Goal: Information Seeking & Learning: Learn about a topic

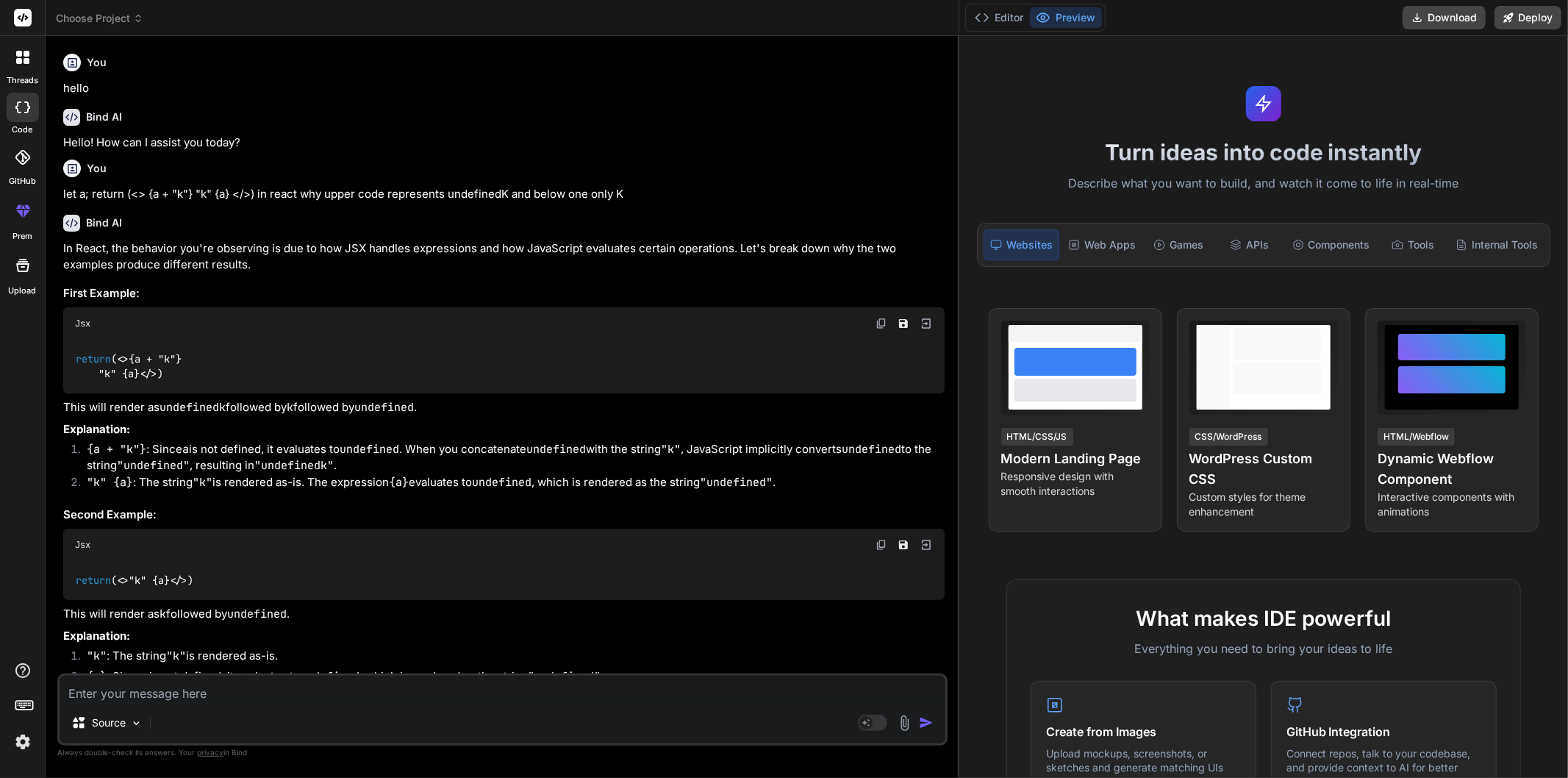
scroll to position [4796, 0]
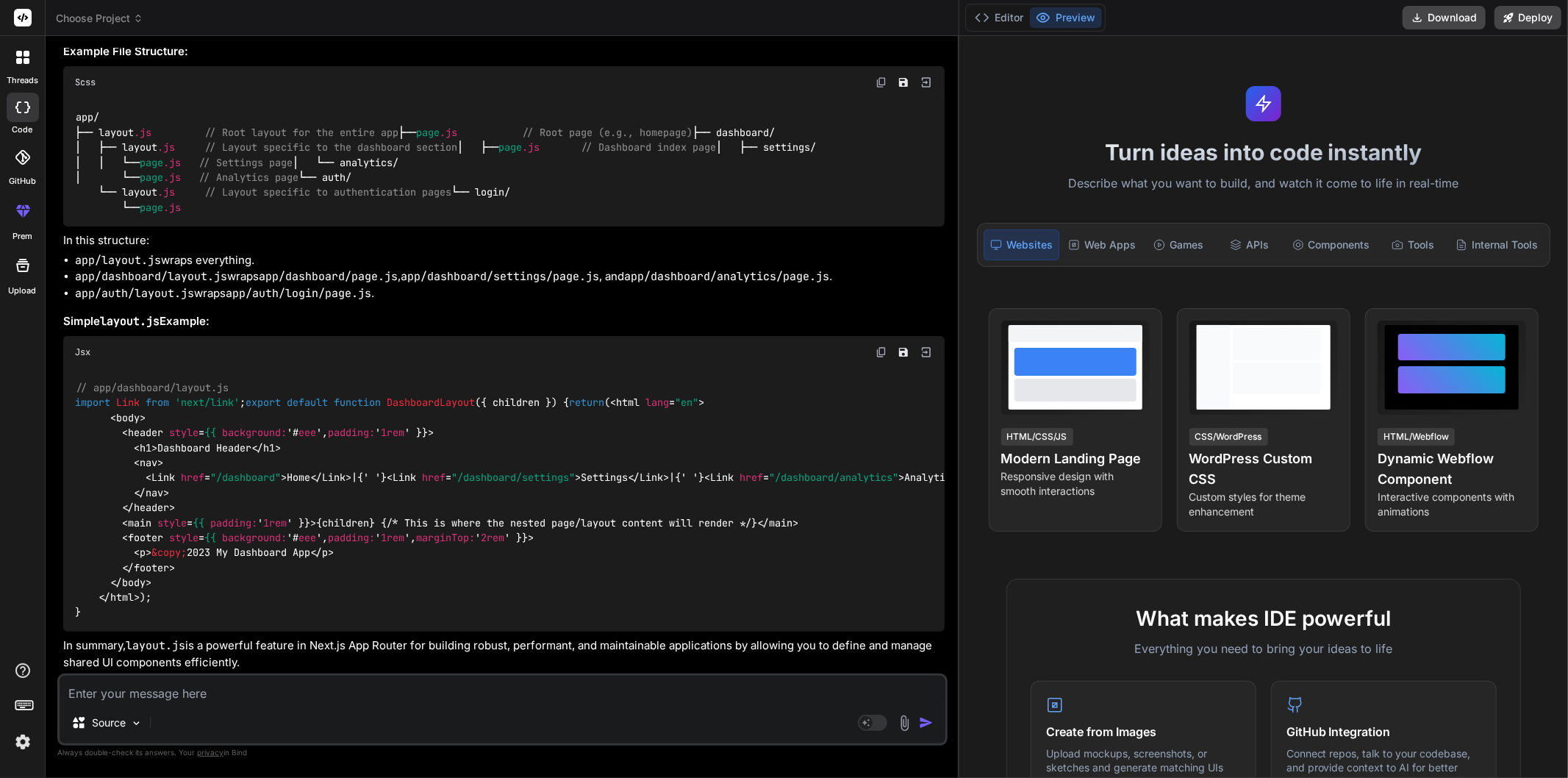
click at [296, 693] on textarea at bounding box center [503, 689] width 886 height 27
type textarea "w"
type textarea "x"
type textarea "wh"
type textarea "x"
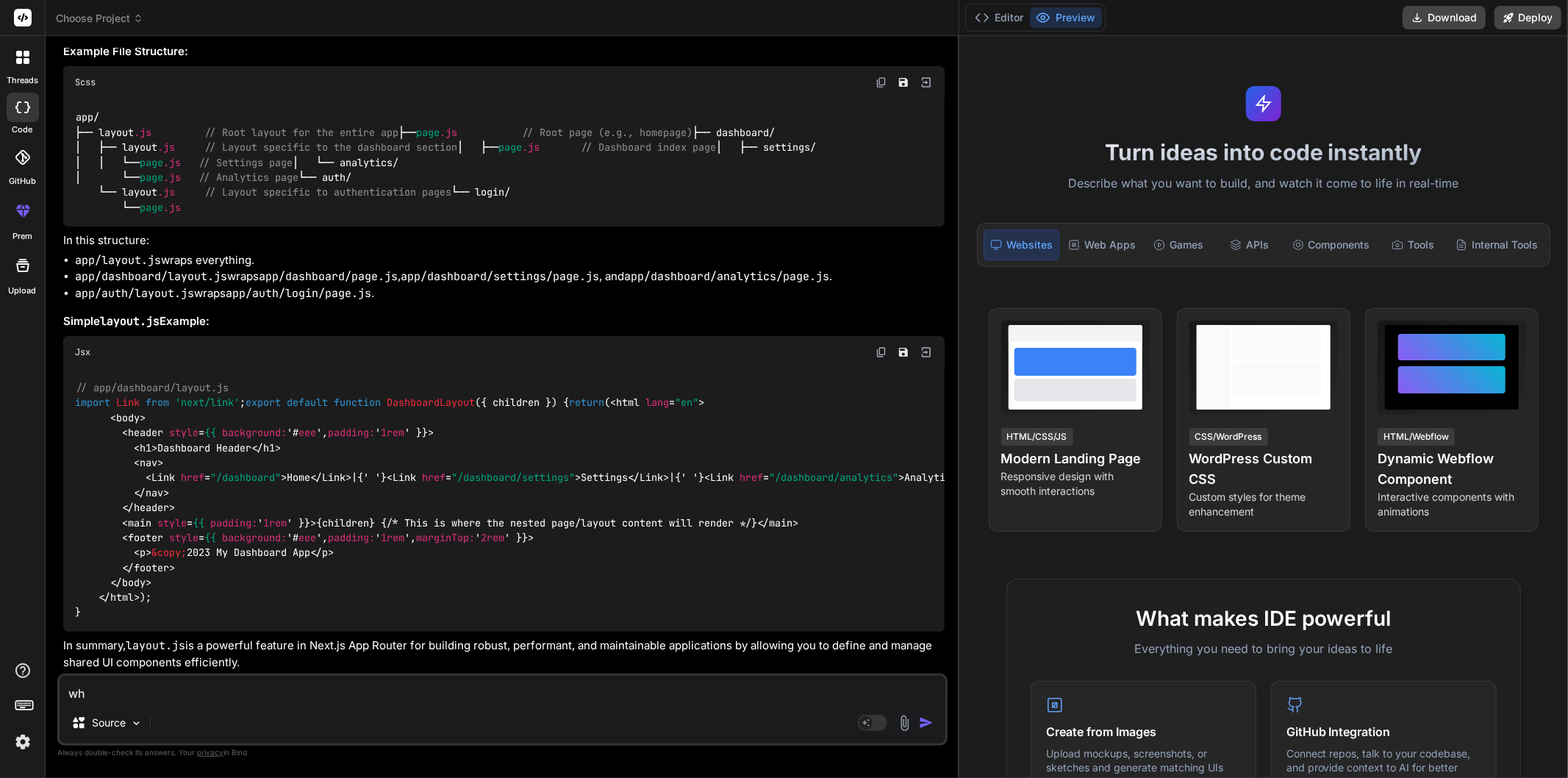
type textarea "wha"
type textarea "x"
type textarea "what"
type textarea "x"
type textarea "what"
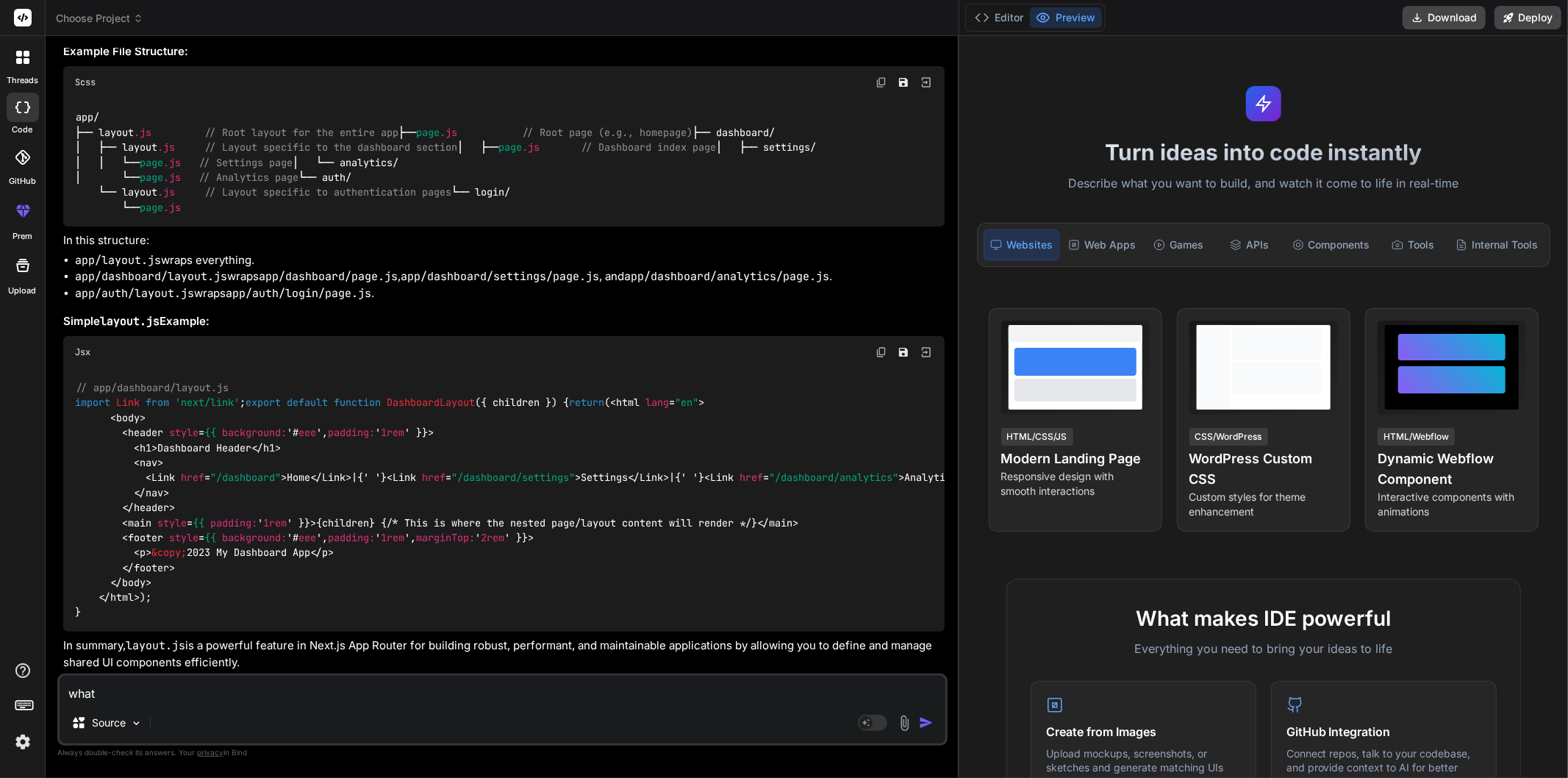
type textarea "x"
type textarea "what d"
type textarea "x"
type textarea "what do"
type textarea "x"
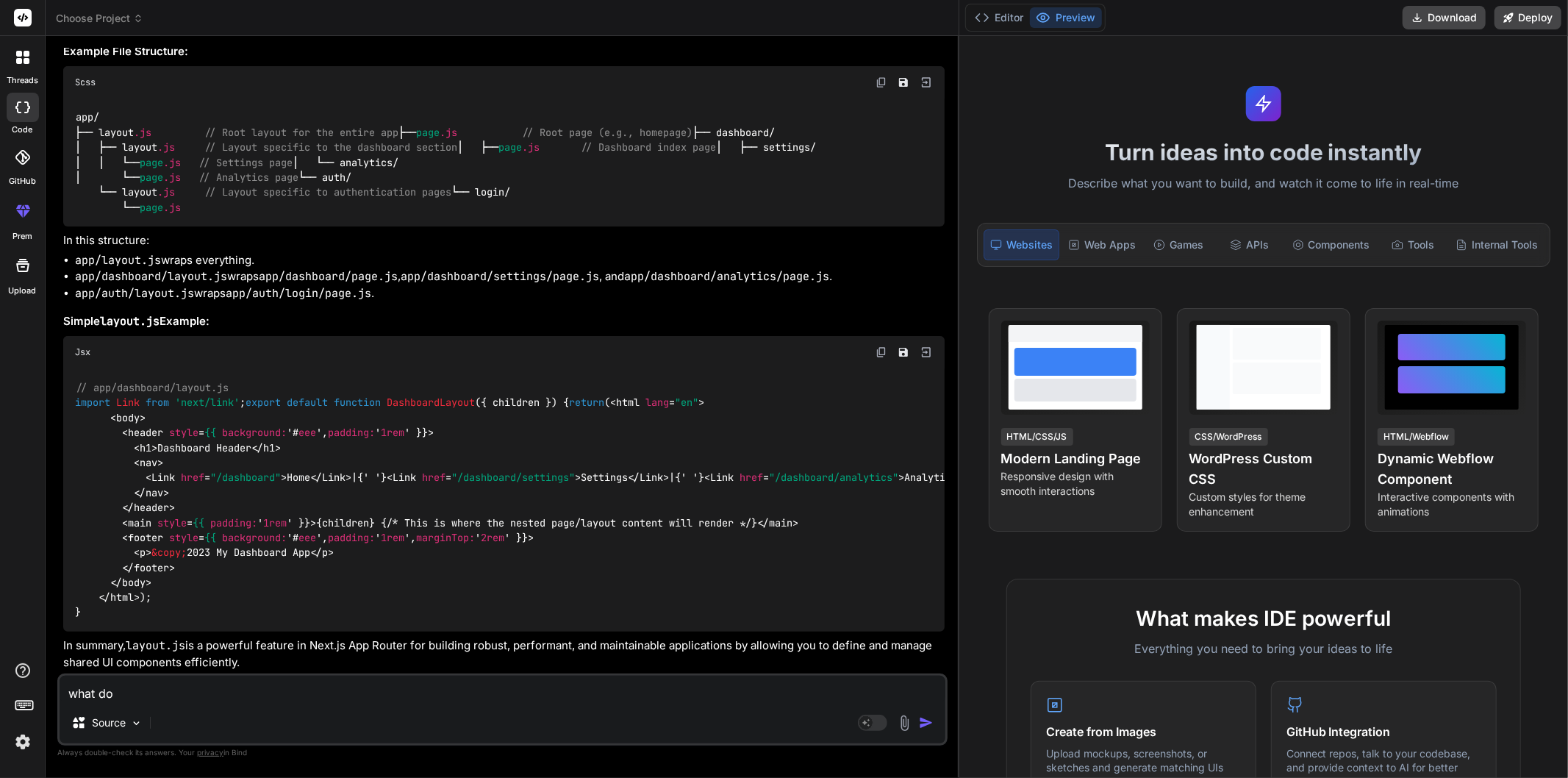
type textarea "what doe"
type textarea "x"
type textarea "what does"
type textarea "x"
type textarea "what does"
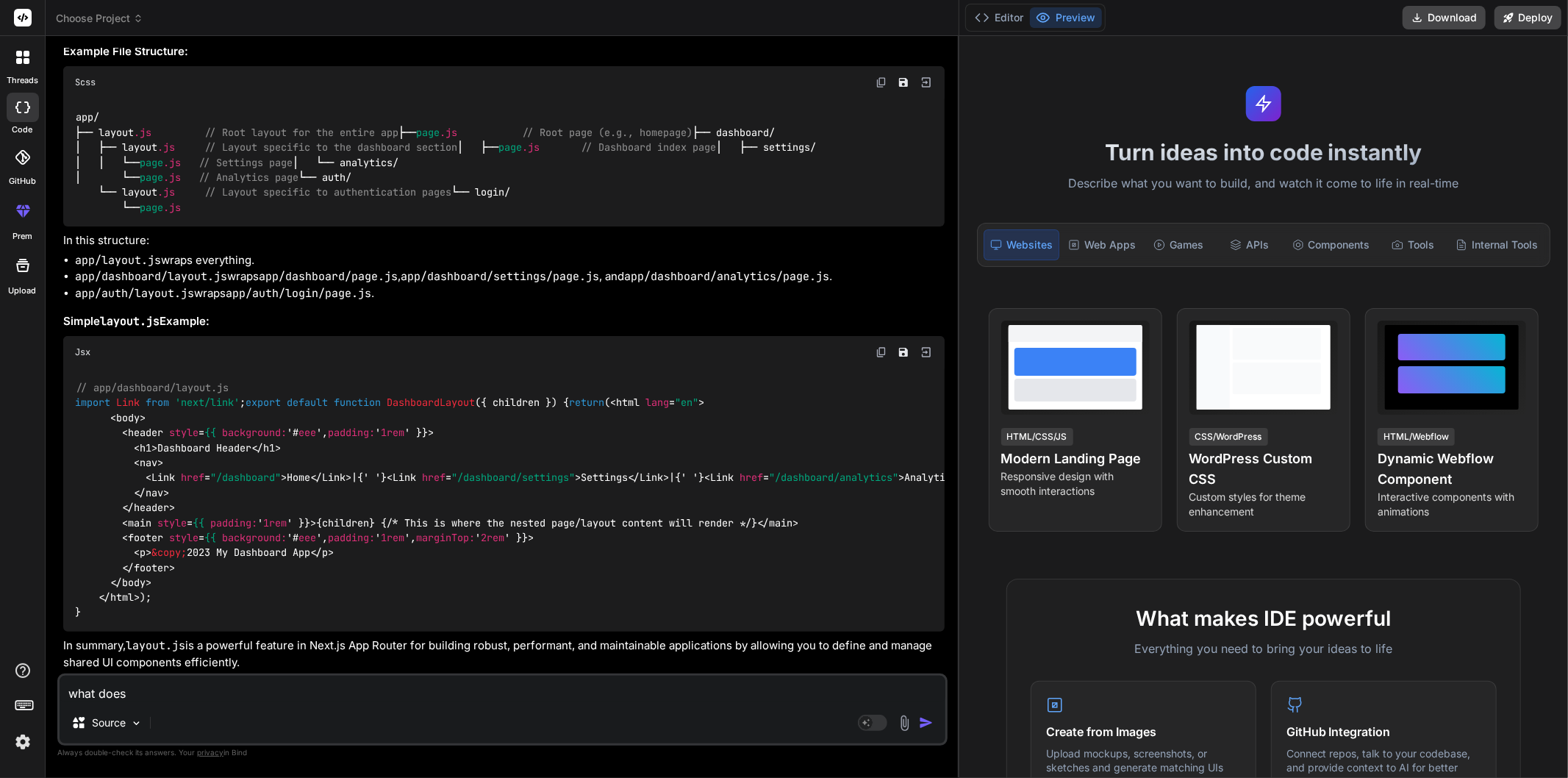
type textarea "x"
type textarea "what does Q"
type textarea "x"
type textarea "what does QS"
type textarea "x"
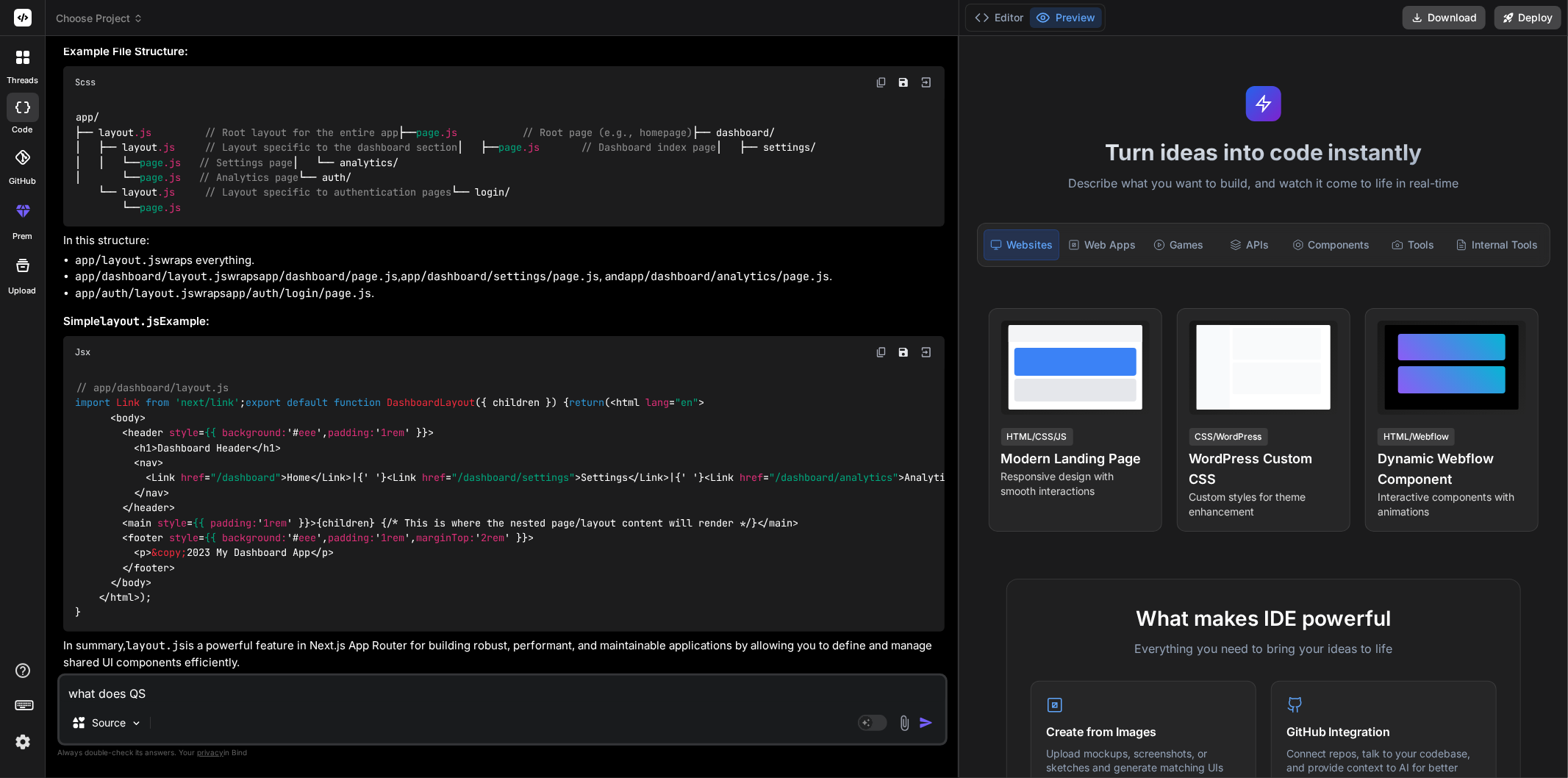
type textarea "what does QSR"
type textarea "x"
type textarea "what does QSR"
type textarea "x"
type textarea "what does QSR a"
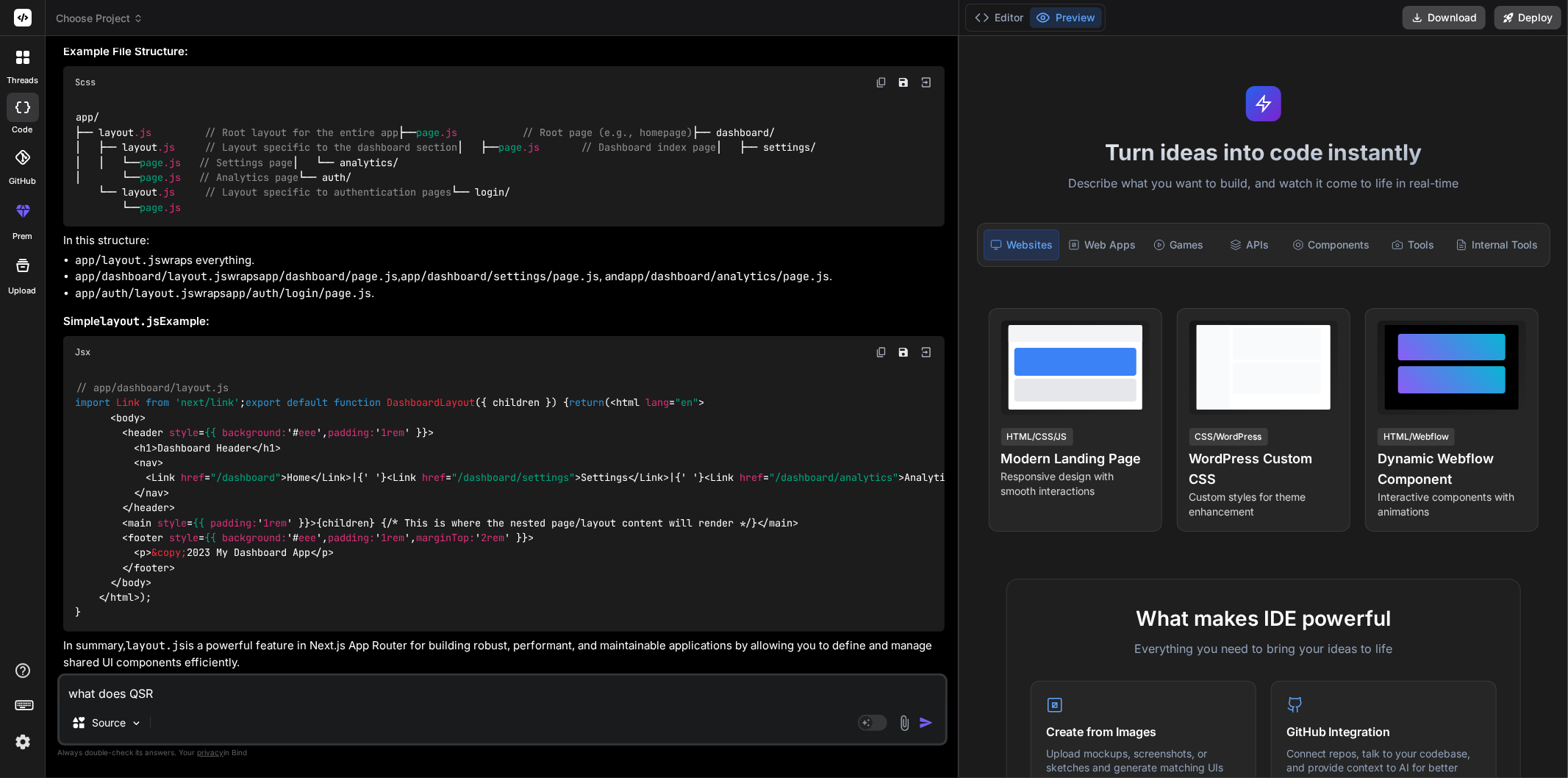
type textarea "x"
type textarea "what does QSR ap"
type textarea "x"
type textarea "what does QSR app"
type textarea "x"
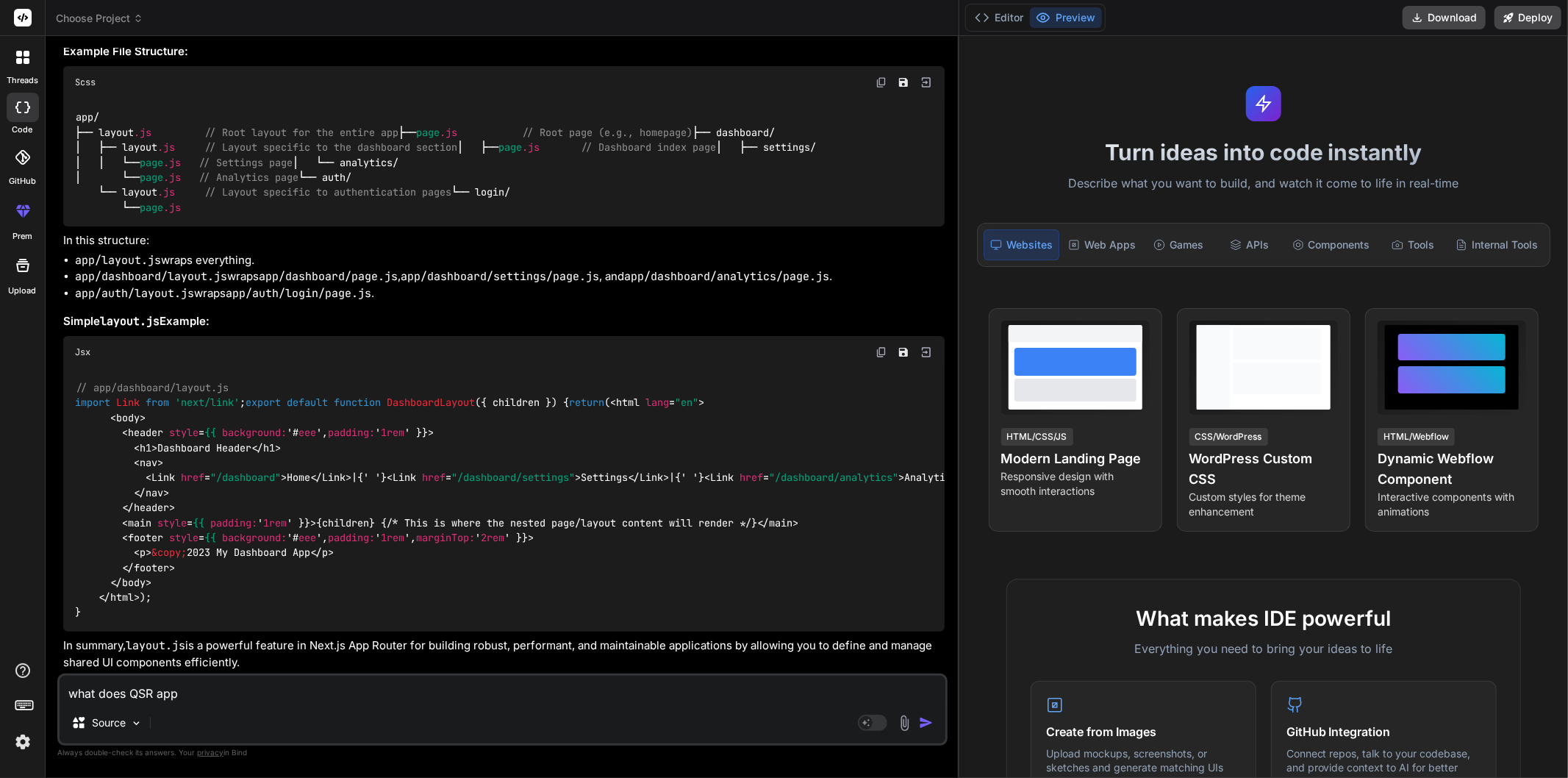
type textarea "what does QSR appl"
type textarea "x"
type textarea "what does QSR appli"
type textarea "x"
type textarea "what does QSR applic"
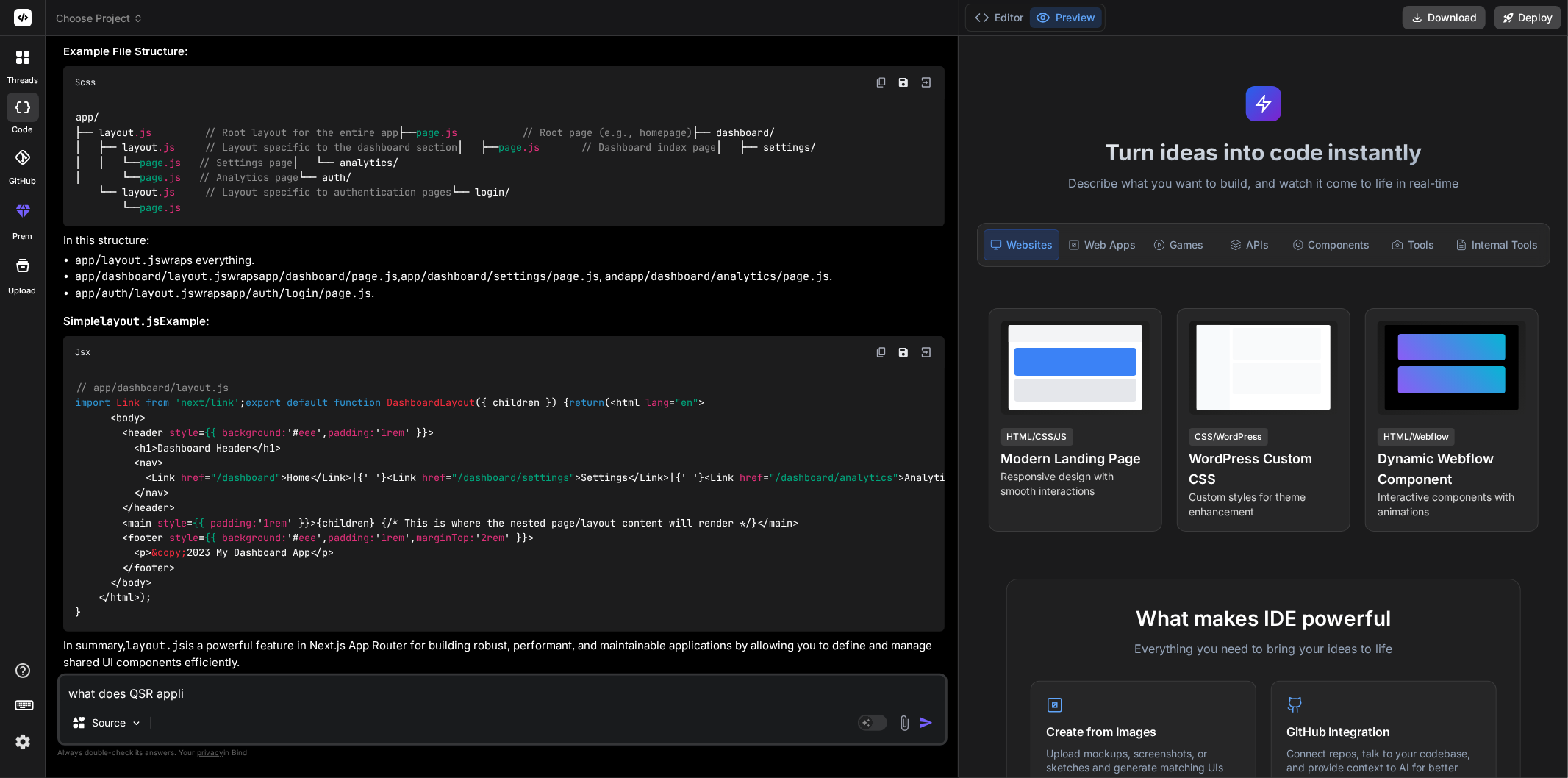
type textarea "x"
type textarea "what does QSR applica"
type textarea "x"
type textarea "what does QSR applicat"
type textarea "x"
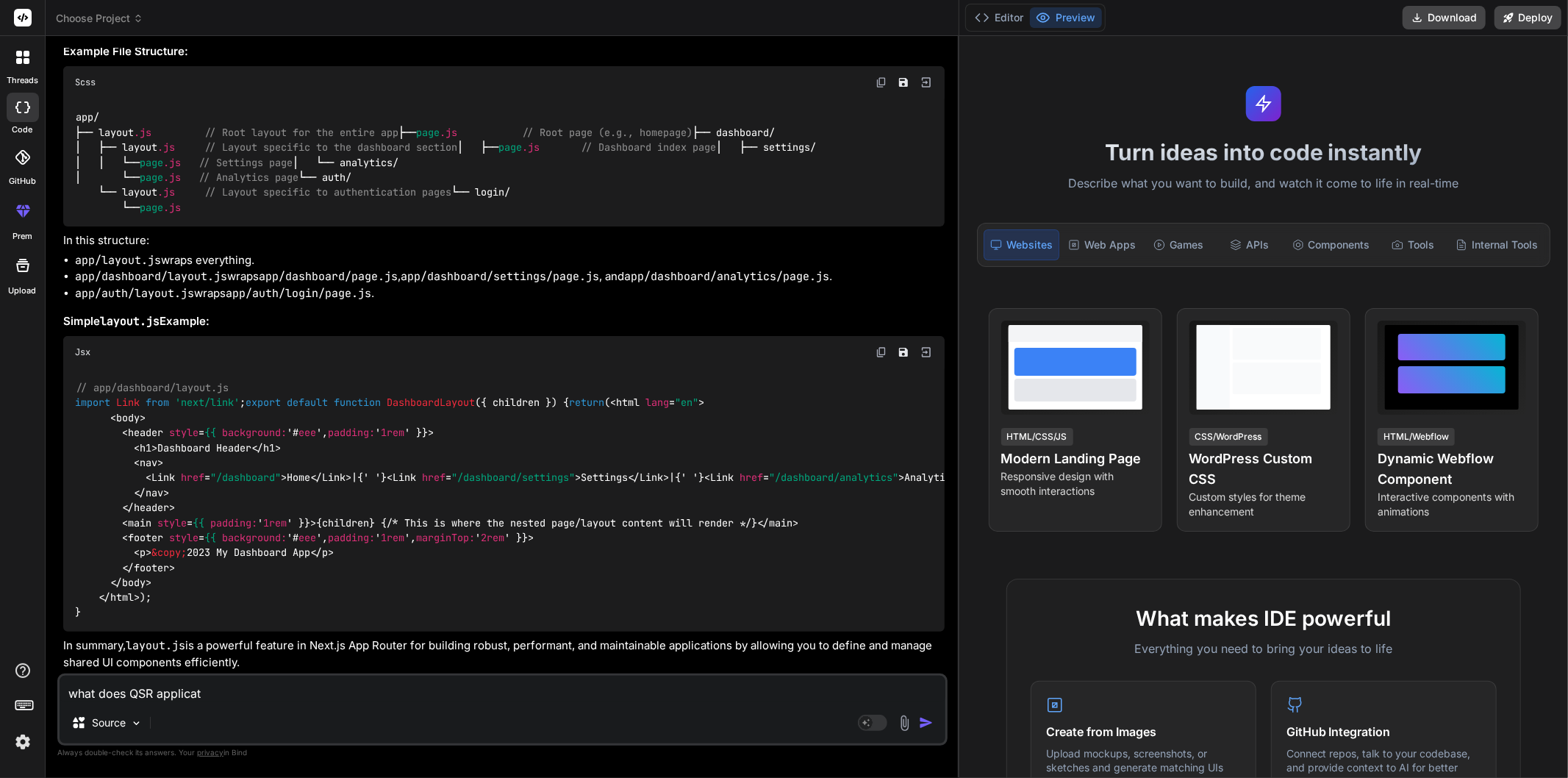
type textarea "what does QSR applicati"
type textarea "x"
type textarea "what does QSR applicatio"
type textarea "x"
type textarea "what does QSR application"
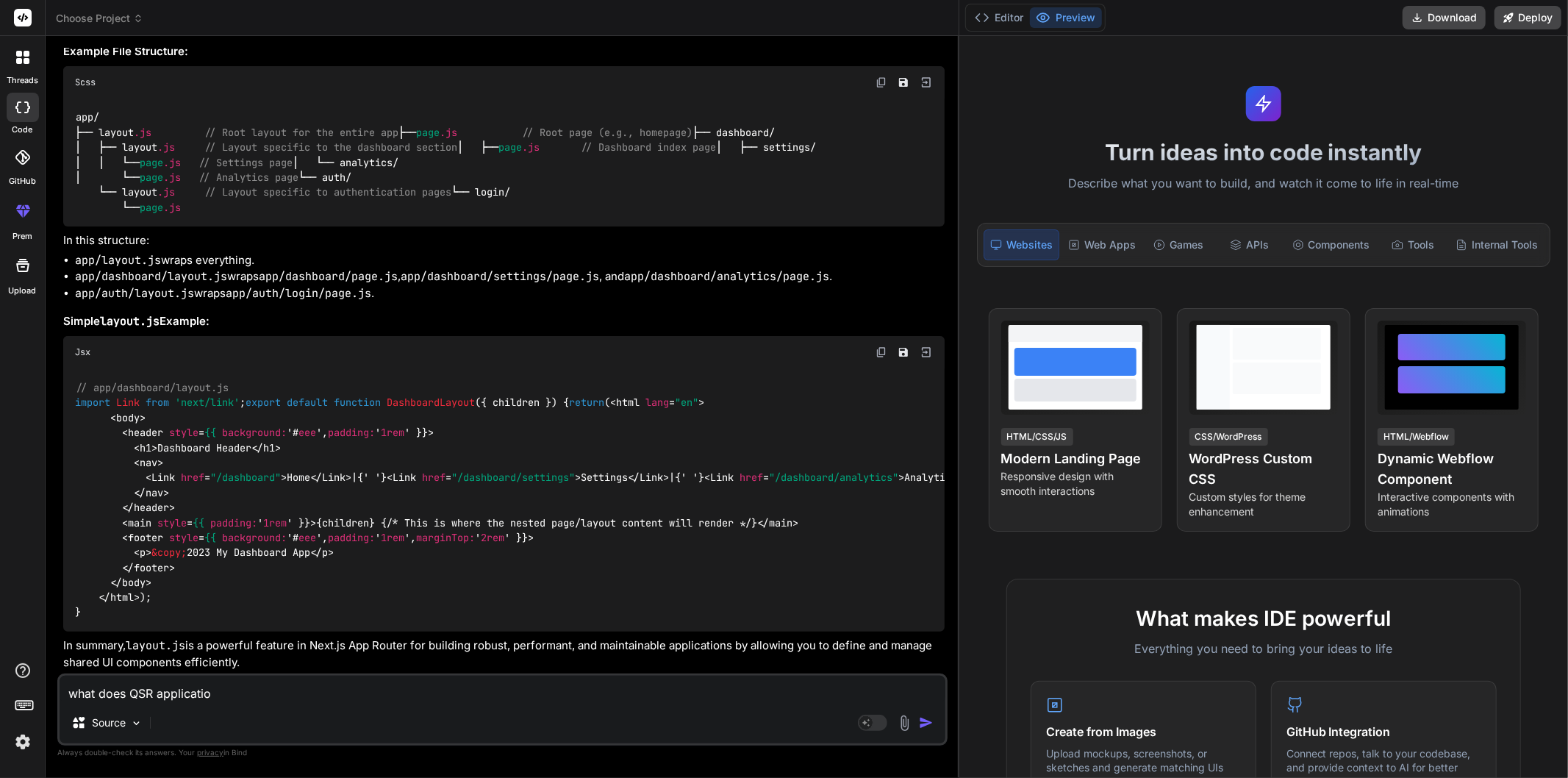
type textarea "x"
type textarea "what does QSR application"
type textarea "x"
type textarea "what does QSR application m"
type textarea "x"
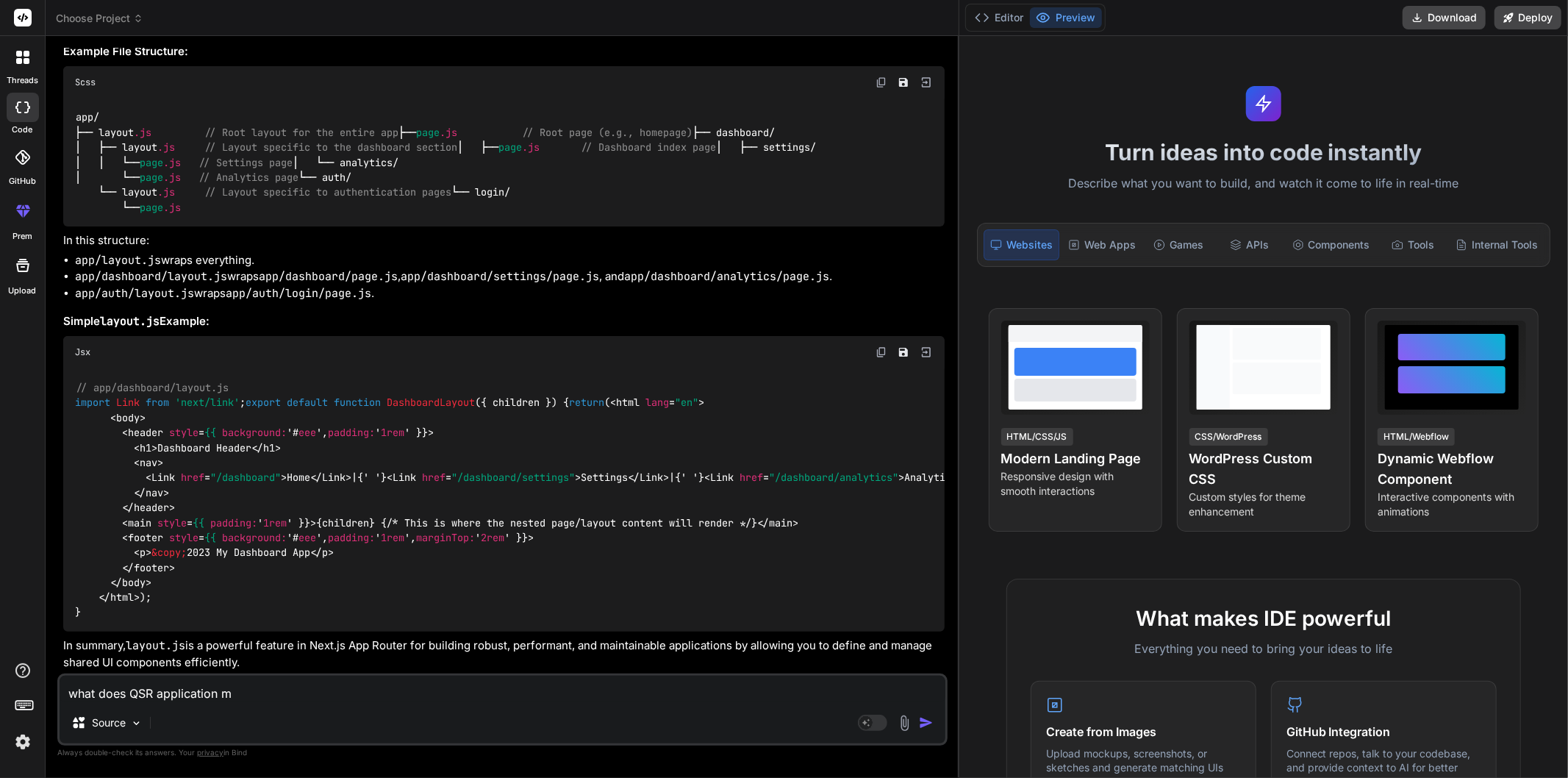
type textarea "what does QSR application me"
type textarea "x"
type textarea "what does QSR application mea"
type textarea "x"
type textarea "what does QSR application mean"
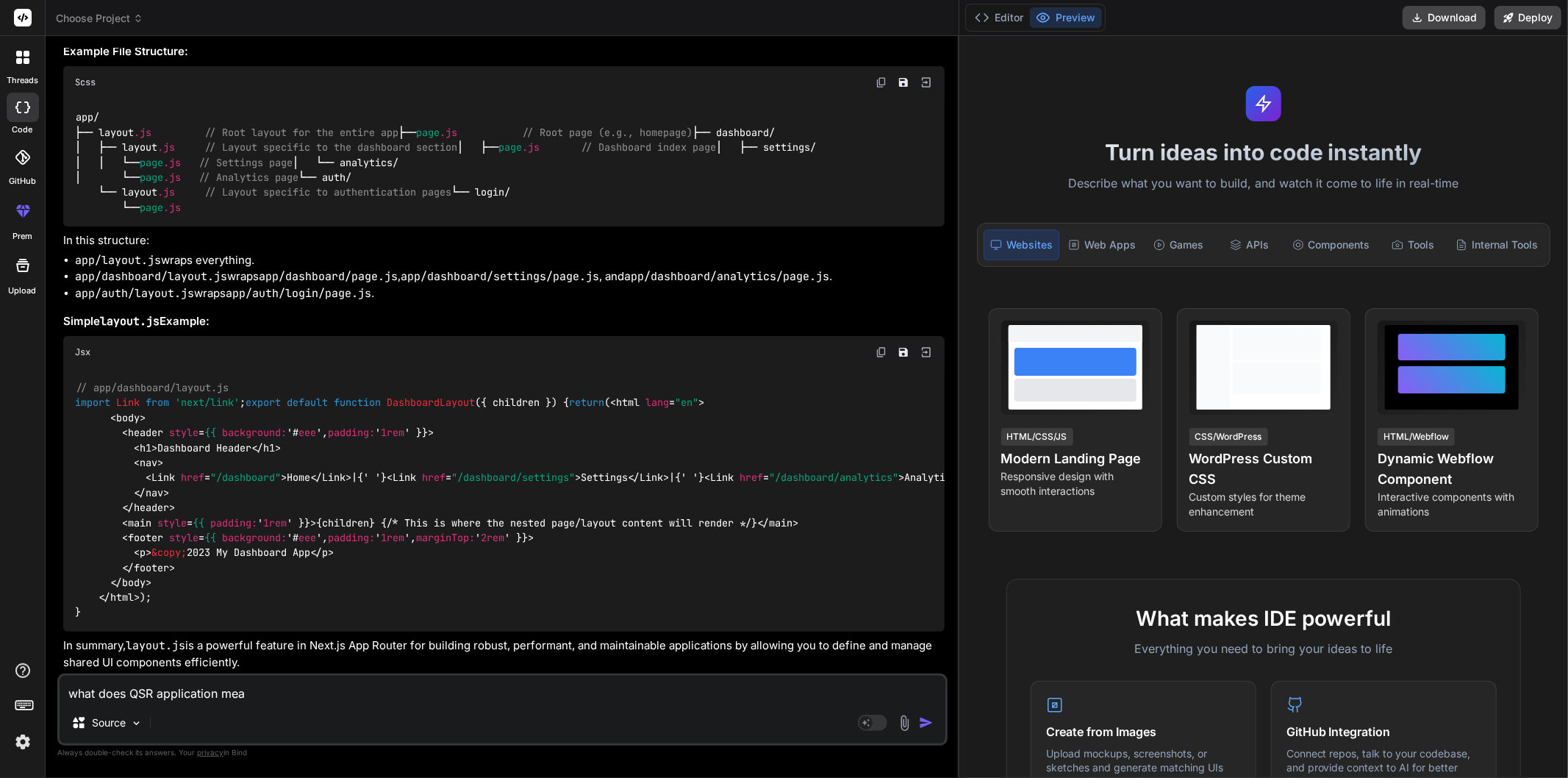
type textarea "x"
type textarea "what does QSR application means"
type textarea "x"
type textarea "what does QSR application means"
type textarea "x"
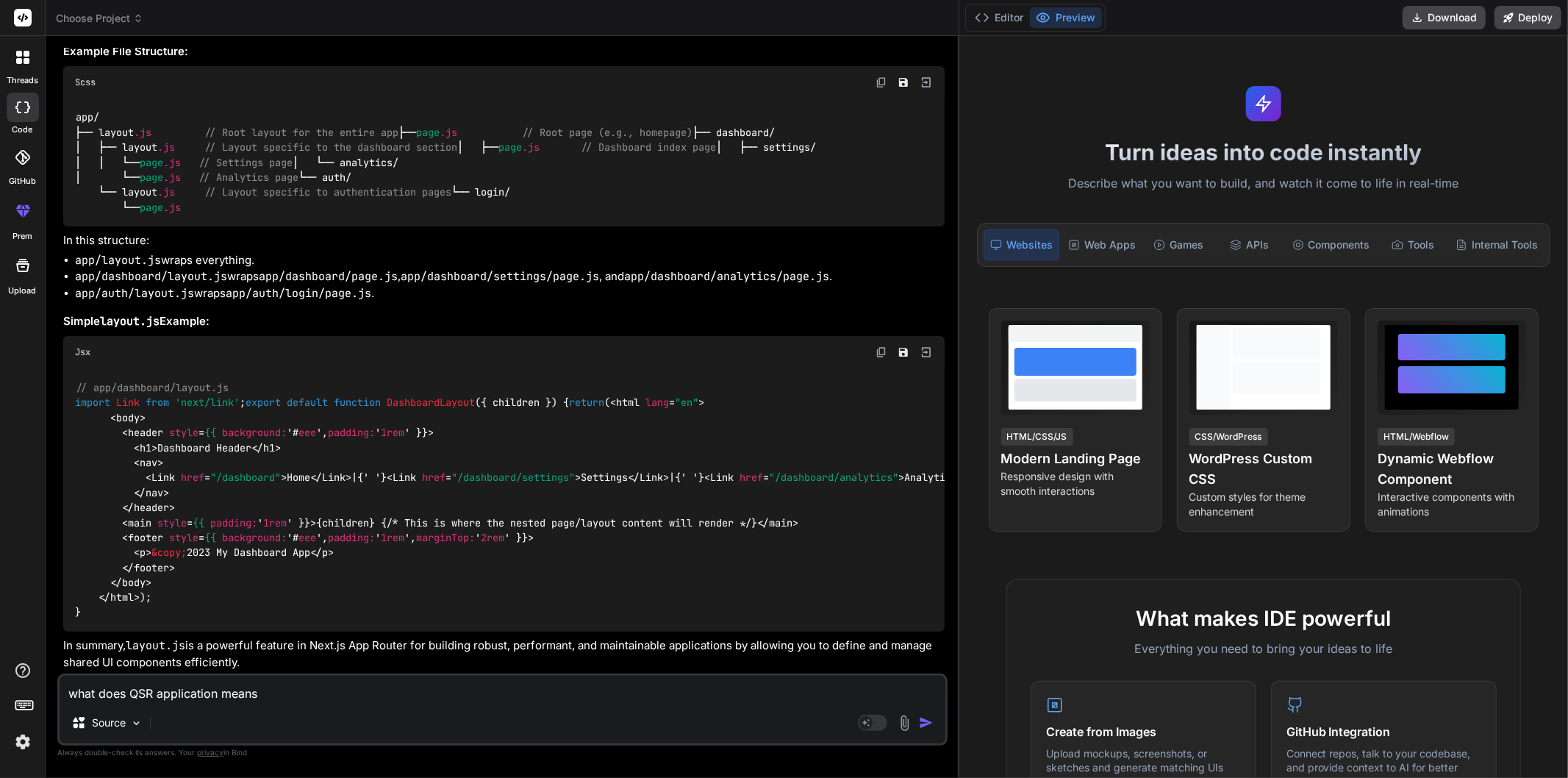
type textarea "what does QSR application means a"
type textarea "x"
type textarea "what does QSR application means an"
type textarea "x"
type textarea "what does QSR application means and"
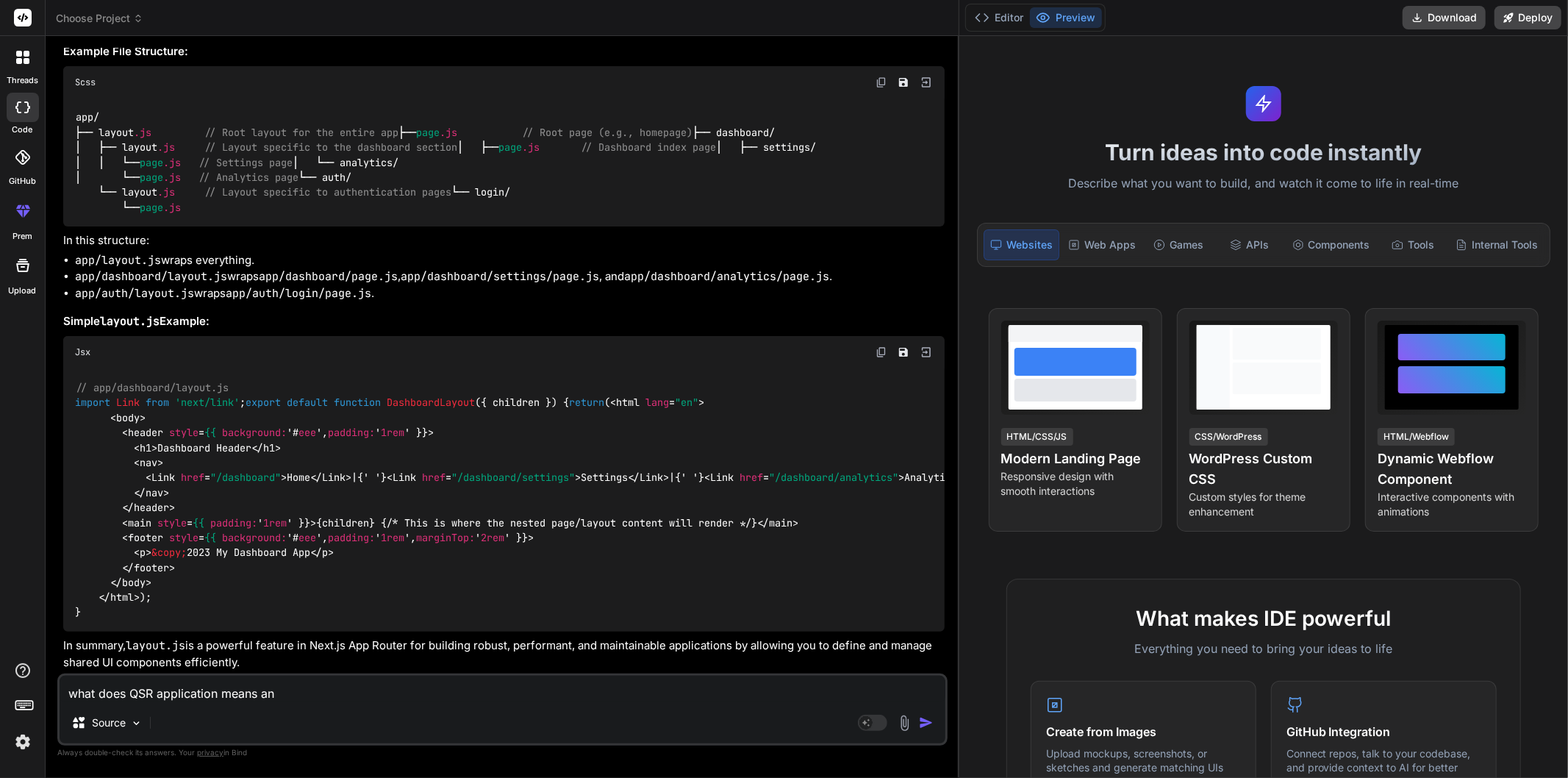
type textarea "x"
type textarea "what does QSR application means and"
type textarea "x"
type textarea "what does QSR application means and h"
type textarea "x"
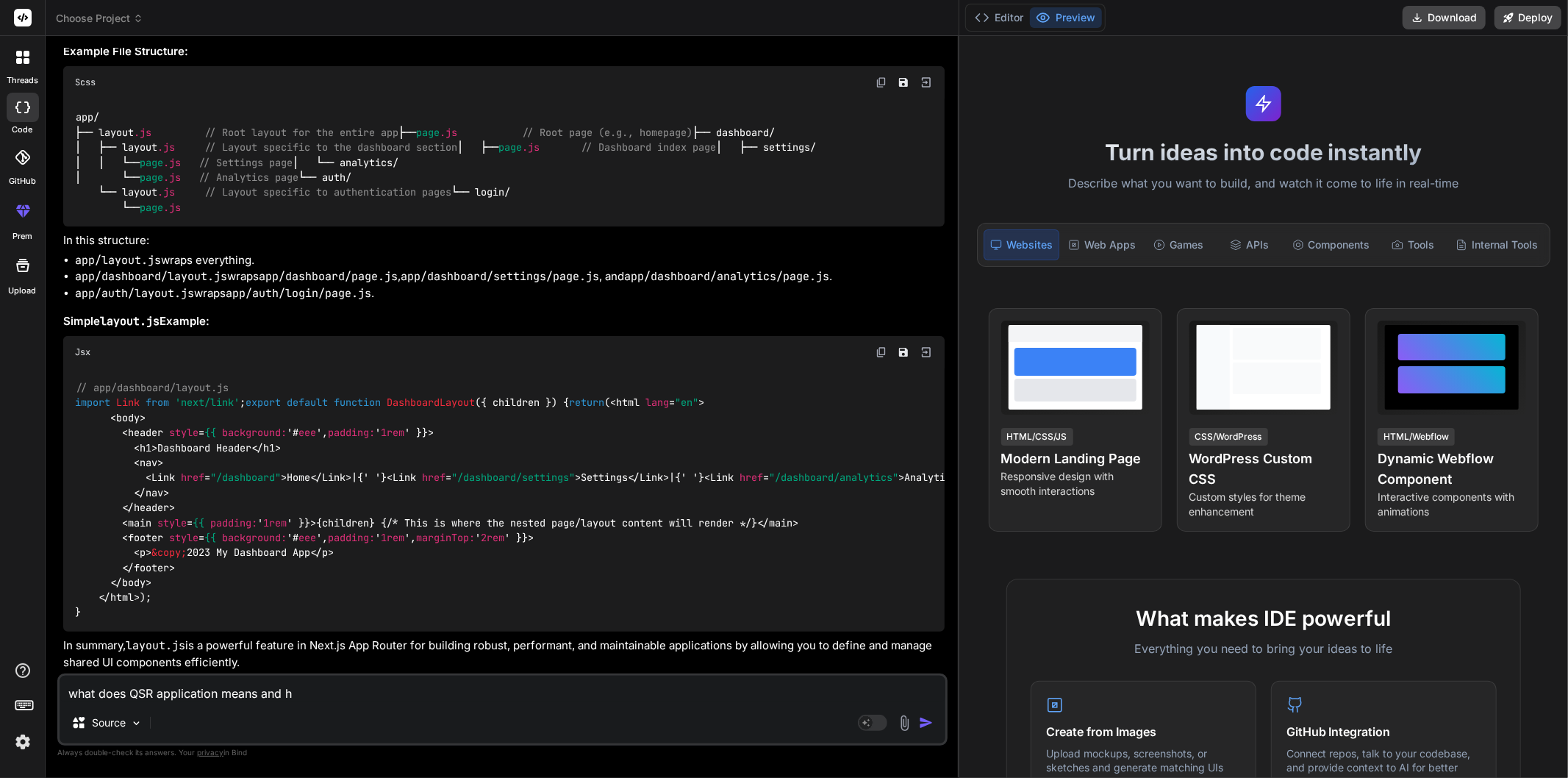
type textarea "what does QSR application means and ho"
type textarea "x"
type textarea "what does QSR application means and how"
type textarea "x"
type textarea "what does QSR application means and how"
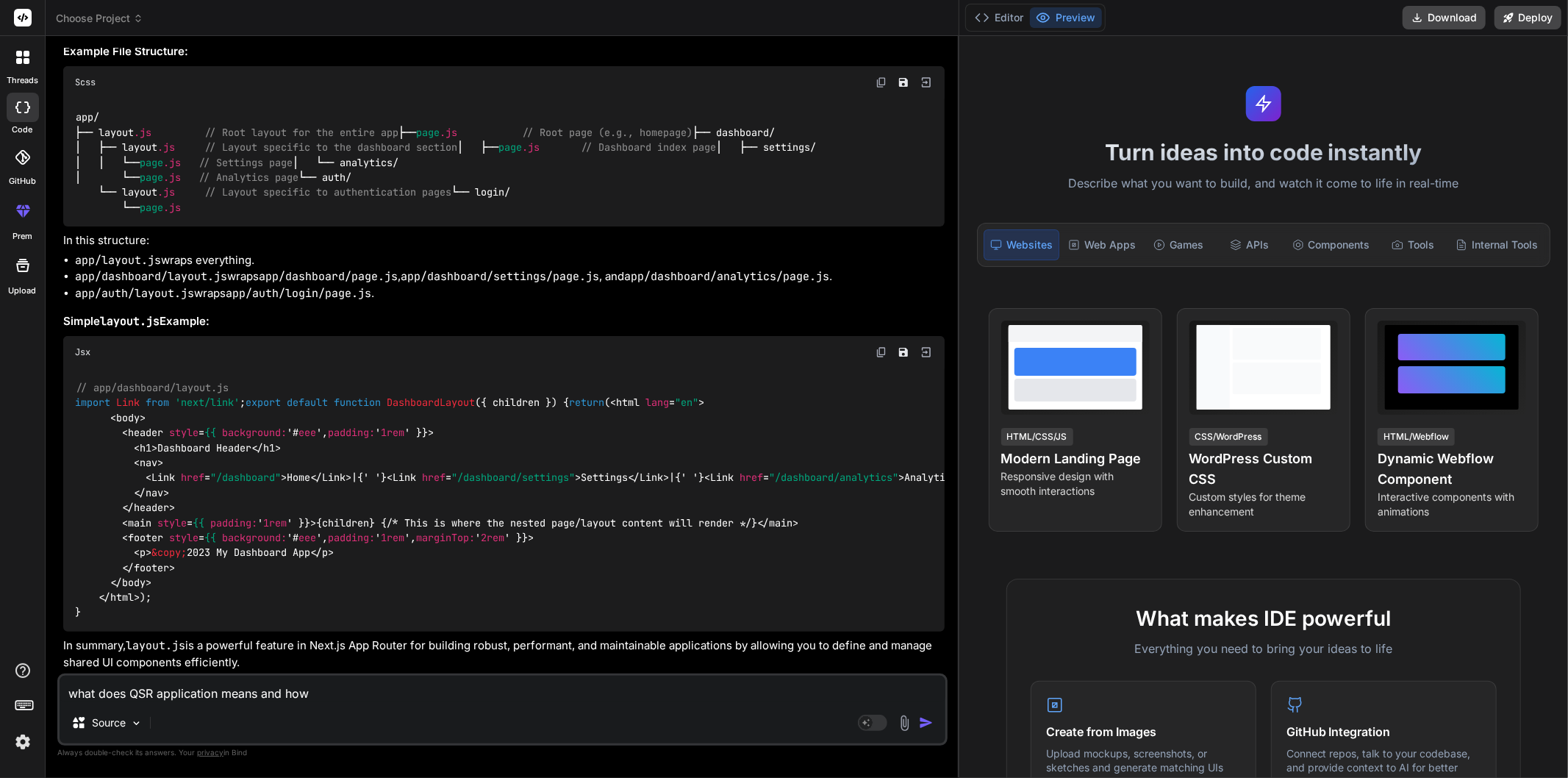
type textarea "x"
type textarea "what does QSR application means and how K"
type textarea "x"
type textarea "what does QSR application means and how KD"
type textarea "x"
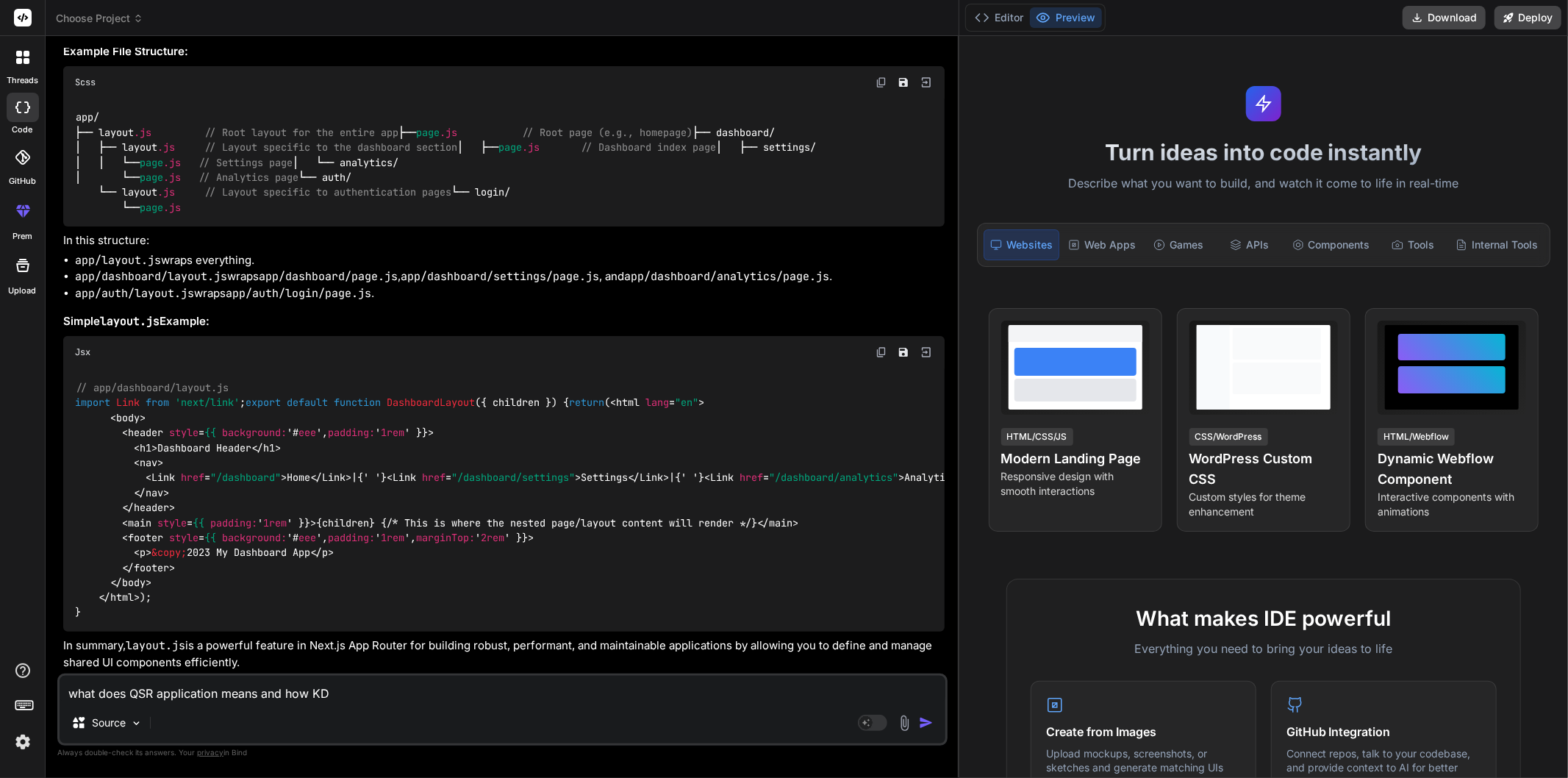
type textarea "what does QSR application means and how KDS"
type textarea "x"
type textarea "what does QSR application means and how KDS"
type textarea "x"
type textarea "what does QSR application means and how KDS o"
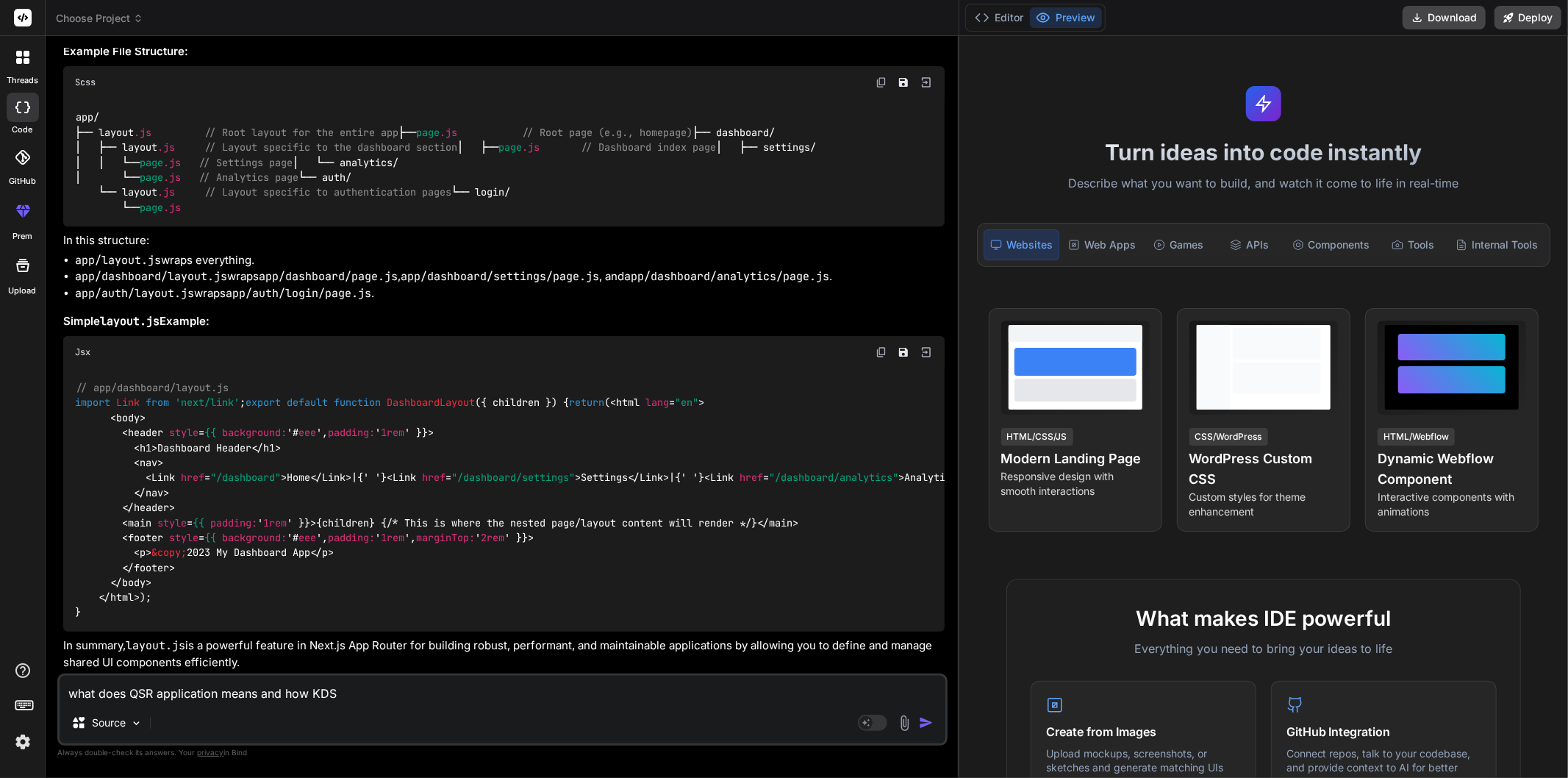
type textarea "x"
type textarea "what does QSR application means and how KDS or"
type textarea "x"
type textarea "what does QSR application means and how KDS or"
type textarea "x"
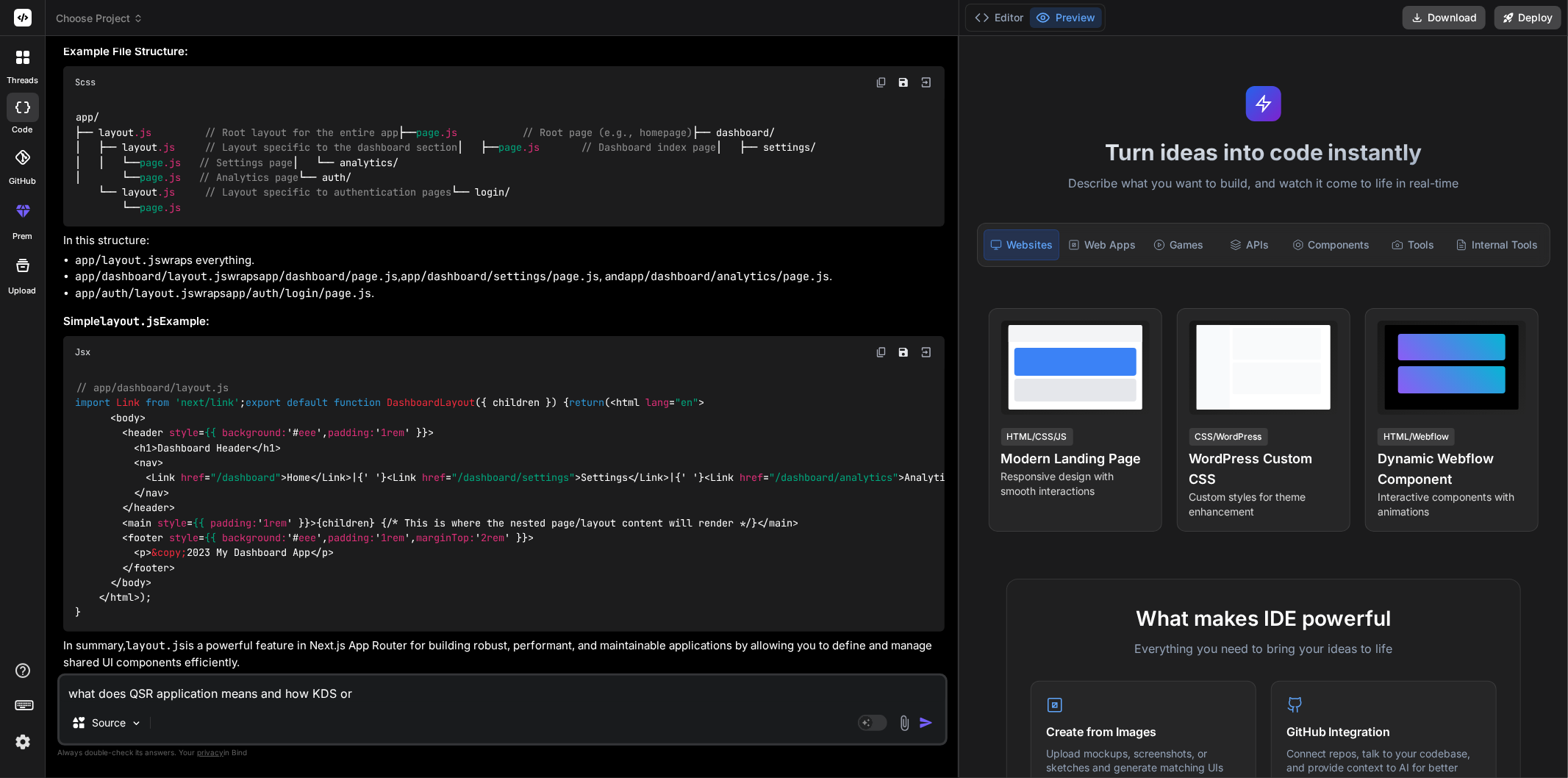
type textarea "what does QSR application means and how KDS or k"
type textarea "x"
type textarea "what does QSR application means and how KDS or ki"
type textarea "x"
type textarea "what does QSR application means and how KDS or kit"
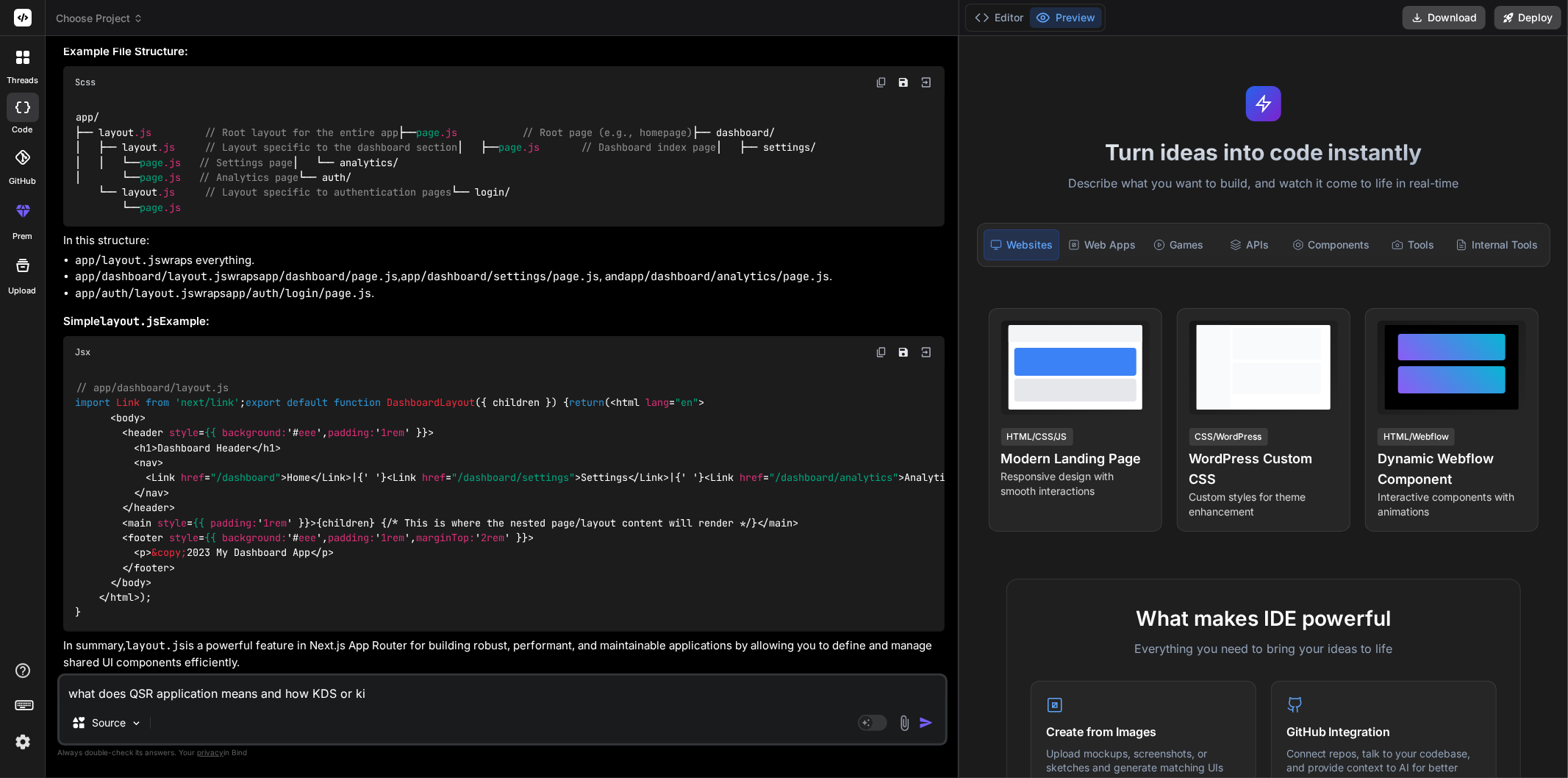
type textarea "x"
type textarea "what does QSR application means and how KDS or kitc"
type textarea "x"
type textarea "what does QSR application means and how KDS or kitch"
type textarea "x"
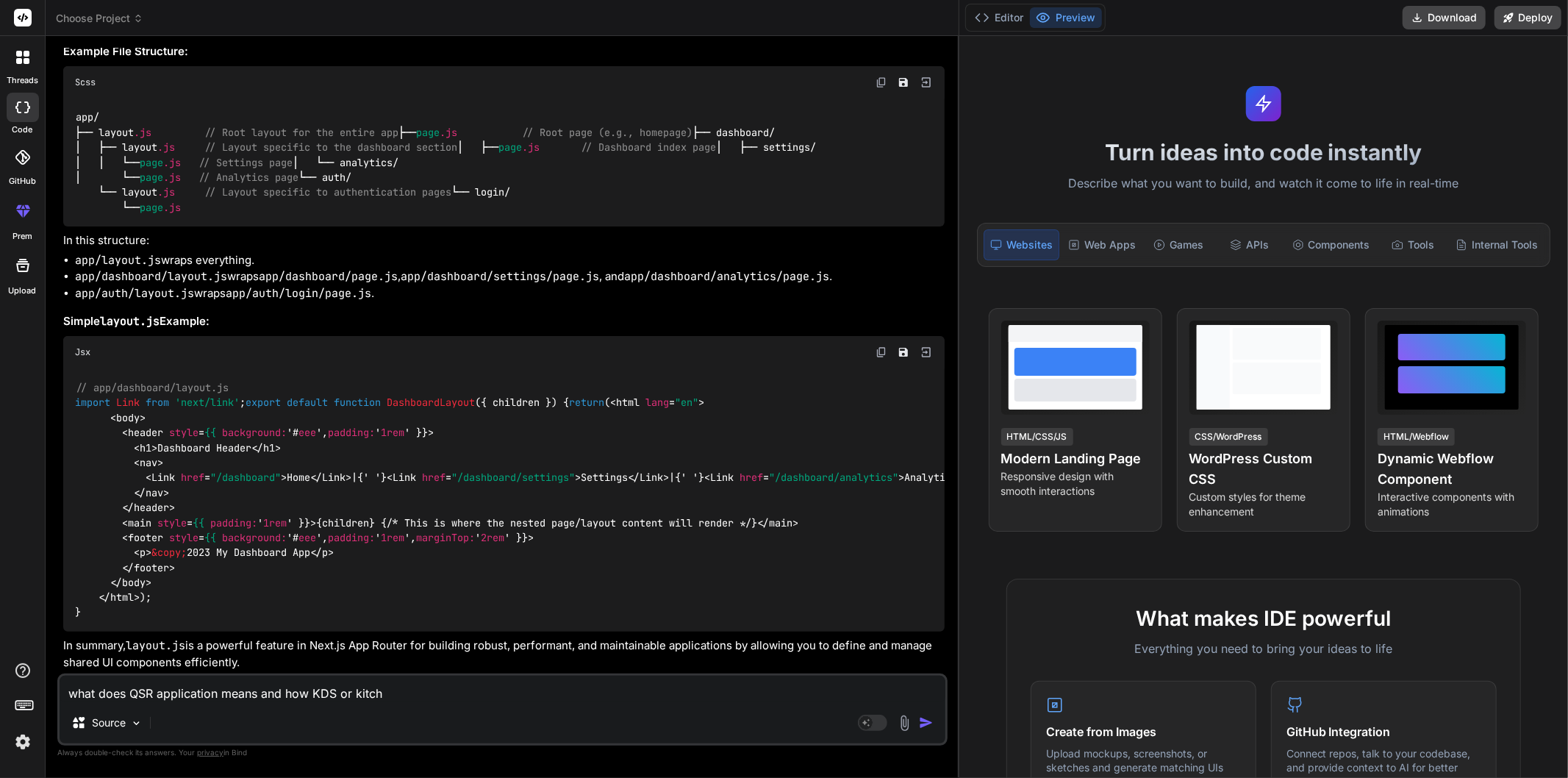
type textarea "what does QSR application means and how KDS or kitche"
type textarea "x"
type textarea "what does QSR application means and how KDS or kitchen"
type textarea "x"
type textarea "what does QSR application means and how KDS or kitchen"
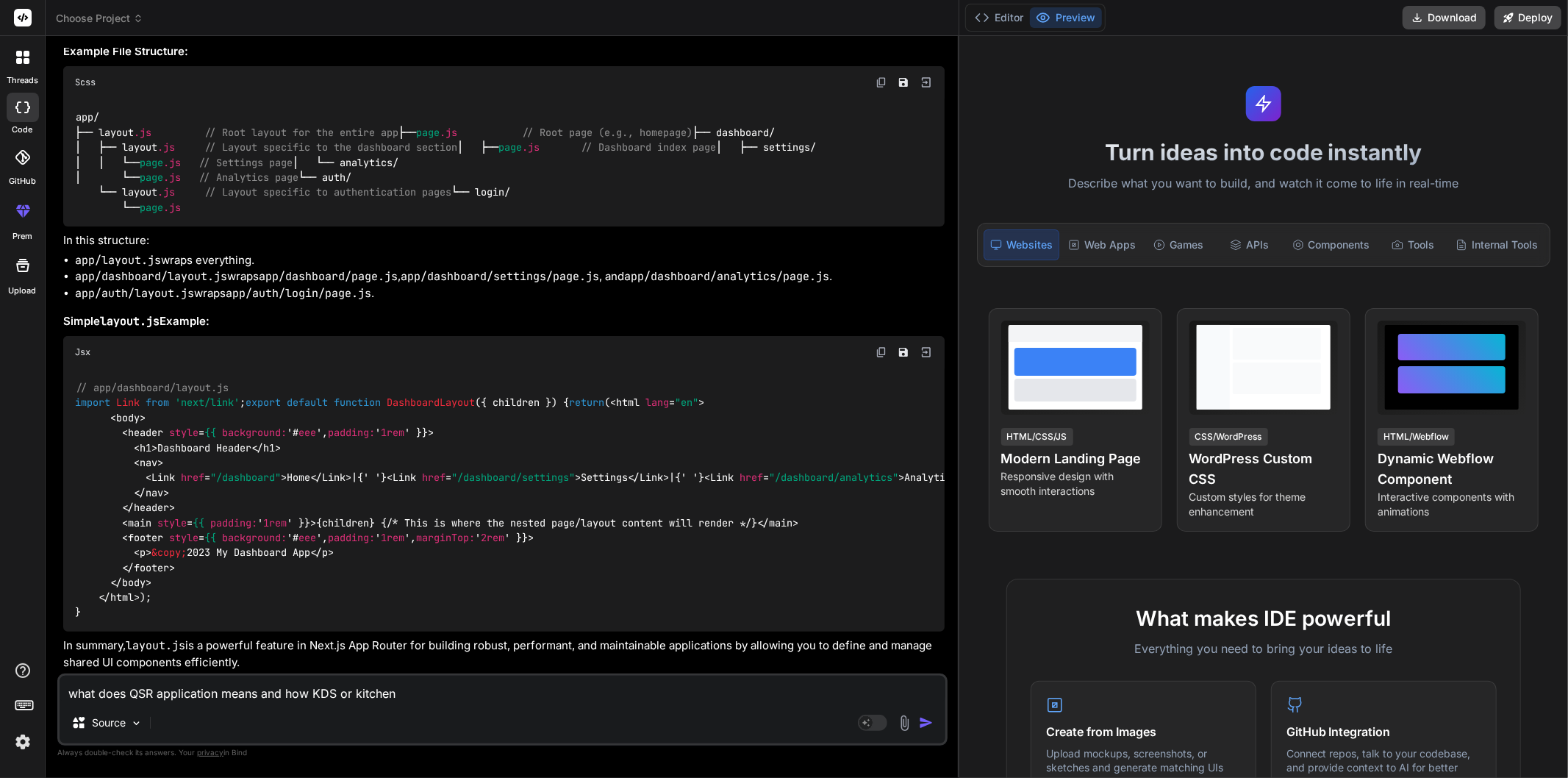
type textarea "x"
type textarea "what does QSR application means and how KDS or kitchen d"
type textarea "x"
type textarea "what does QSR application means and how KDS or kitchen di"
type textarea "x"
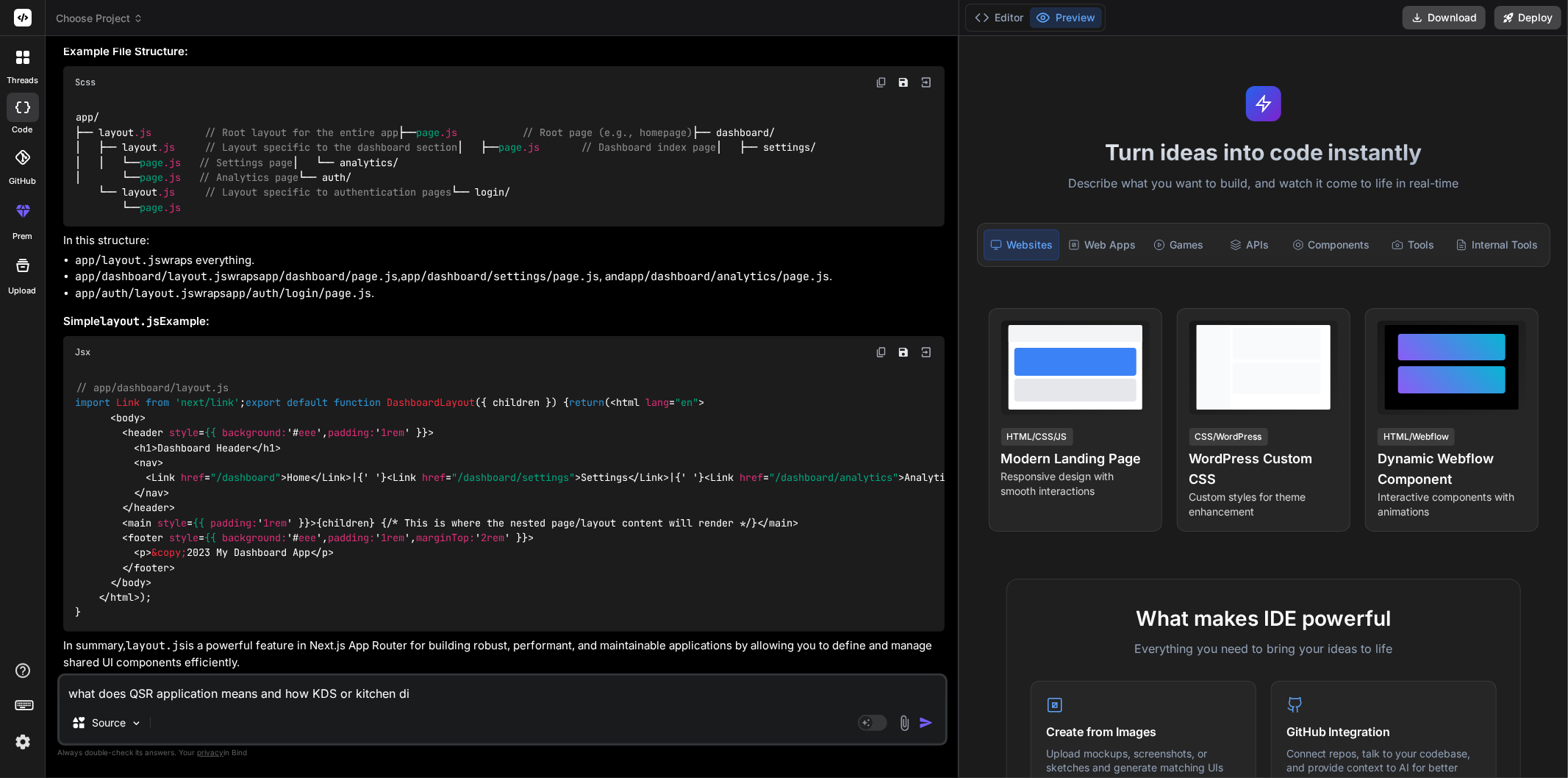
type textarea "what does QSR application means and how KDS or kitchen dis"
type textarea "x"
type textarea "what does QSR application means and how KDS or kitchen disp"
type textarea "x"
type textarea "what does QSR application means and how KDS or kitchen displ"
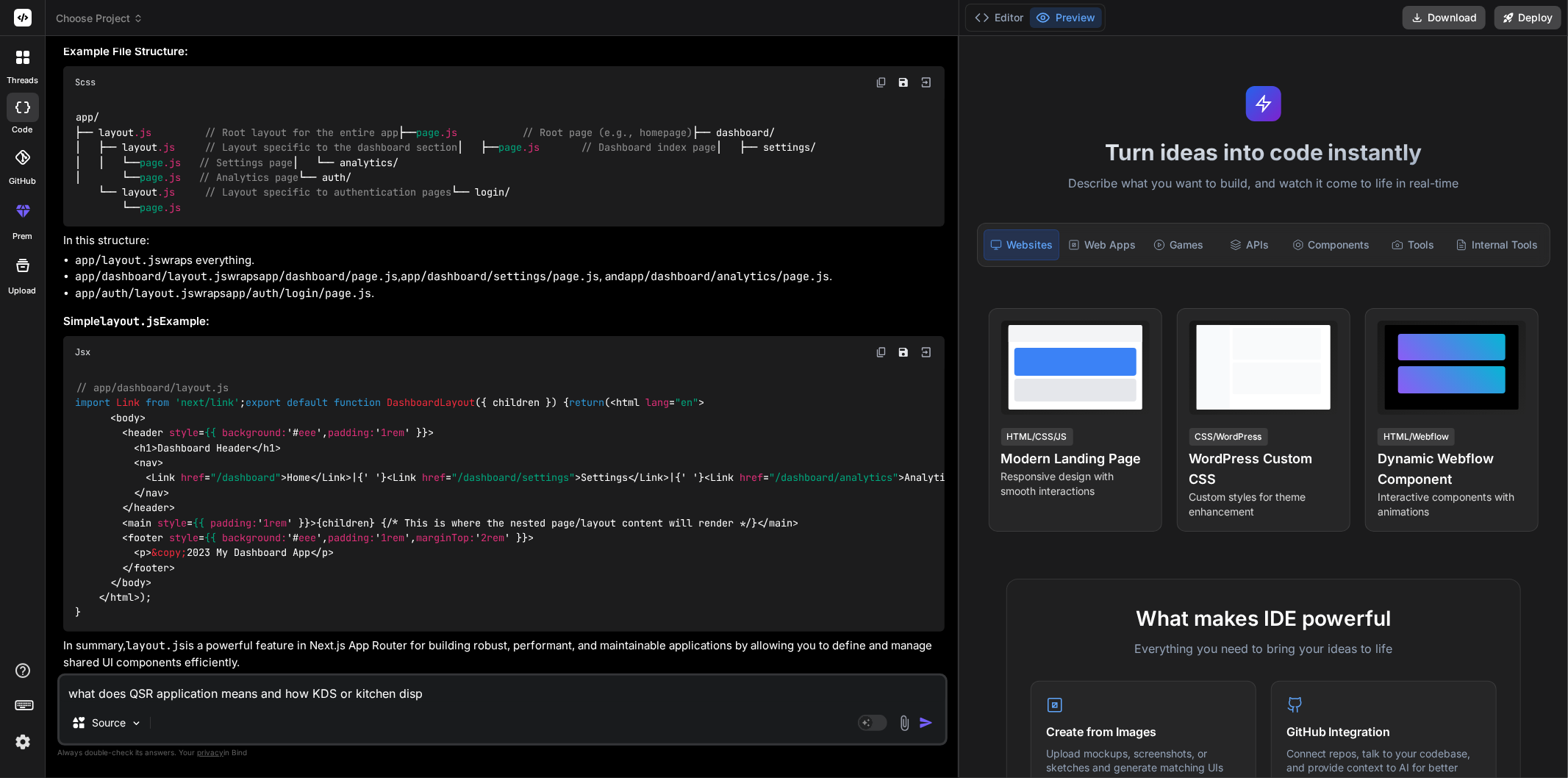
type textarea "x"
type textarea "what does QSR application means and how KDS or kitchen displa"
type textarea "x"
type textarea "what does QSR application means and how KDS or kitchen display"
type textarea "x"
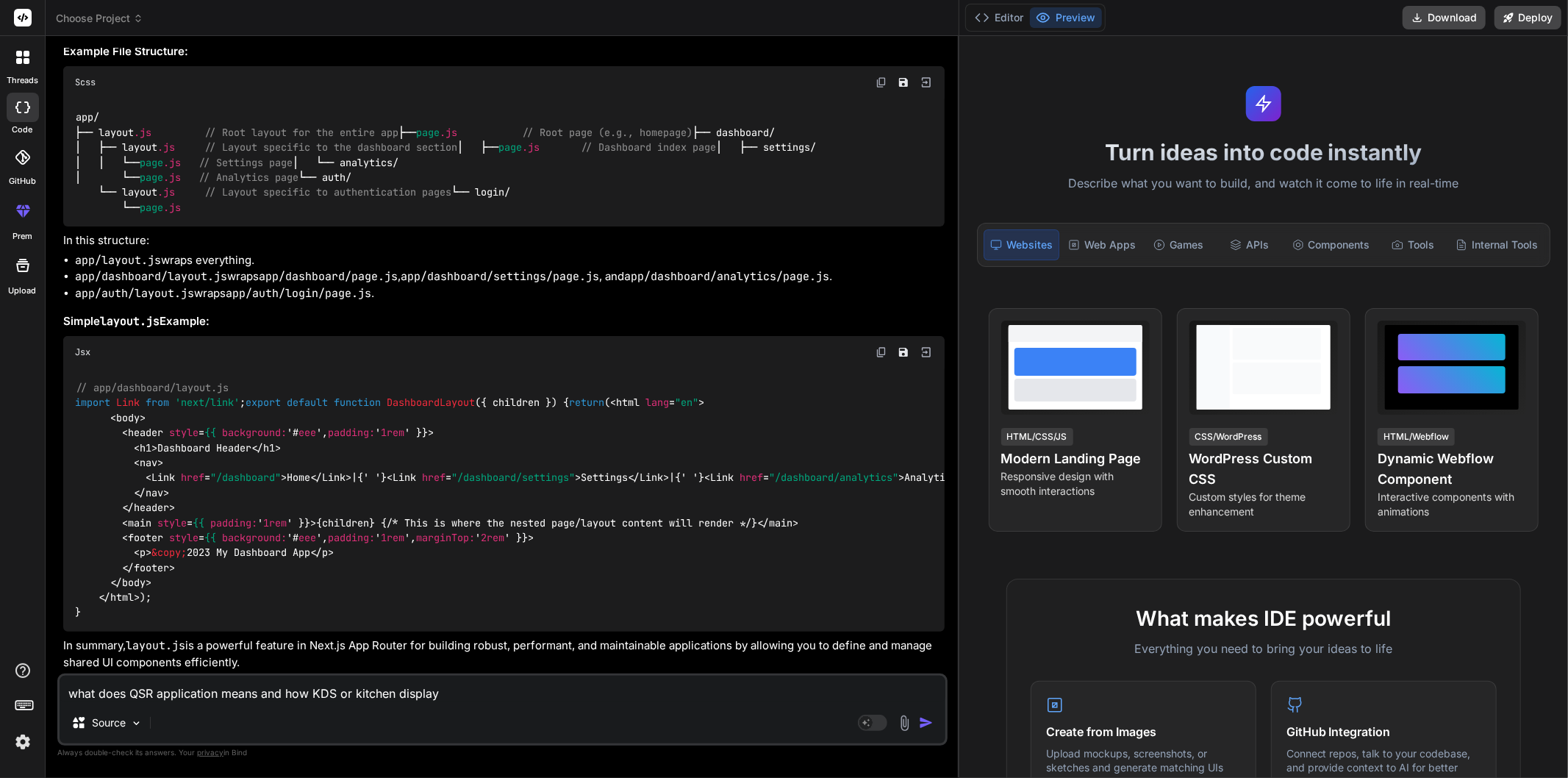
type textarea "what does QSR application means and how KDS or kitchen display"
type textarea "x"
type textarea "what does QSR application means and how KDS or kitchen display s"
type textarea "x"
type textarea "what does QSR application means and how KDS or kitchen display sy"
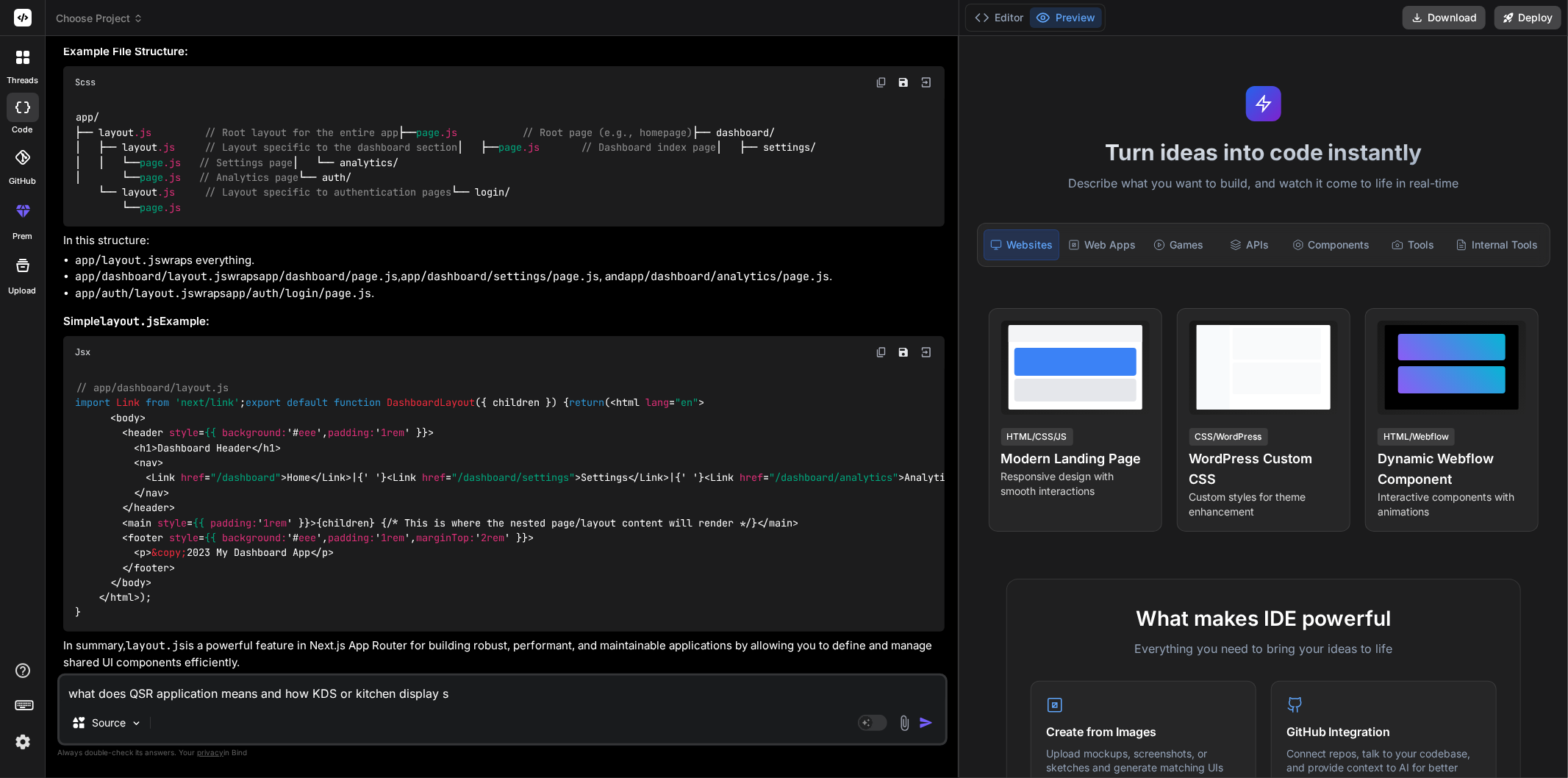
type textarea "x"
type textarea "what does QSR application means and how KDS or kitchen display sys"
type textarea "x"
type textarea "what does QSR application means and how KDS or kitchen display syst"
type textarea "x"
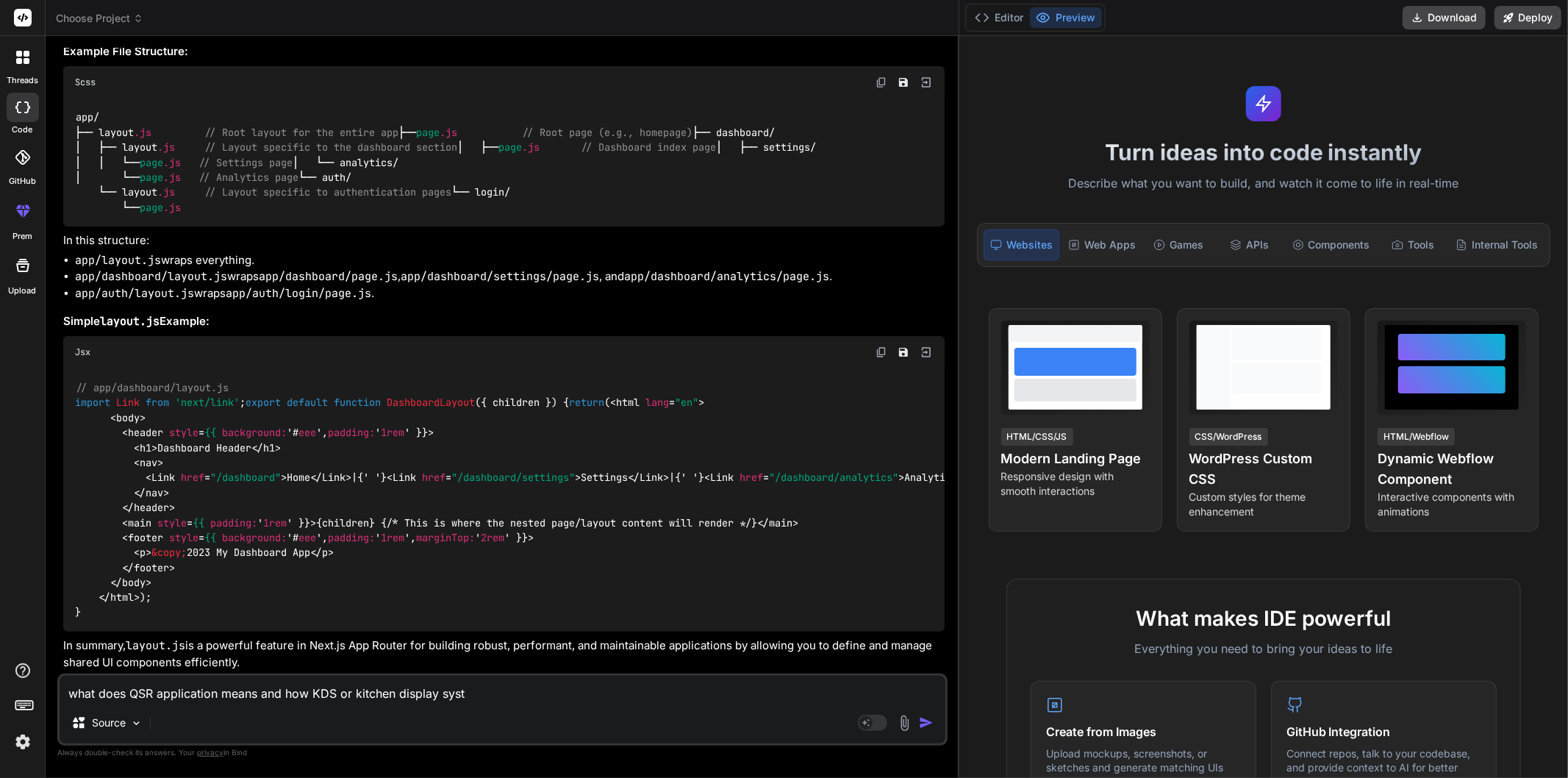
type textarea "what does QSR application means and how KDS or kitchen display syste"
type textarea "x"
type textarea "what does QSR application means and how KDS or kitchen display system"
type textarea "x"
type textarea "what does QSR application means and how KDS or kitchen display system"
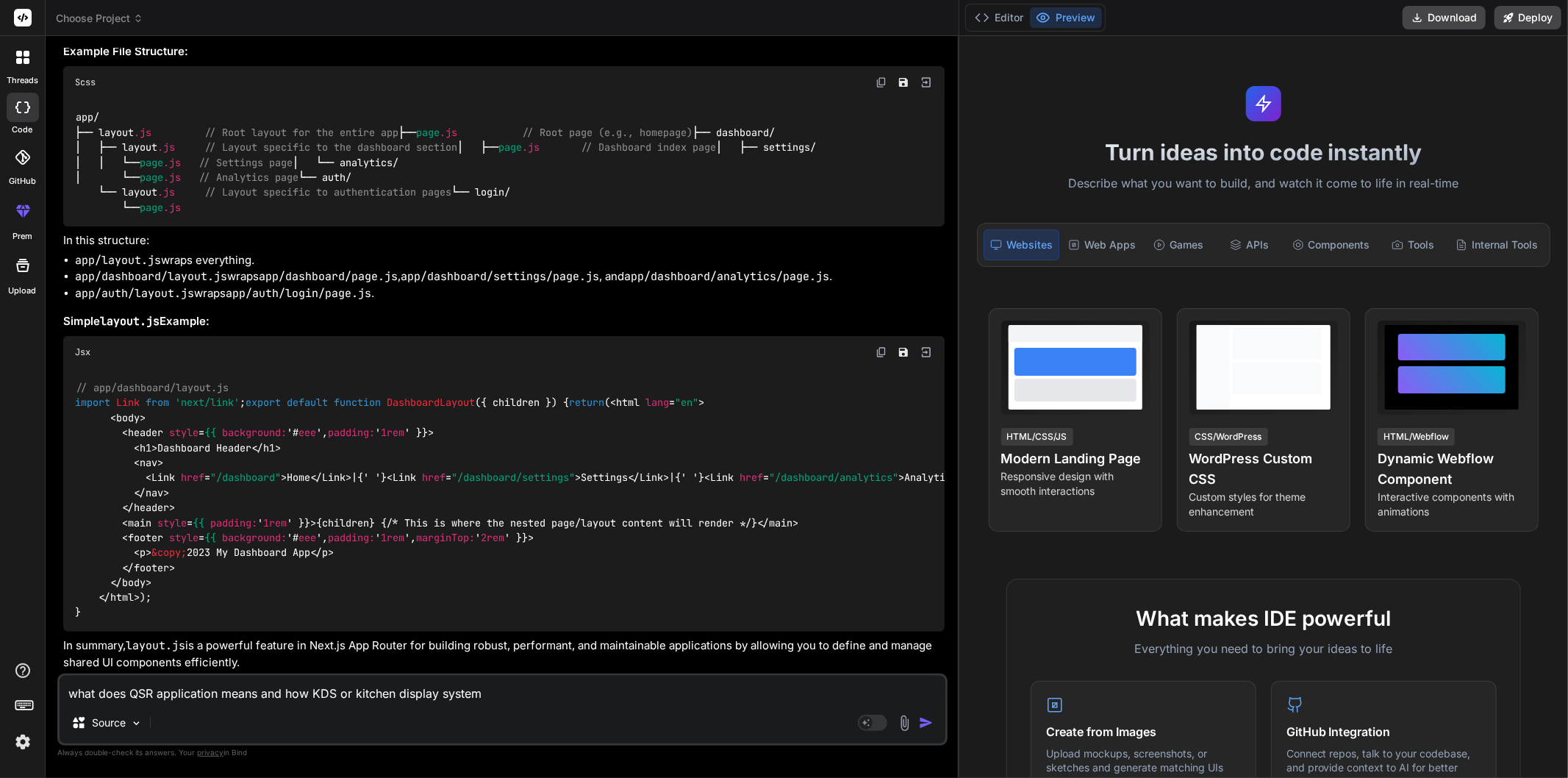
type textarea "x"
type textarea "what does QSR application means and how KDS or kitchen display system a"
type textarea "x"
type textarea "what does QSR application means and how KDS or kitchen display system an"
type textarea "x"
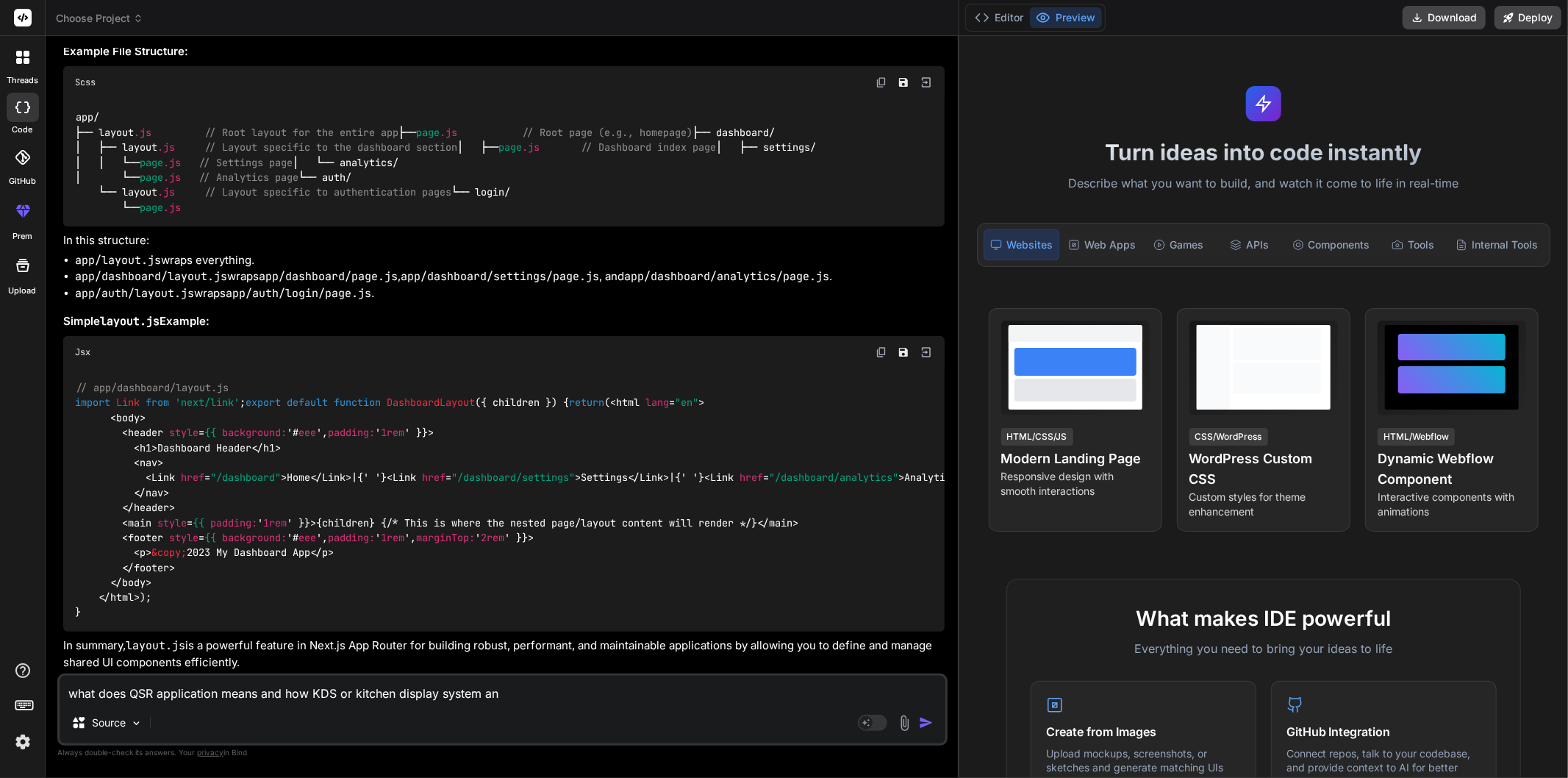
type textarea "what does QSR application means and how KDS or kitchen display system and"
type textarea "x"
type textarea "what does QSR application means and how KDS or kitchen display system and"
type textarea "x"
type textarea "what does QSR application means and how KDS or kitchen display system and K"
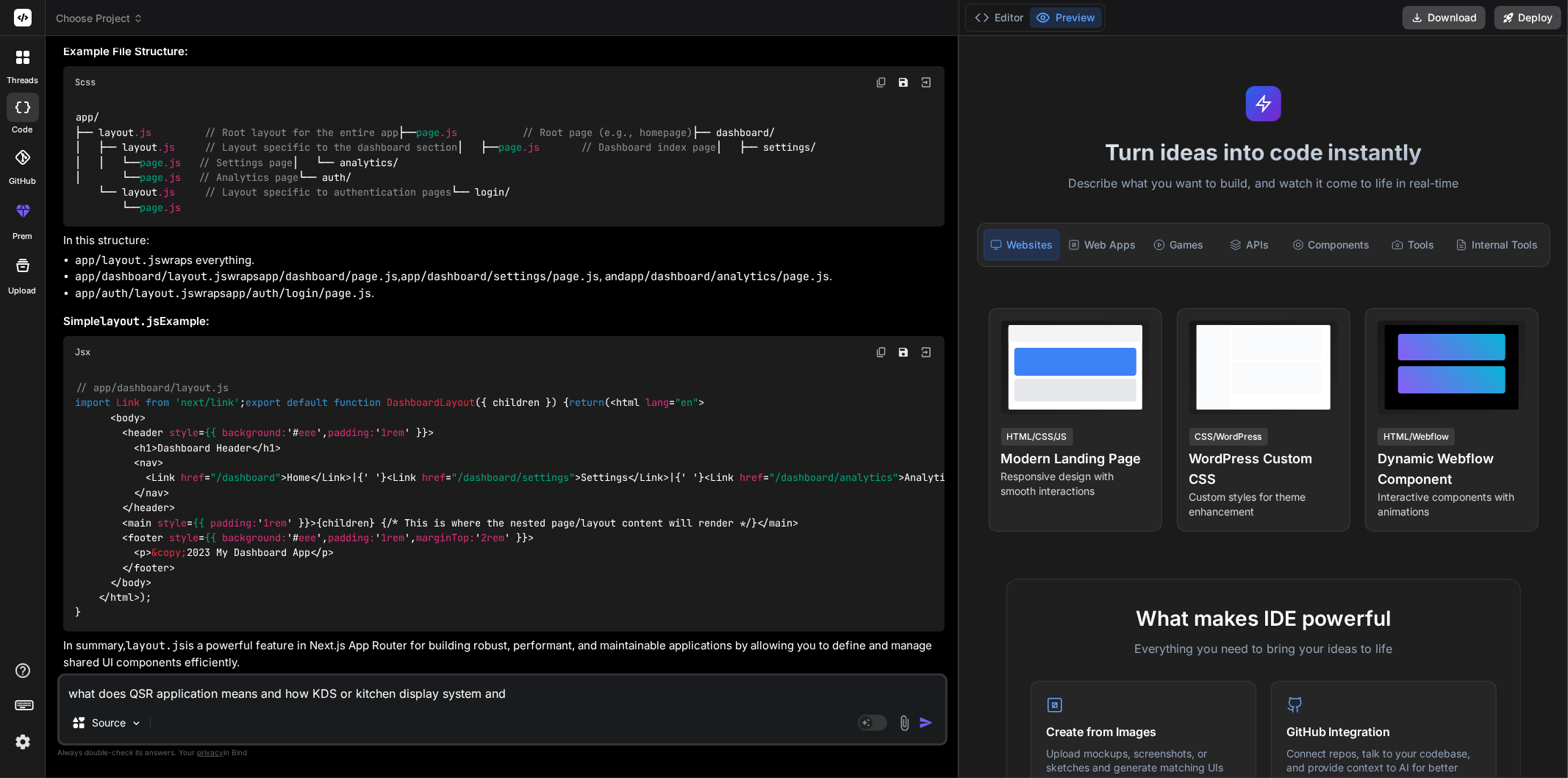
type textarea "x"
type textarea "what does QSR application means and how KDS or kitchen display system and Ki"
type textarea "x"
type textarea "what does QSR application means and how KDS or kitchen display system and Kio"
type textarea "x"
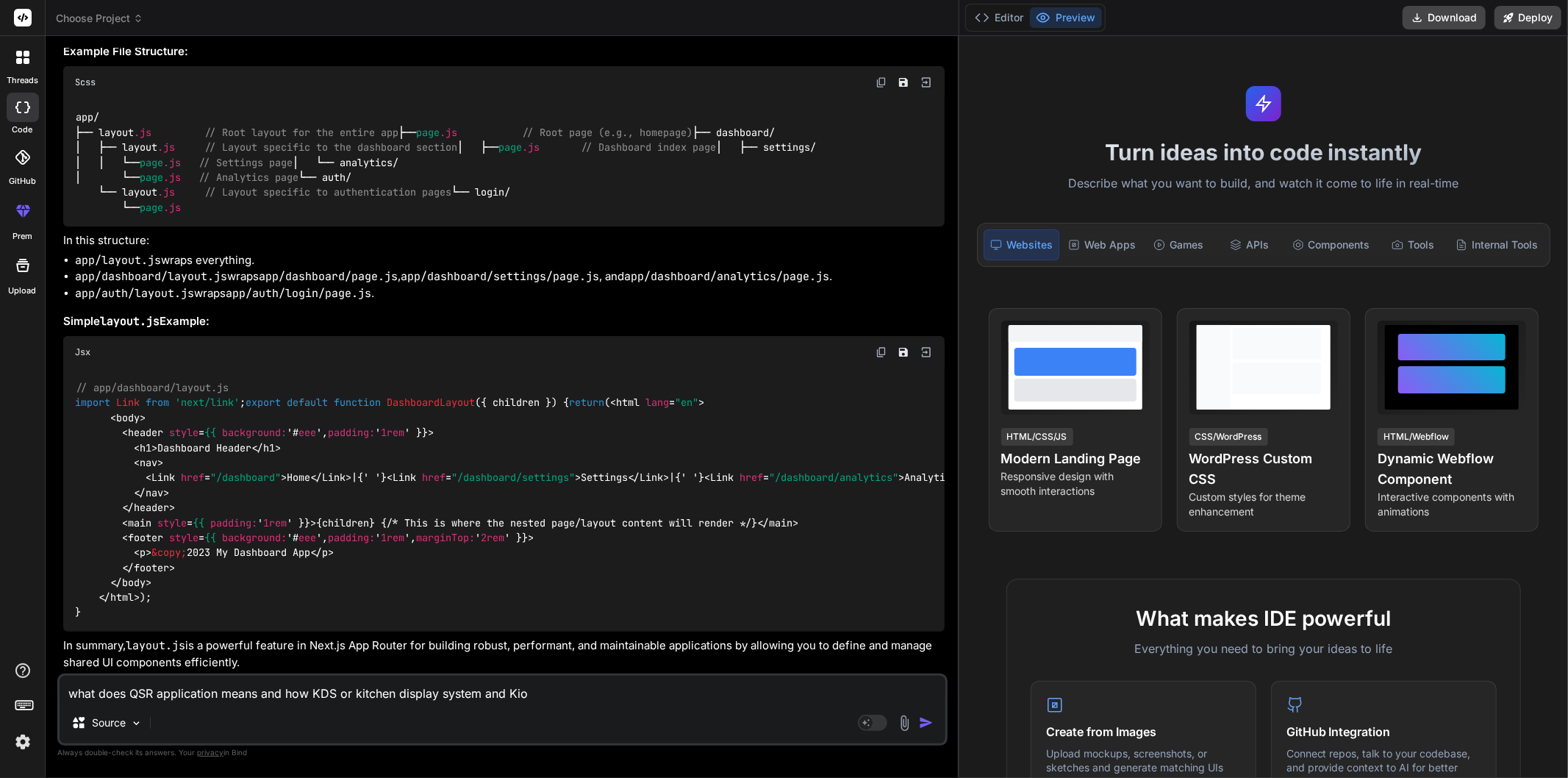
type textarea "what does QSR application means and how KDS or kitchen display system and Kios"
type textarea "x"
type textarea "what does QSR application means and how KDS or kitchen display system and Kiosk"
type textarea "x"
type textarea "what does QSR application means and how KDS or kitchen display system and Kiosk"
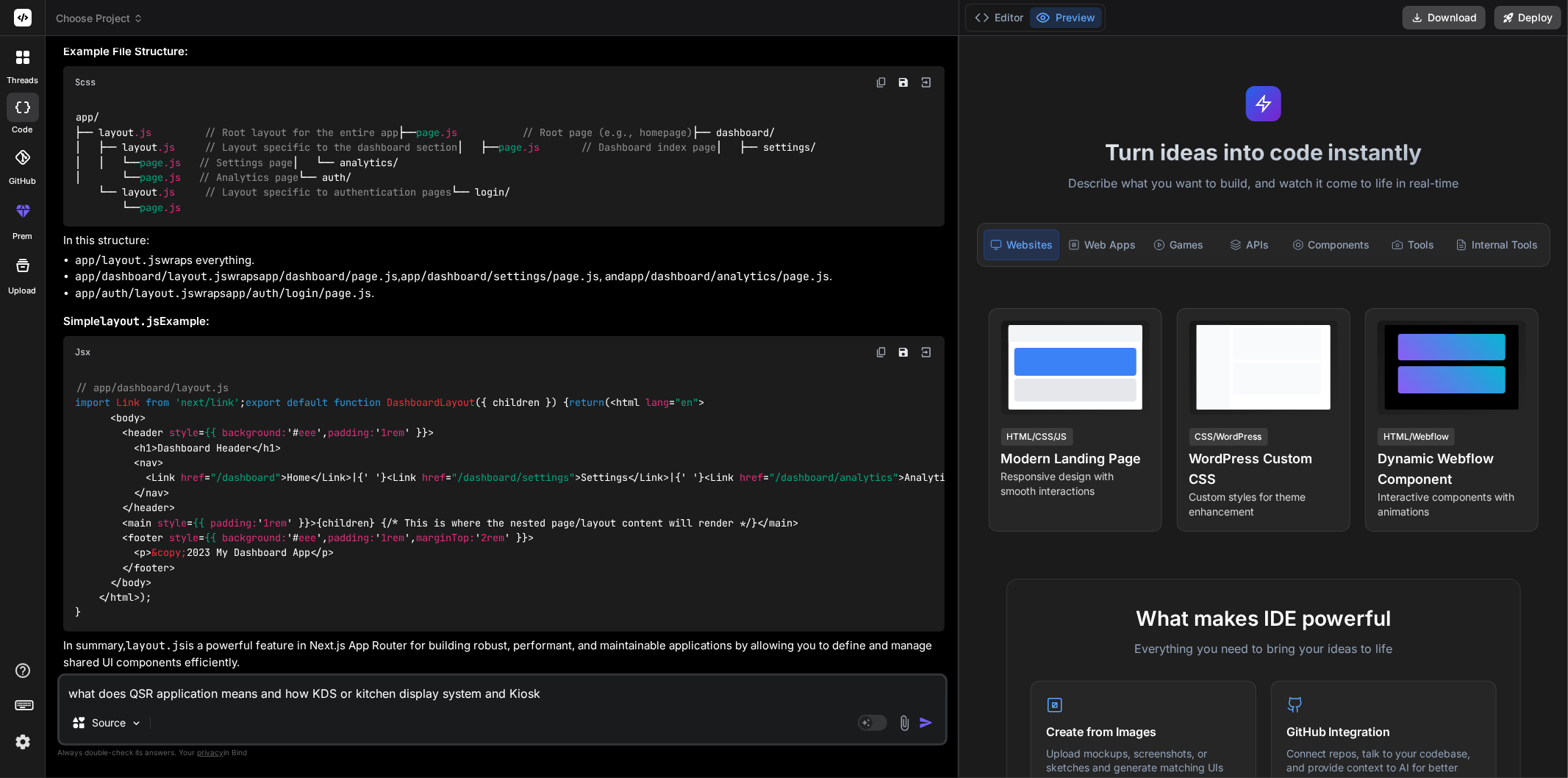
type textarea "x"
type textarea "what does QSR application means and how KDS or kitchen display system and Kiosk…"
type textarea "x"
type textarea "what does QSR application means and how KDS or kitchen display system and Kiosk…"
type textarea "x"
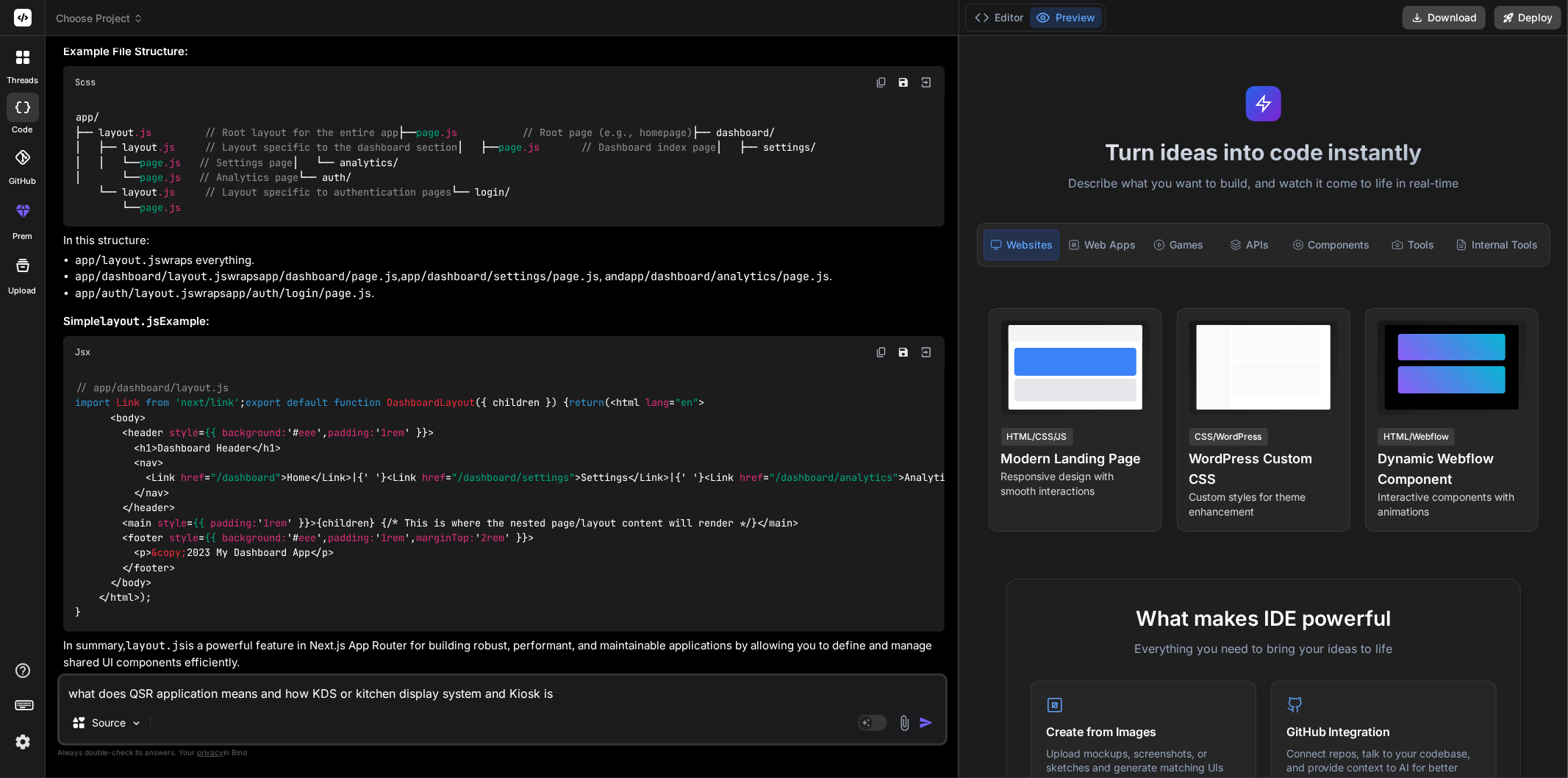
type textarea "what does QSR application means and how KDS or kitchen display system and Kiosk…"
type textarea "x"
type textarea "what does QSR application means and how KDS or kitchen display system and Kiosk…"
type textarea "x"
type textarea "what does QSR application means and how KDS or kitchen display system and Kiosk…"
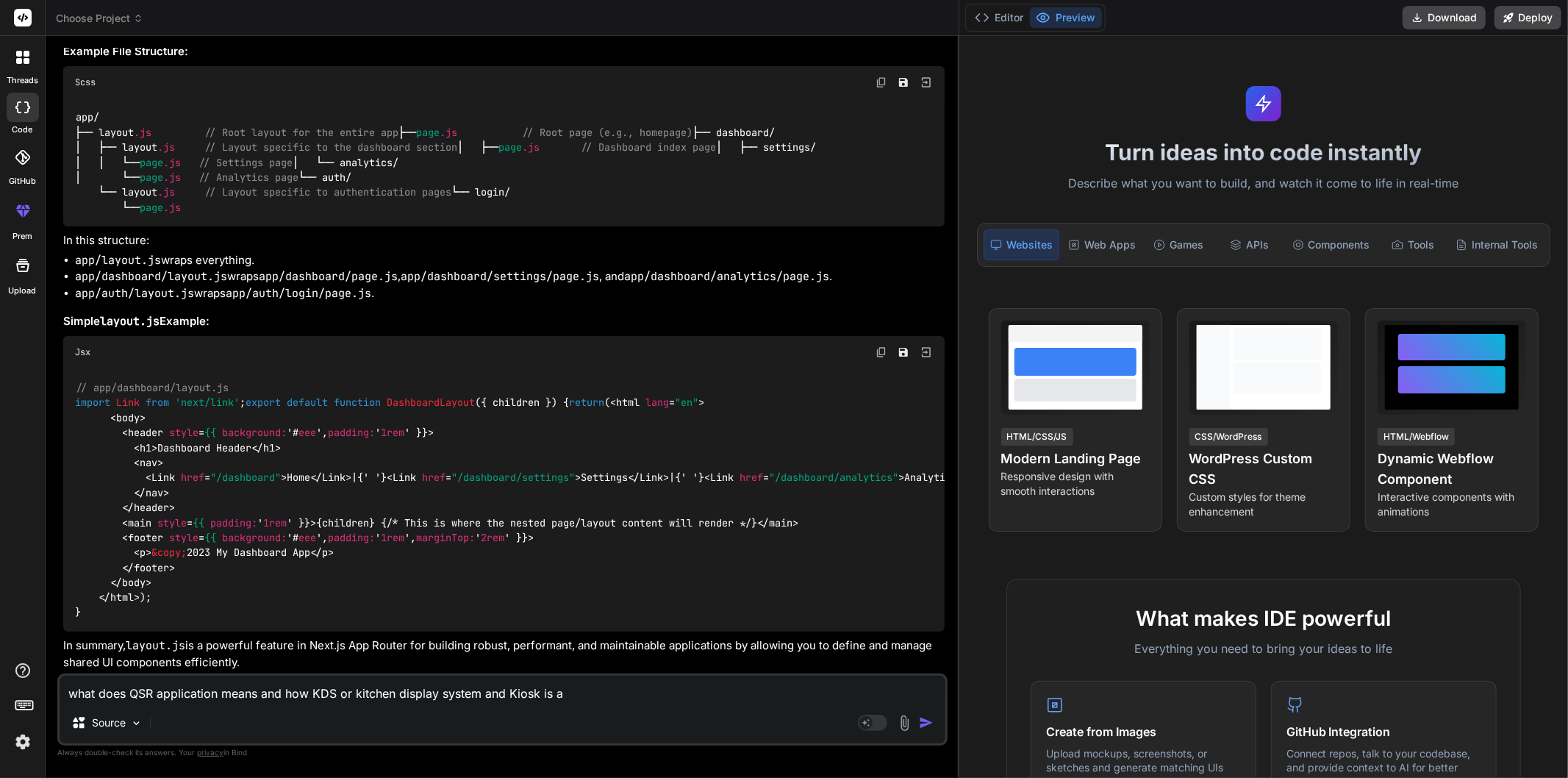
type textarea "x"
type textarea "what does QSR application means and how KDS or kitchen display system and Kiosk…"
type textarea "x"
type textarea "what does QSR application means and how KDS or kitchen display system and Kiosk…"
type textarea "x"
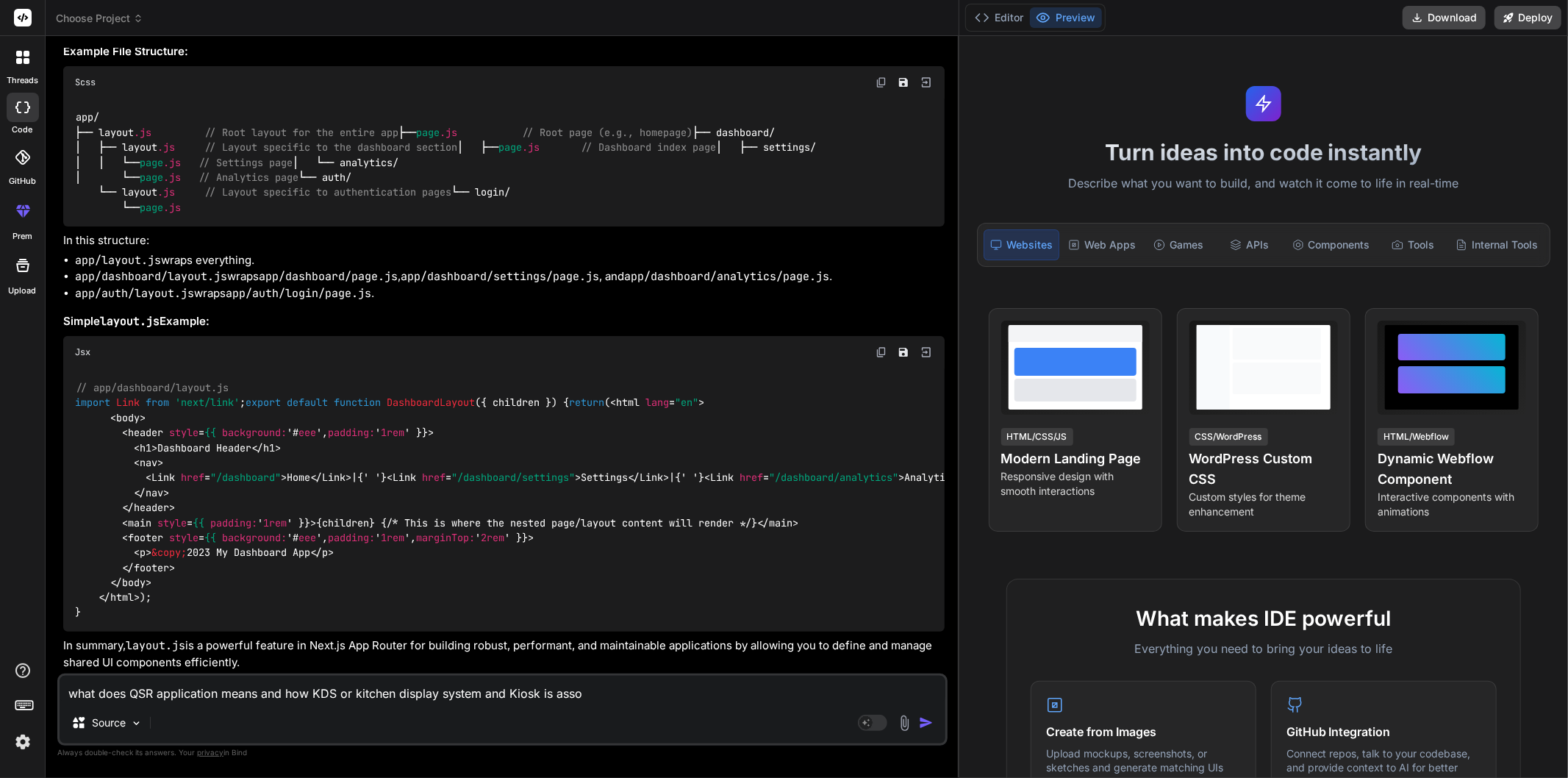
type textarea "what does QSR application means and how KDS or kitchen display system and Kiosk…"
type textarea "x"
type textarea "what does QSR application means and how KDS or kitchen display system and Kiosk…"
type textarea "x"
type textarea "what does QSR application means and how KDS or kitchen display system and Kiosk…"
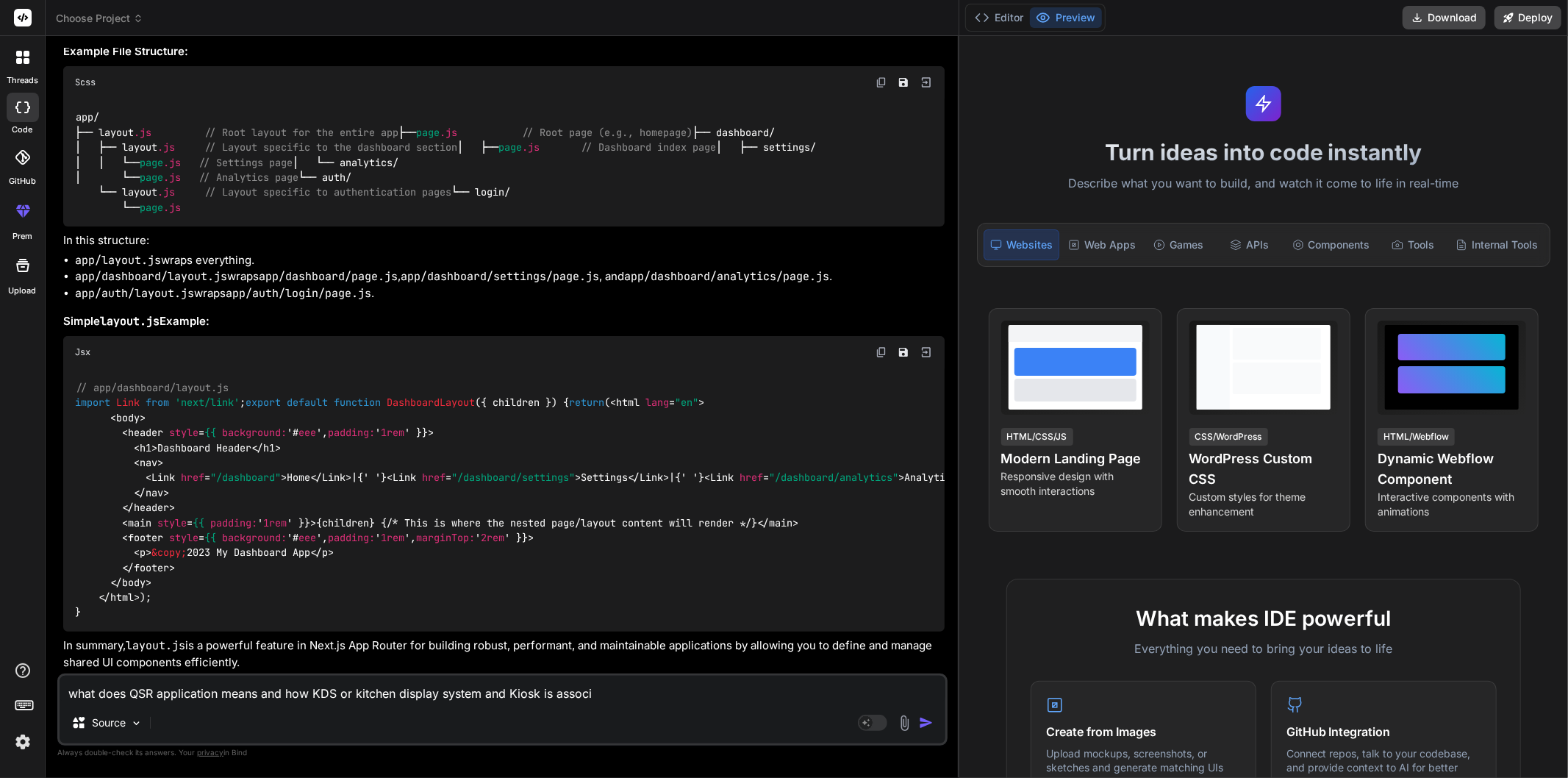
type textarea "x"
type textarea "what does QSR application means and how KDS or kitchen display system and Kiosk…"
type textarea "x"
type textarea "what does QSR application means and how KDS or kitchen display system and Kiosk…"
type textarea "x"
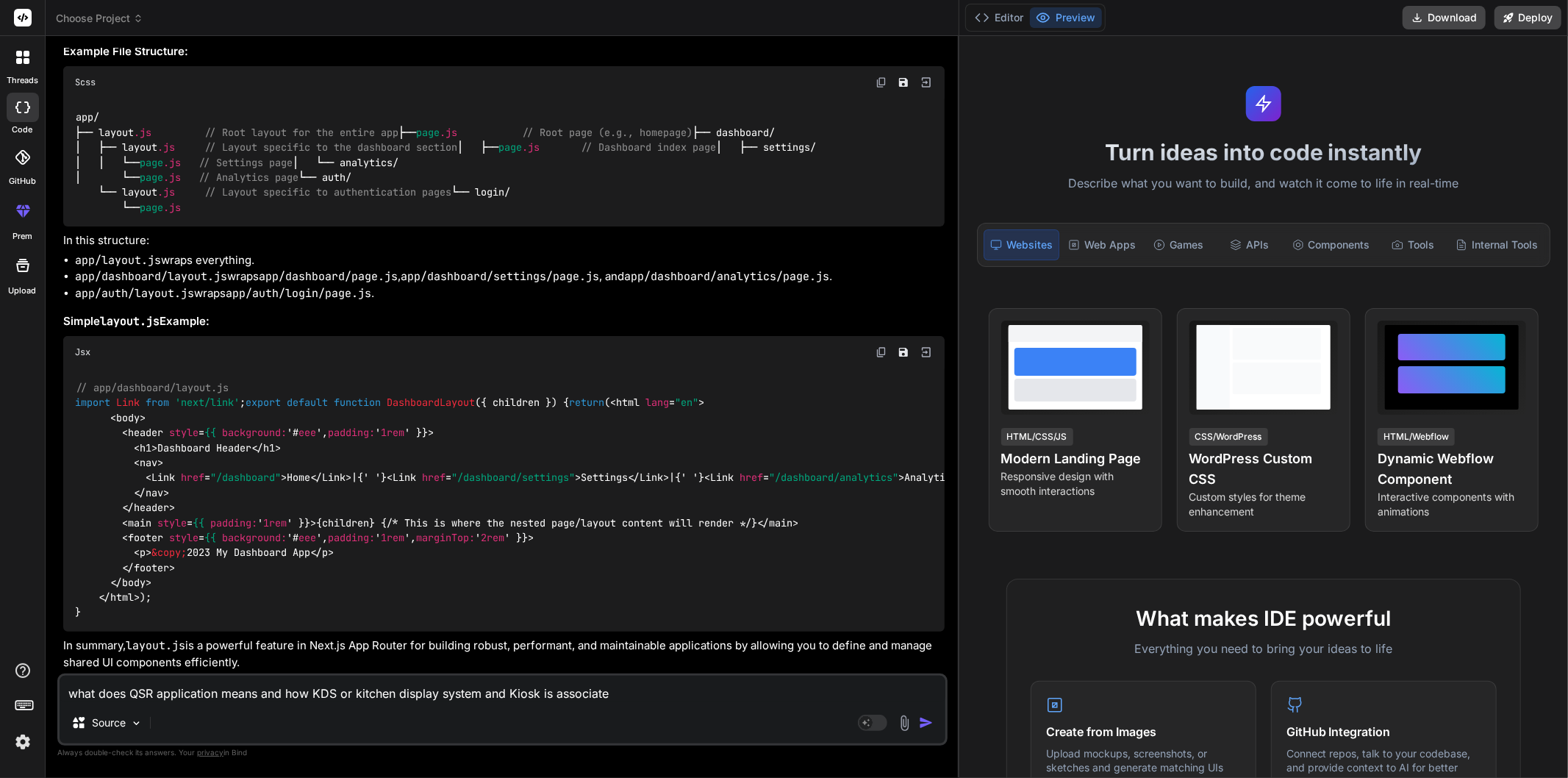
type textarea "what does QSR application means and how KDS or kitchen display system and Kiosk…"
type textarea "x"
type textarea "what does QSR application means and how KDS or kitchen display system and Kiosk…"
type textarea "x"
type textarea "what does QSR application means and how KDS or kitchen display system and Kiosk…"
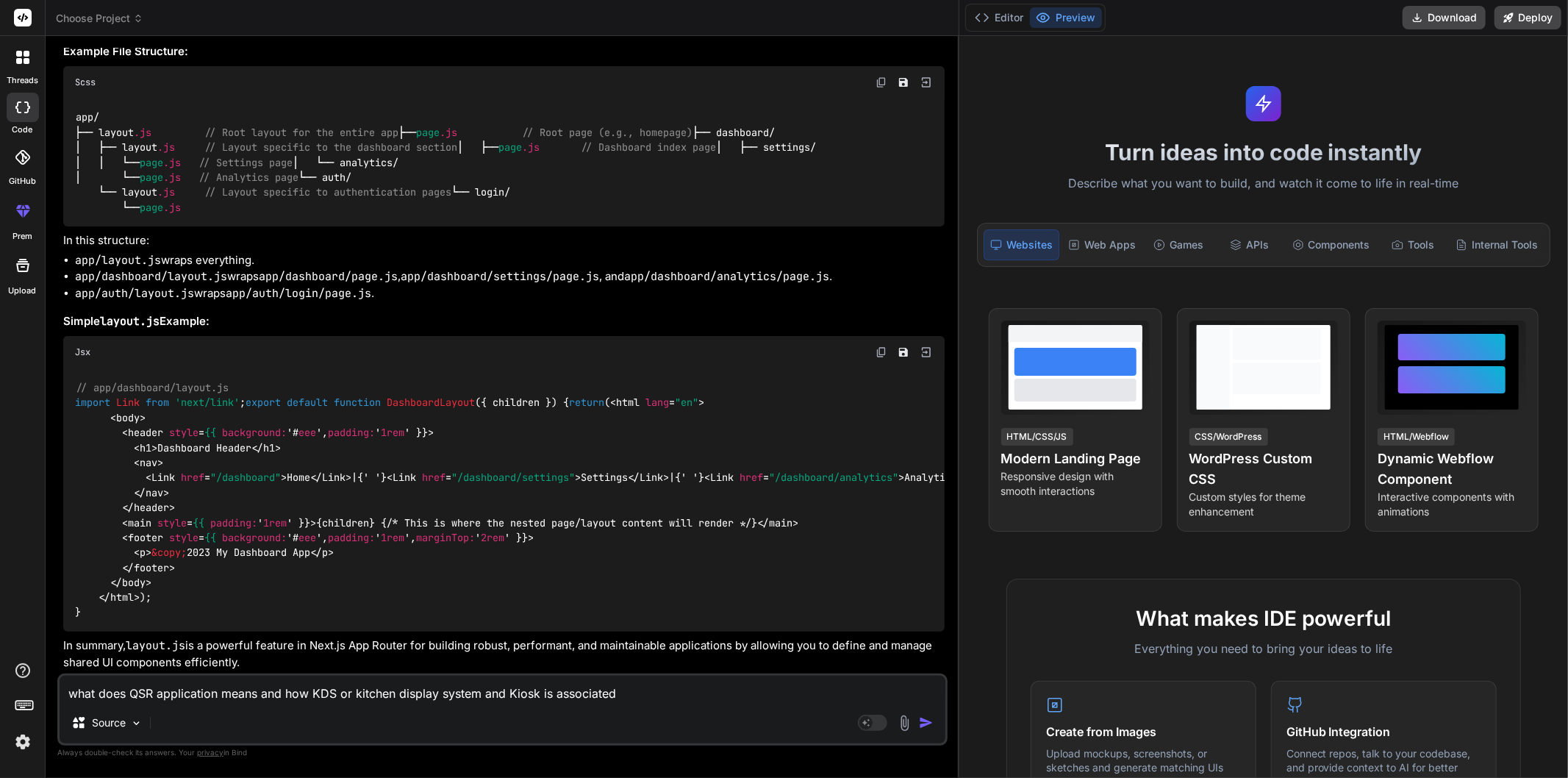
type textarea "x"
type textarea "what does QSR application means and how KDS or kitchen display system and Kiosk…"
type textarea "x"
type textarea "what does QSR application means and how KDS or kitchen display system and Kiosk…"
type textarea "x"
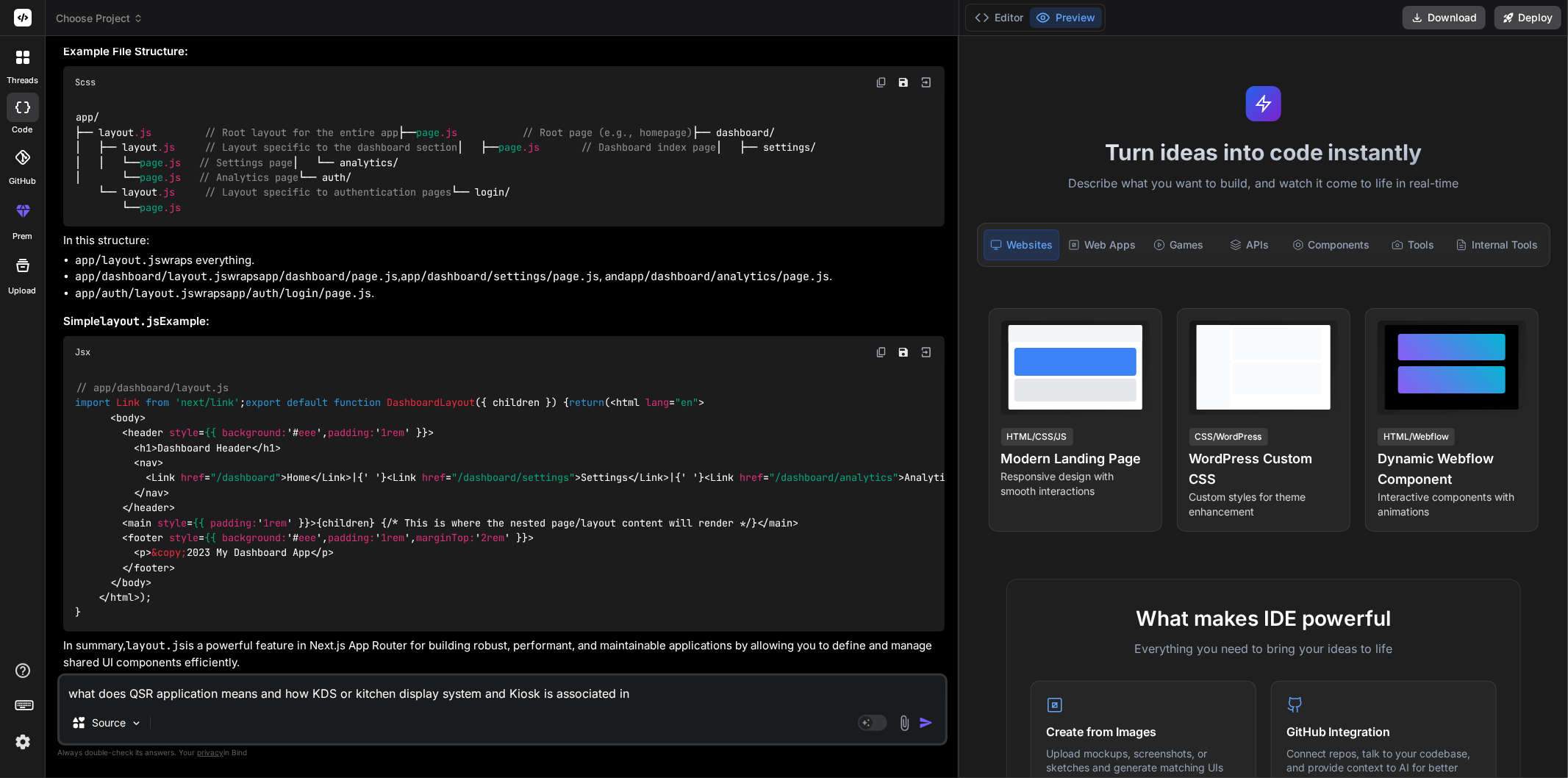
type textarea "what does QSR application means and how KDS or kitchen display system and Kiosk…"
type textarea "x"
type textarea "what does QSR application means and how KDS or kitchen display system and Kiosk…"
type textarea "x"
type textarea "what does QSR application means and how KDS or kitchen display system and Kiosk…"
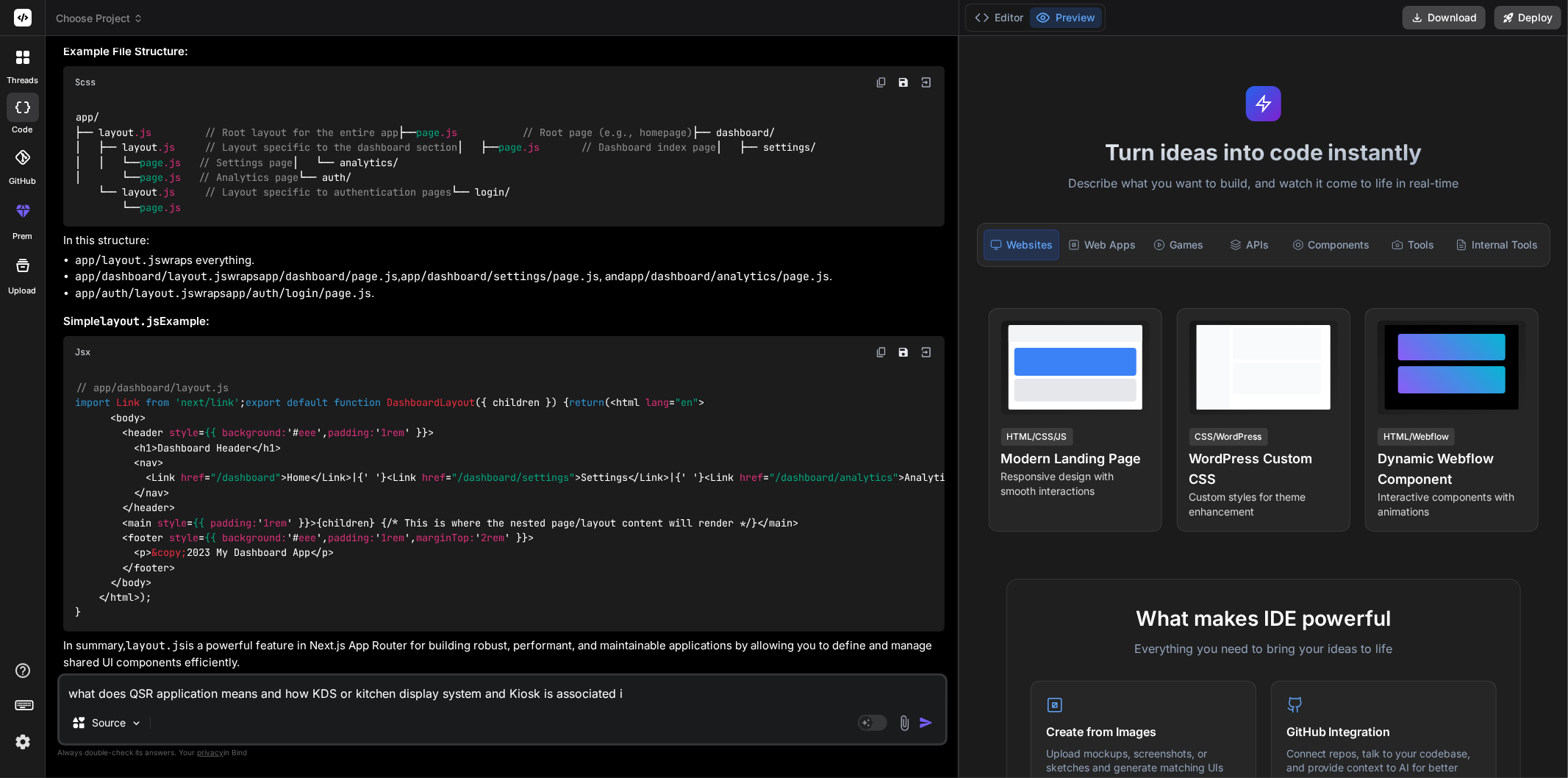
type textarea "x"
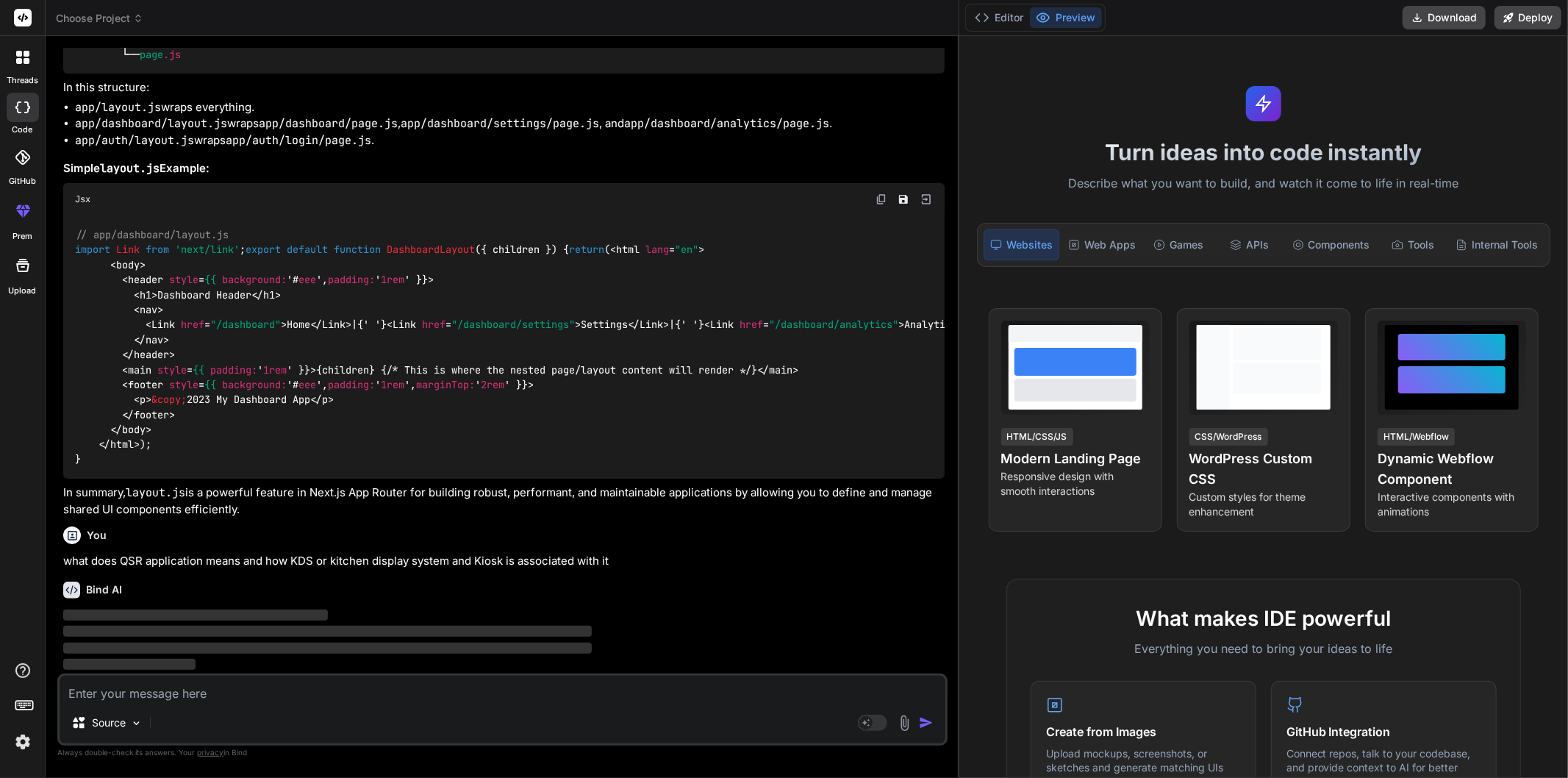
scroll to position [5357, 0]
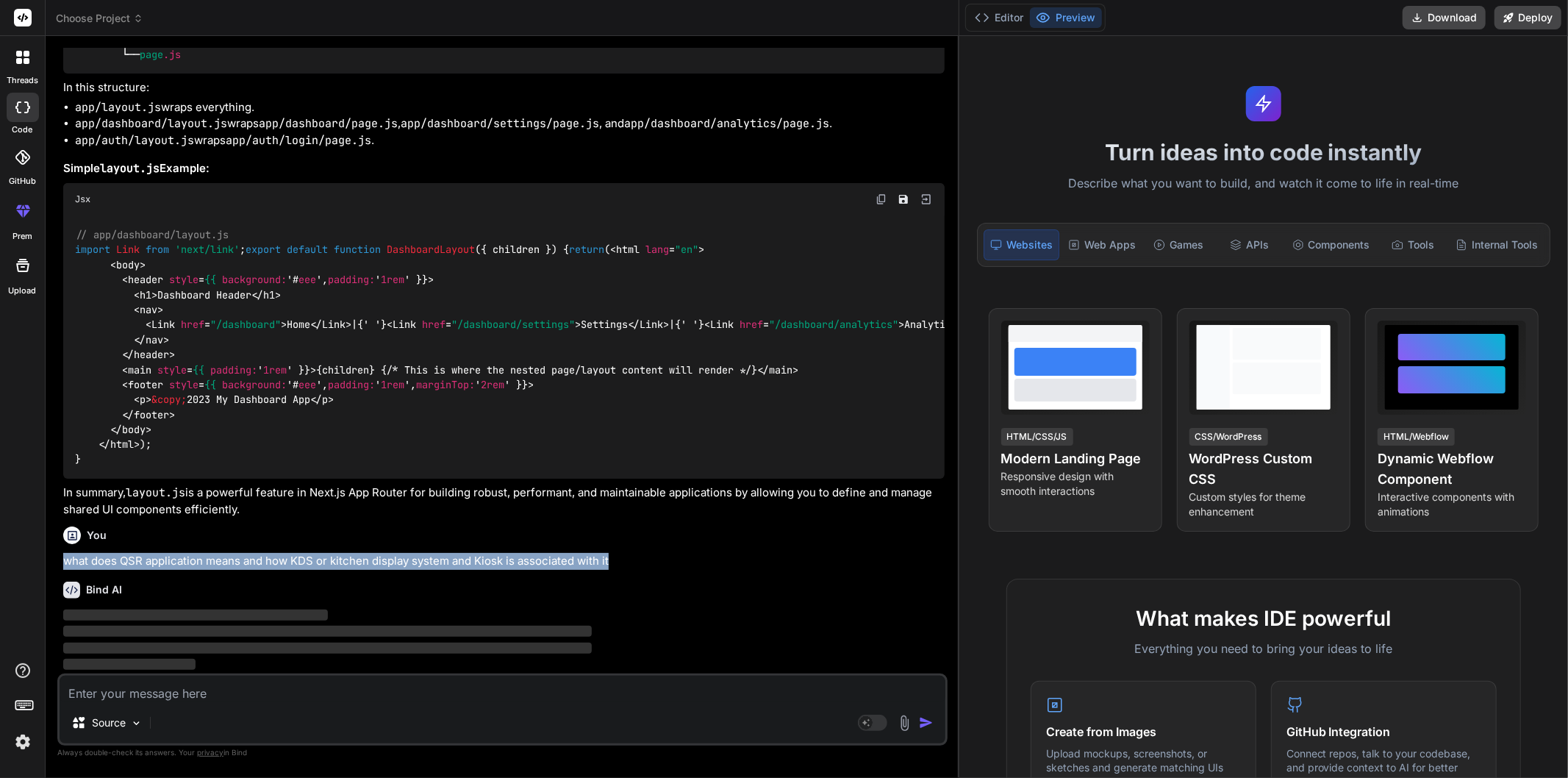
drag, startPoint x: 614, startPoint y: 567, endPoint x: 64, endPoint y: 562, distance: 550.0
click at [64, 562] on p "what does QSR application means and how KDS or kitchen display system and Kiosk…" at bounding box center [503, 561] width 882 height 17
copy p "what does QSR application means and how KDS or kitchen display system and Kiosk…"
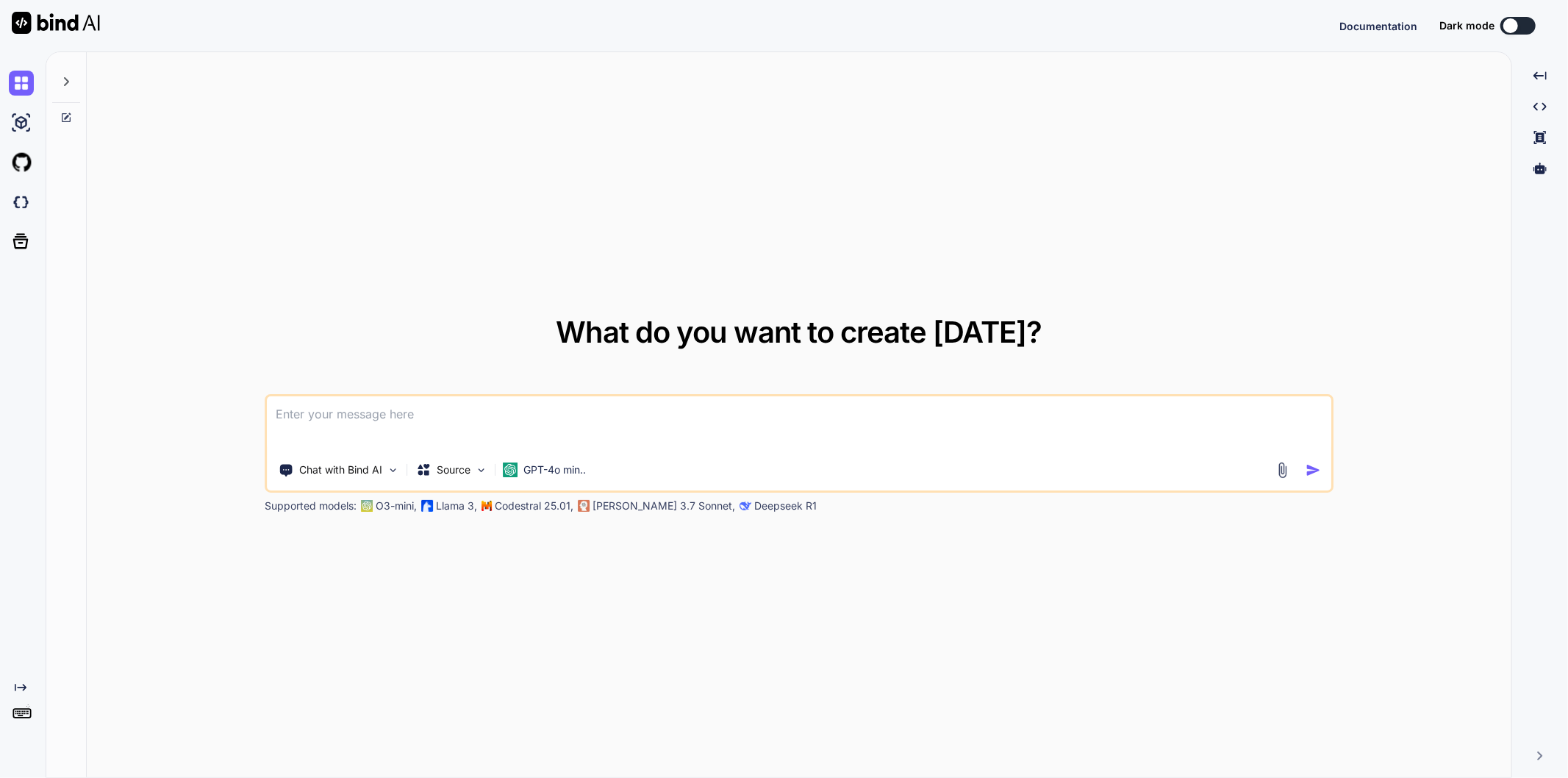
click at [495, 422] on textarea at bounding box center [799, 423] width 1065 height 54
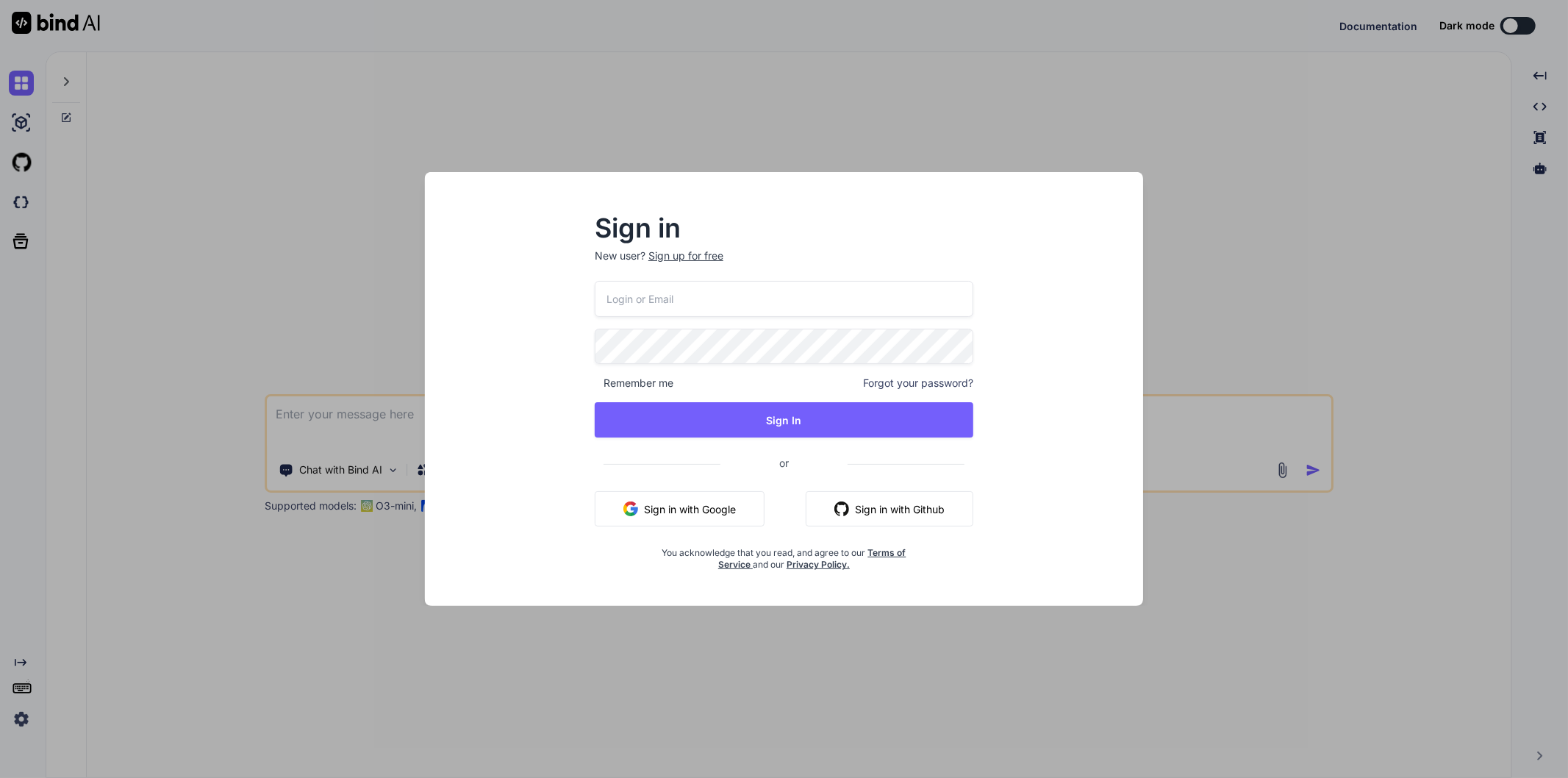
click at [758, 306] on input "email" at bounding box center [784, 298] width 379 height 36
type textarea "x"
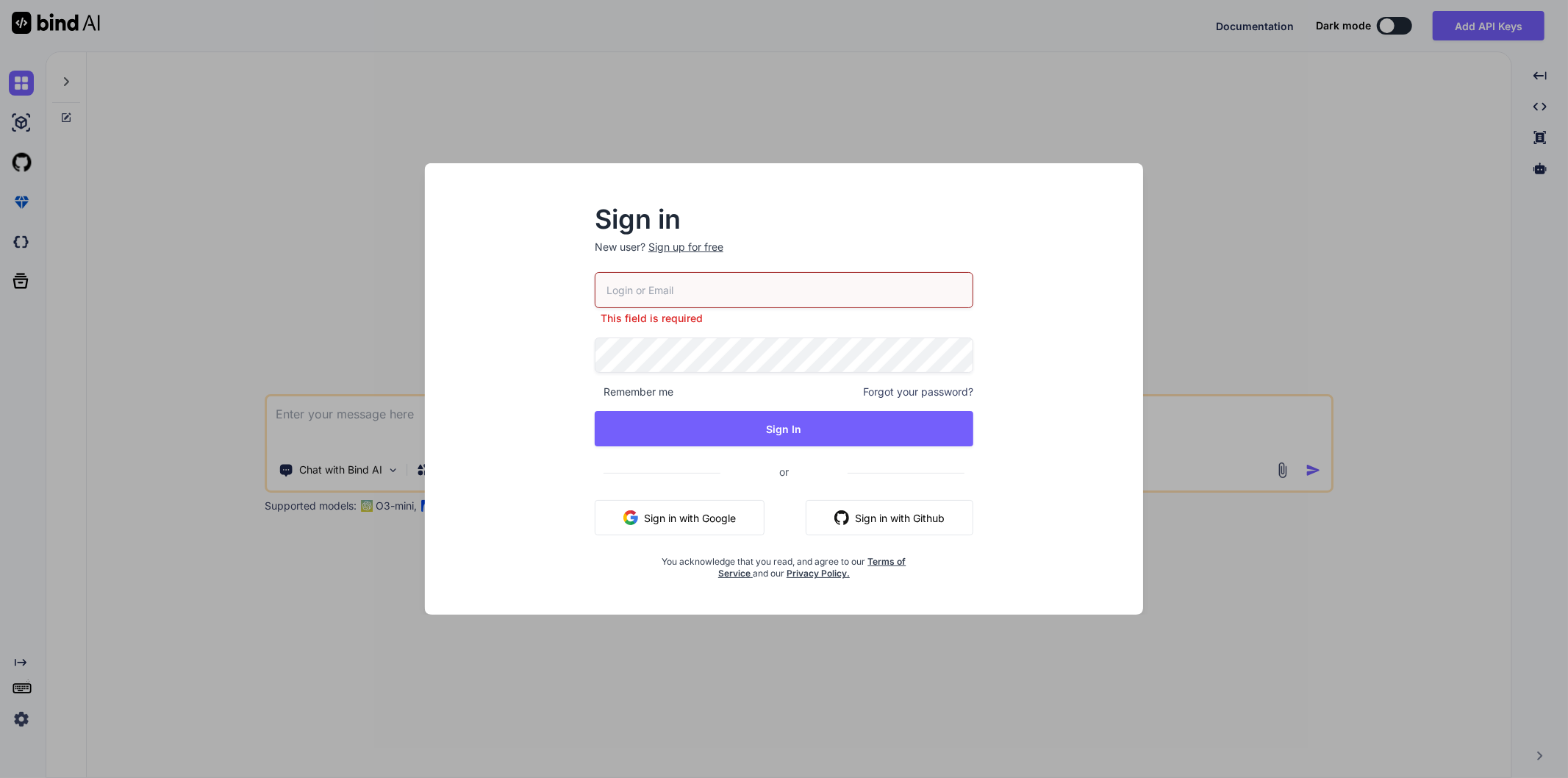
click at [319, 79] on div "Sign in New user? Sign up for free This field is required Remember me Forgot yo…" at bounding box center [784, 389] width 1568 height 778
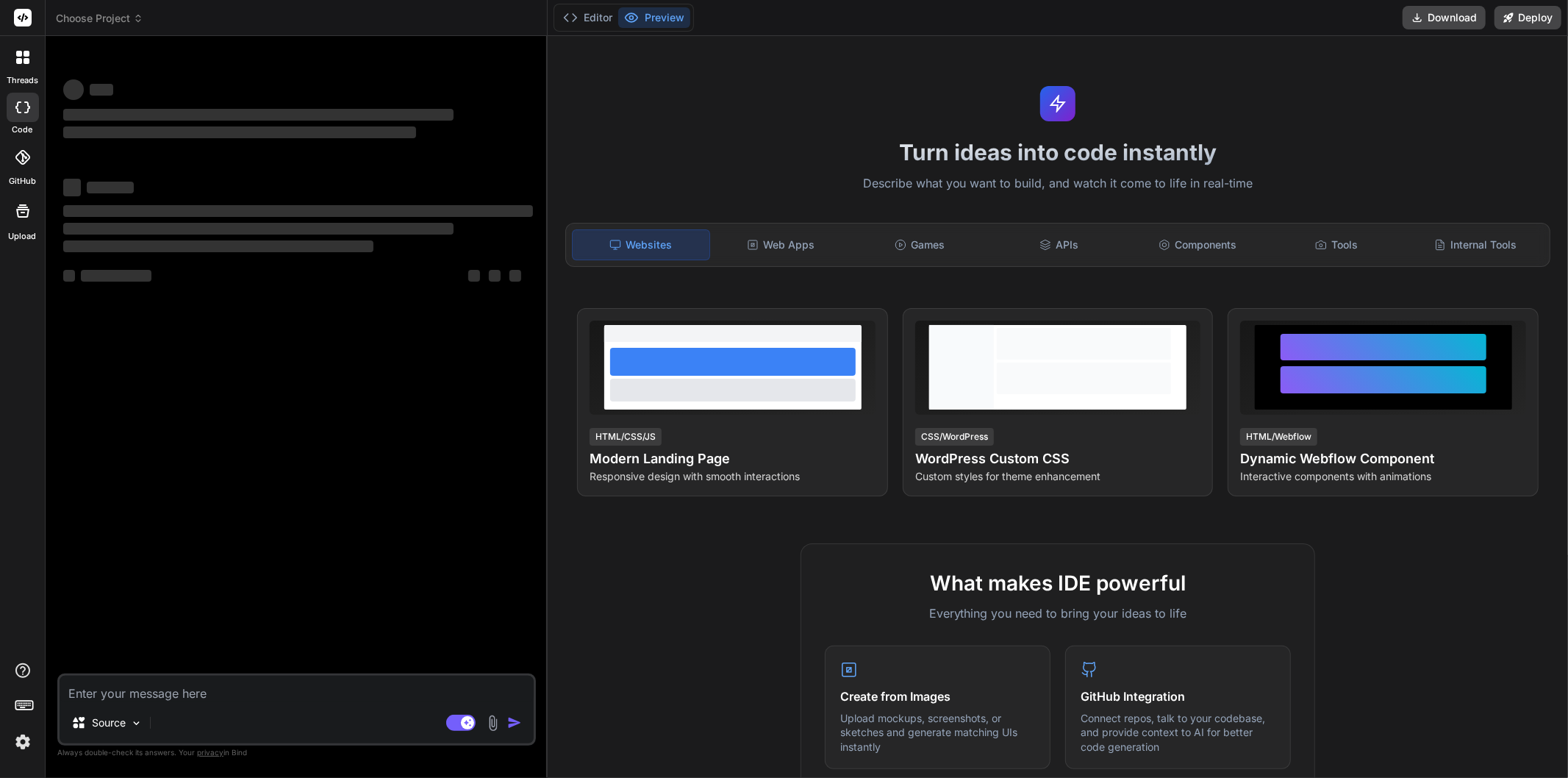
click at [232, 693] on textarea at bounding box center [297, 689] width 474 height 27
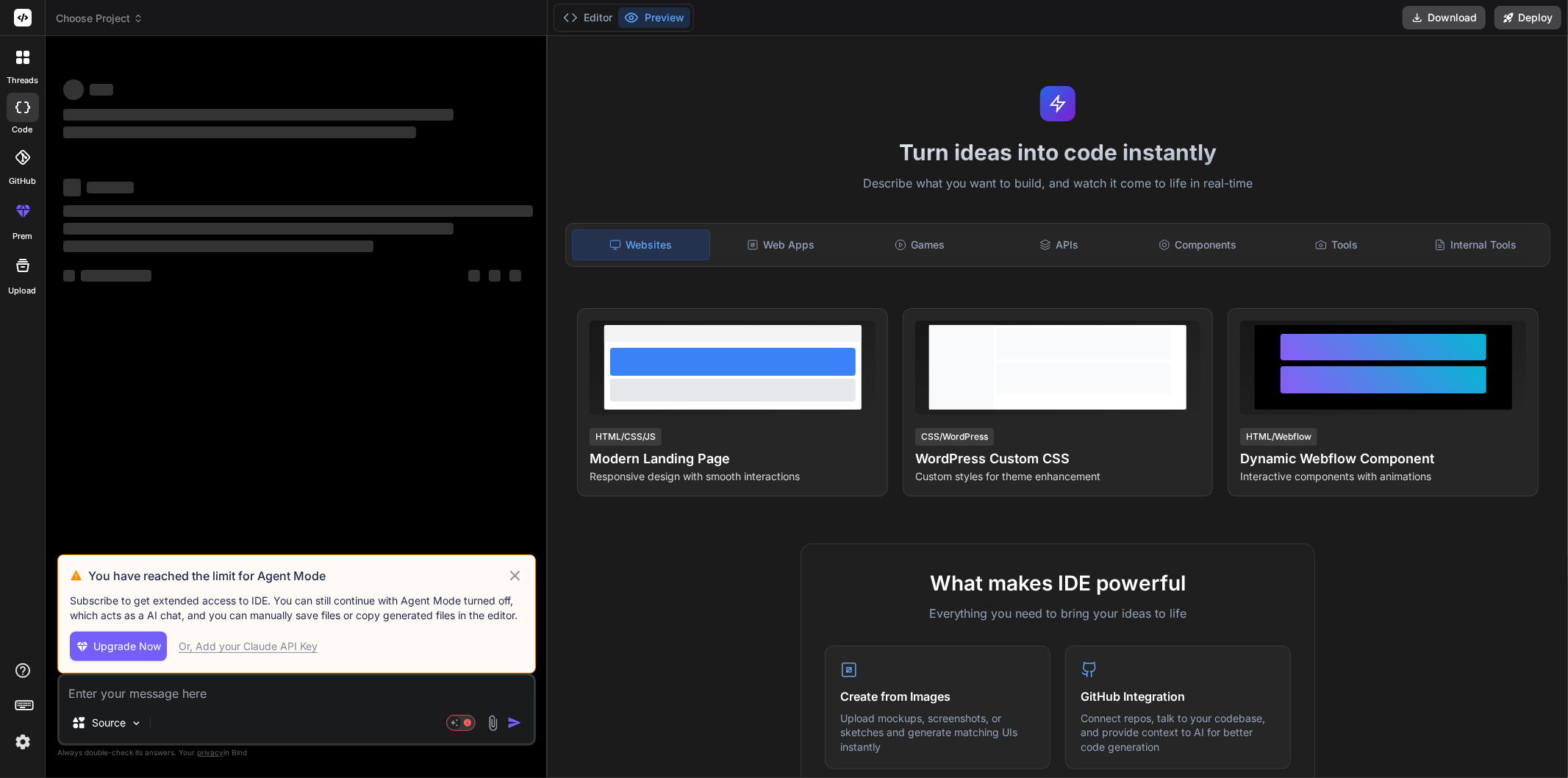
type textarea "x"
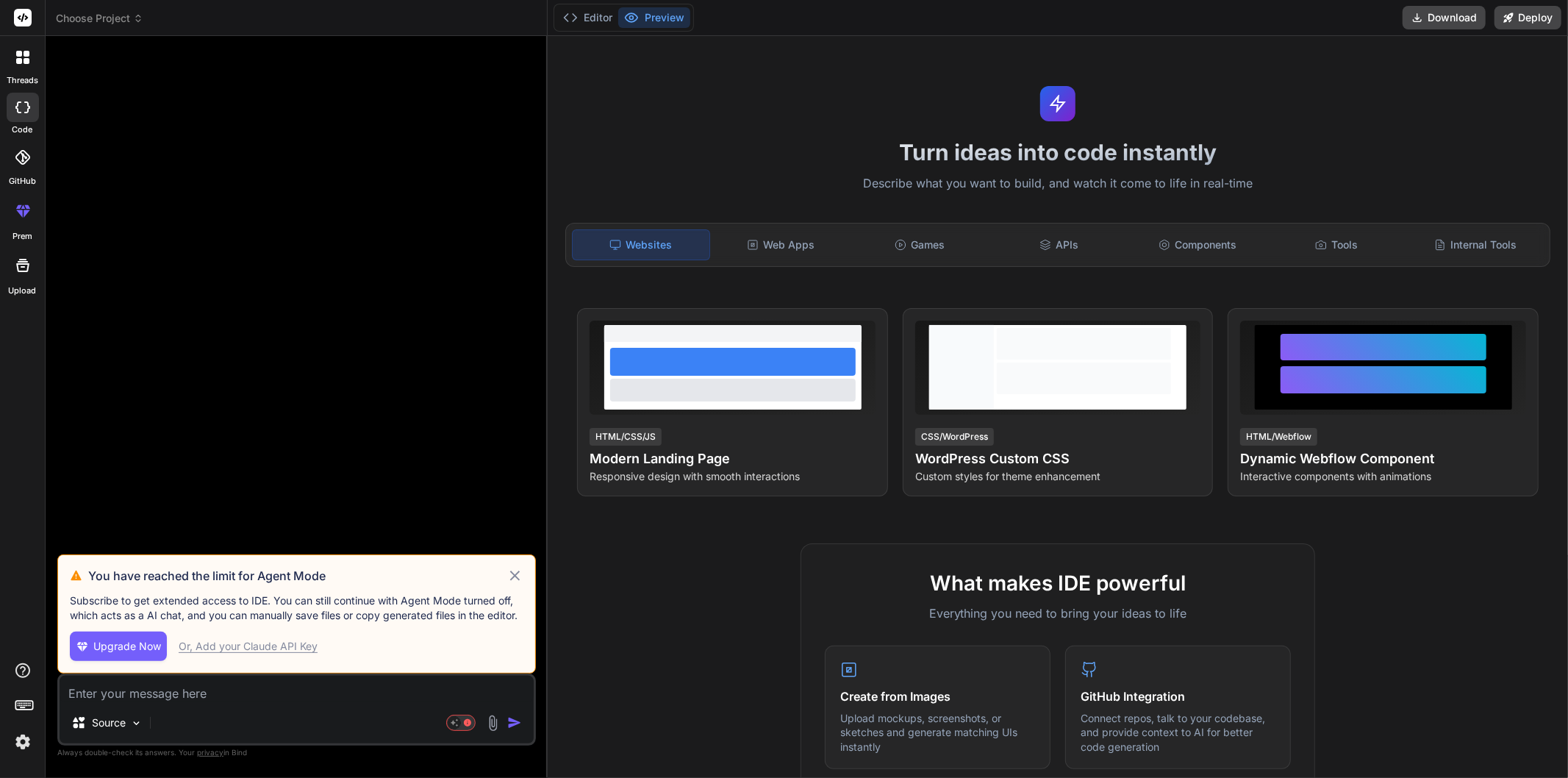
type textarea "what does QSR application means and how KDS or kitchen display system and Kiosk…"
type textarea "x"
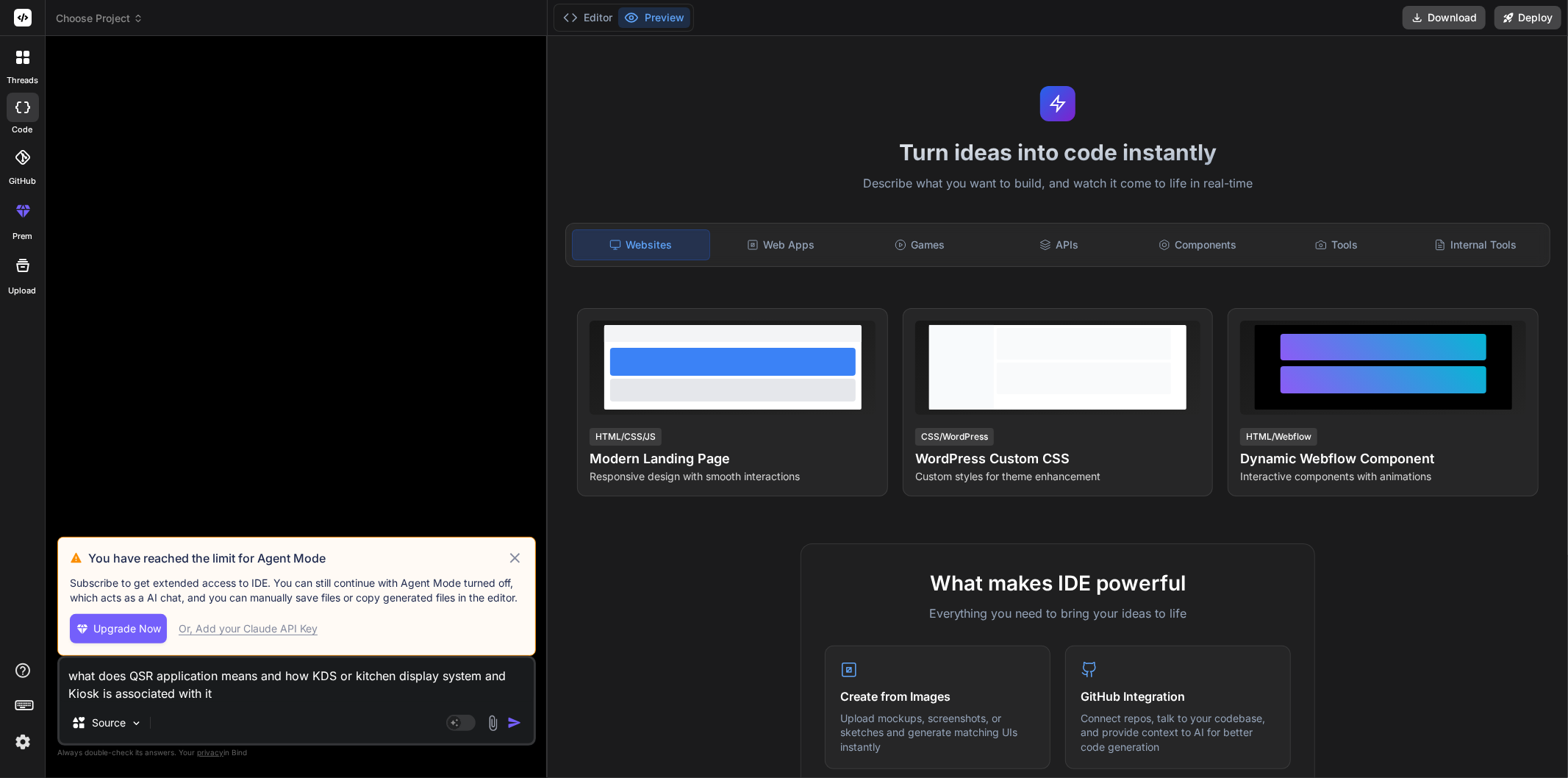
type textarea "what does QSR application means and how KDS or kitchen display system and Kiosk…"
click at [513, 722] on img "button" at bounding box center [514, 723] width 15 height 15
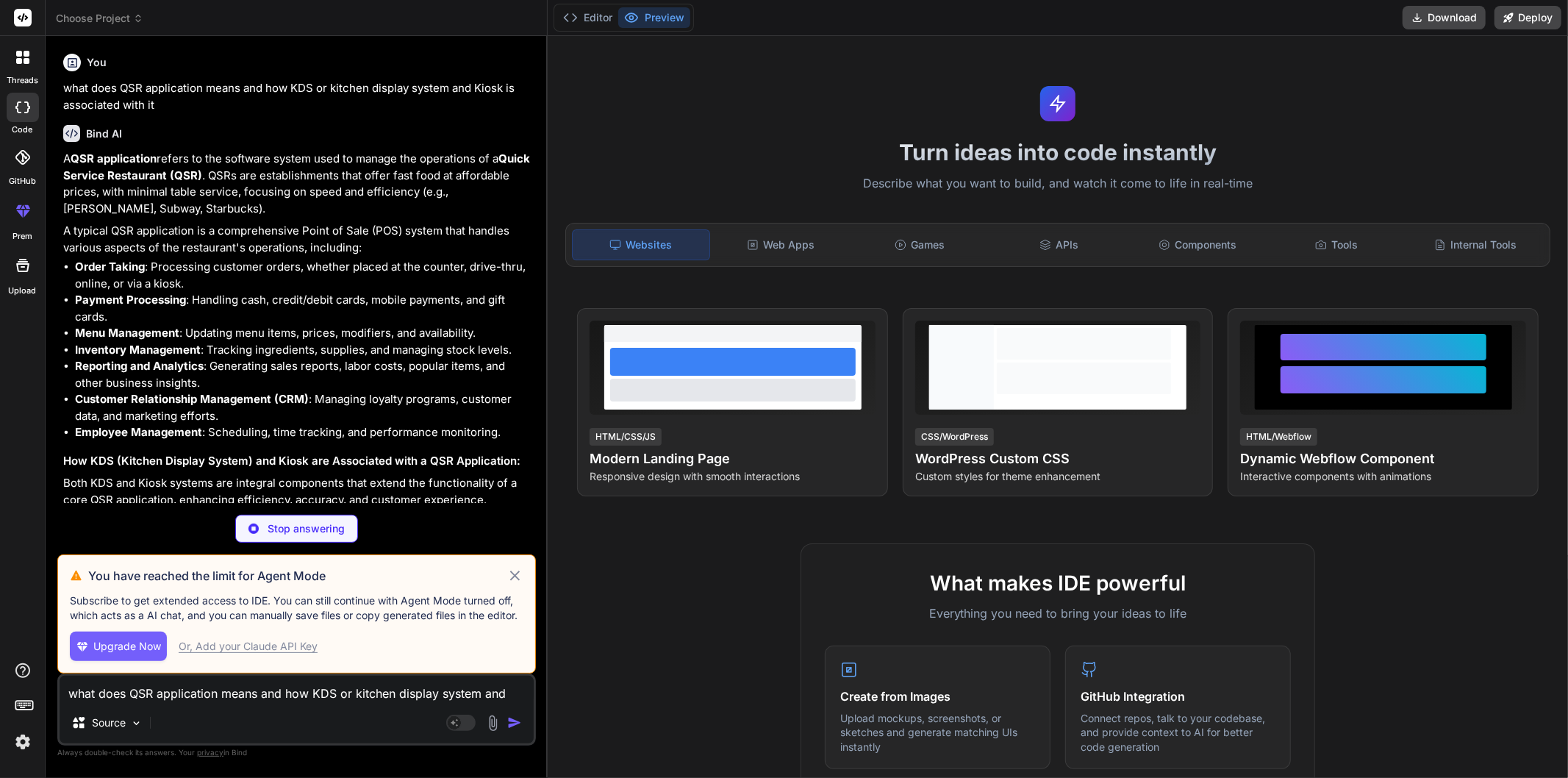
click at [549, 151] on div "Turn ideas into code instantly Describe what you want to build, and watch it co…" at bounding box center [1058, 408] width 1021 height 742
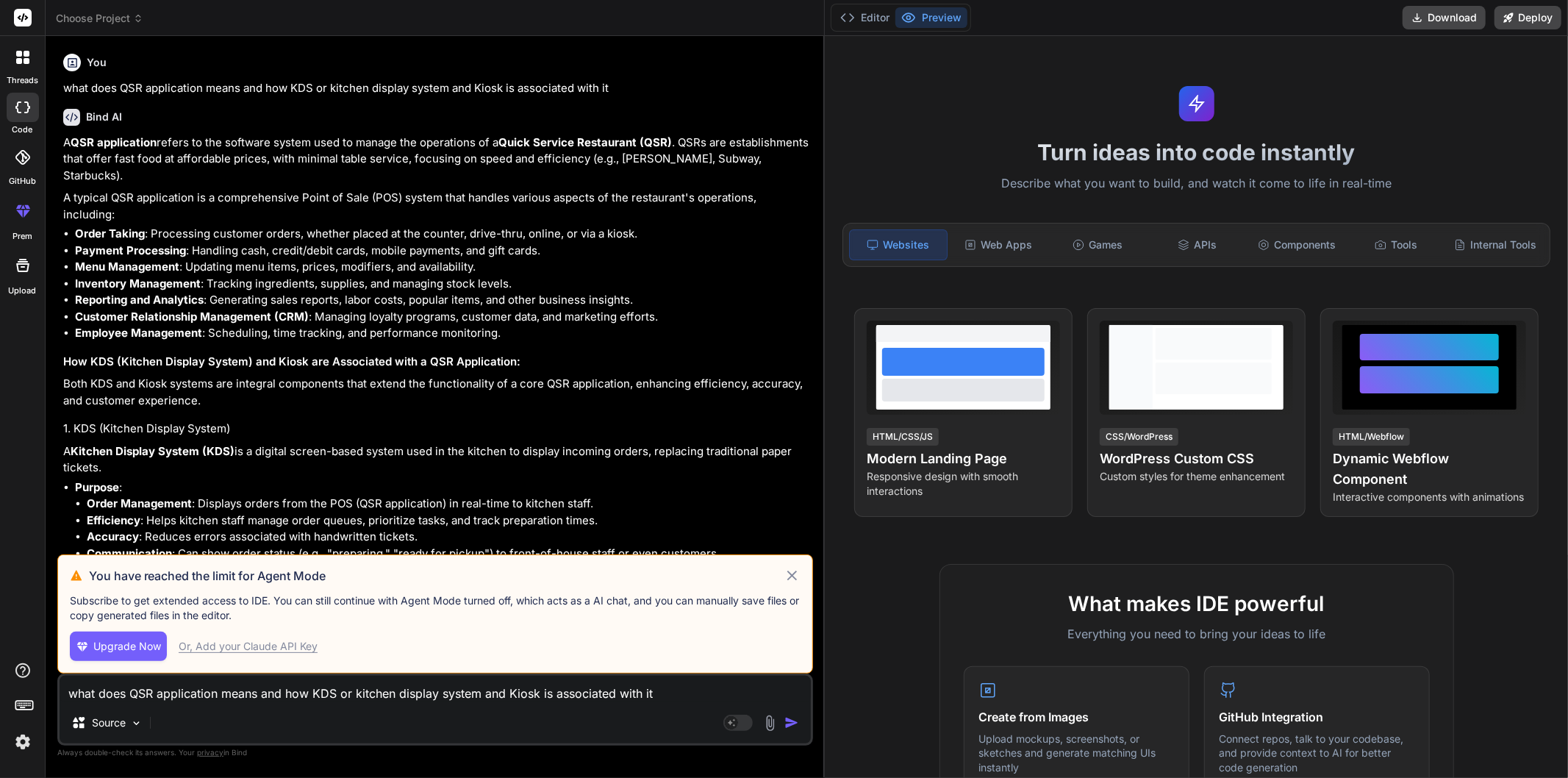
type textarea "x"
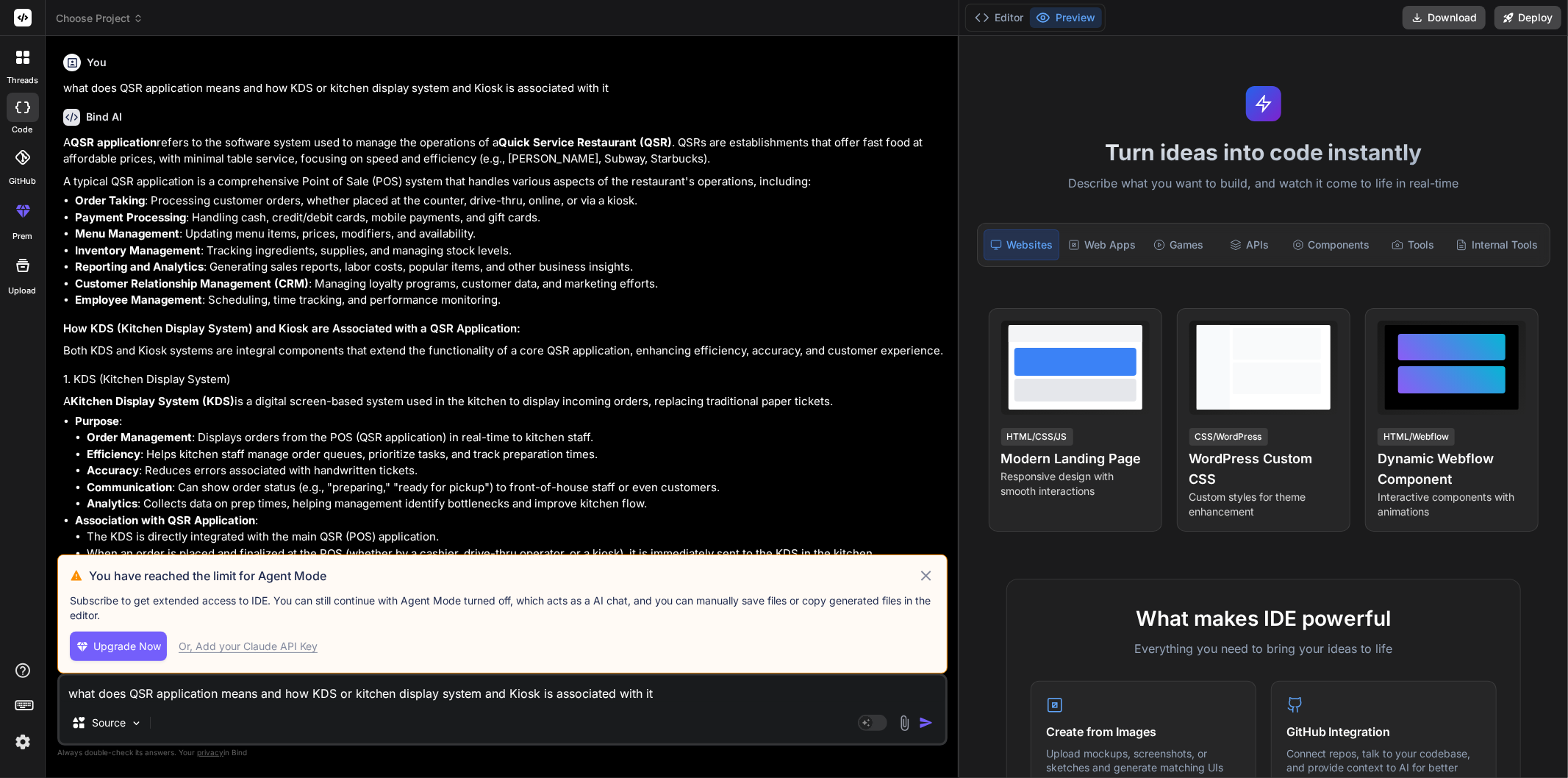
drag, startPoint x: 546, startPoint y: 157, endPoint x: 1457, endPoint y: 173, distance: 911.1
click at [1457, 173] on div "Choose Project Created with Pixso. Bind AI Web Search Created with Pixso. Code …" at bounding box center [806, 389] width 1523 height 778
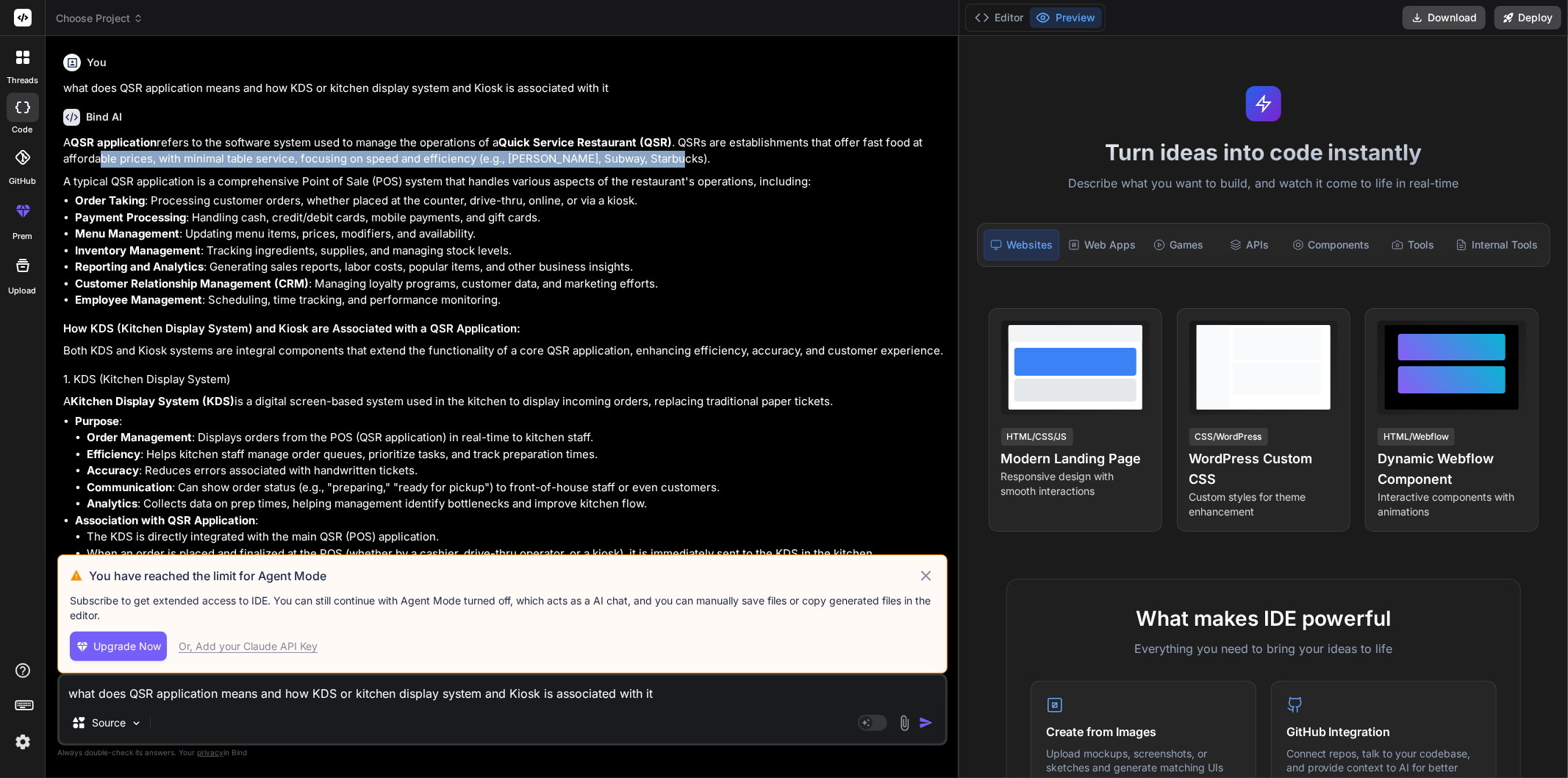
drag, startPoint x: 99, startPoint y: 161, endPoint x: 688, endPoint y: 162, distance: 589.0
click at [680, 163] on p "A QSR application refers to the software system used to manage the operations o…" at bounding box center [503, 151] width 882 height 33
click at [704, 161] on p "A QSR application refers to the software system used to manage the operations o…" at bounding box center [503, 151] width 882 height 33
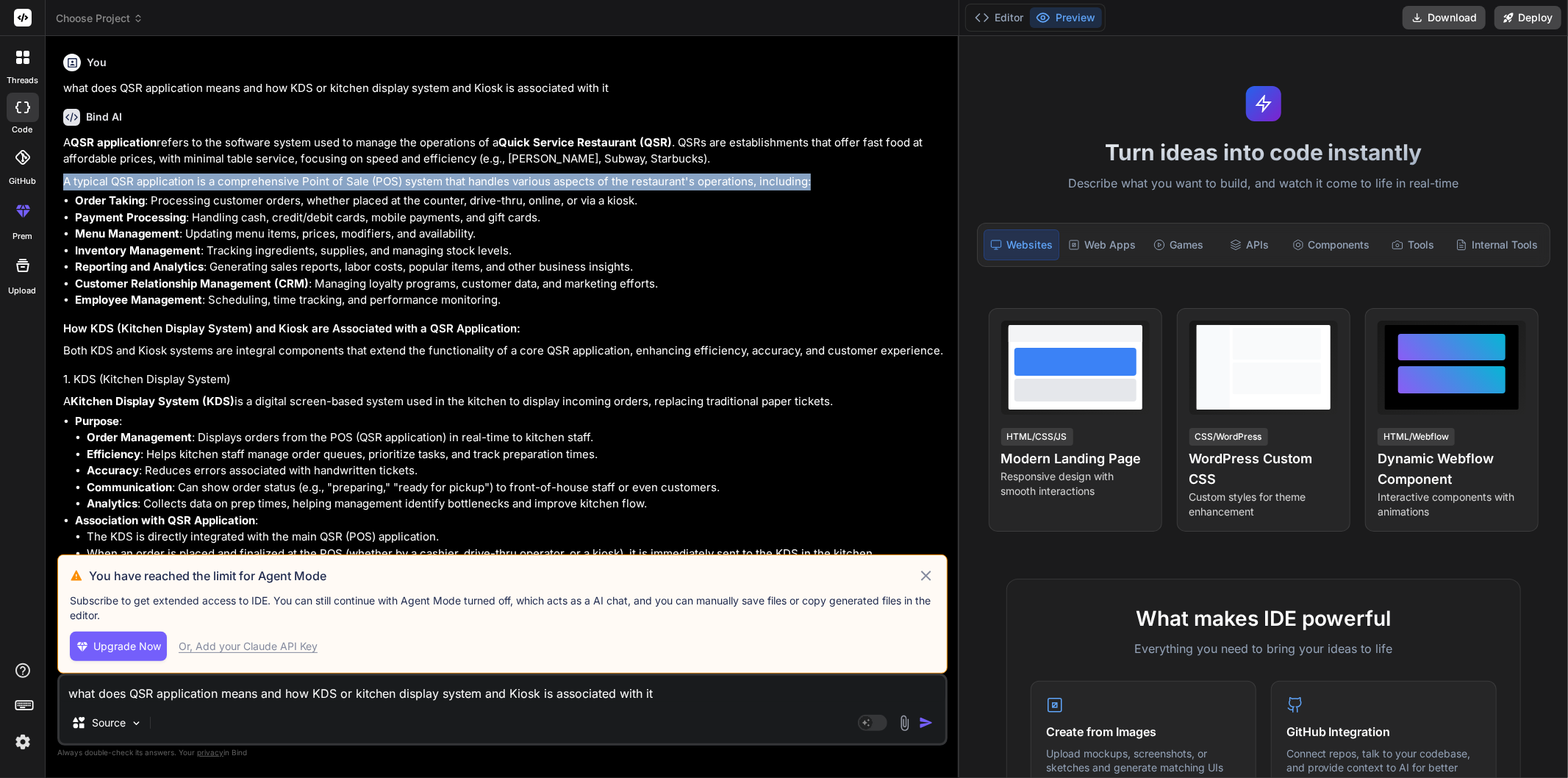
drag, startPoint x: 63, startPoint y: 180, endPoint x: 835, endPoint y: 187, distance: 772.0
click at [835, 187] on p "A typical QSR application is a comprehensive Point of Sale (POS) system that ha…" at bounding box center [503, 181] width 882 height 17
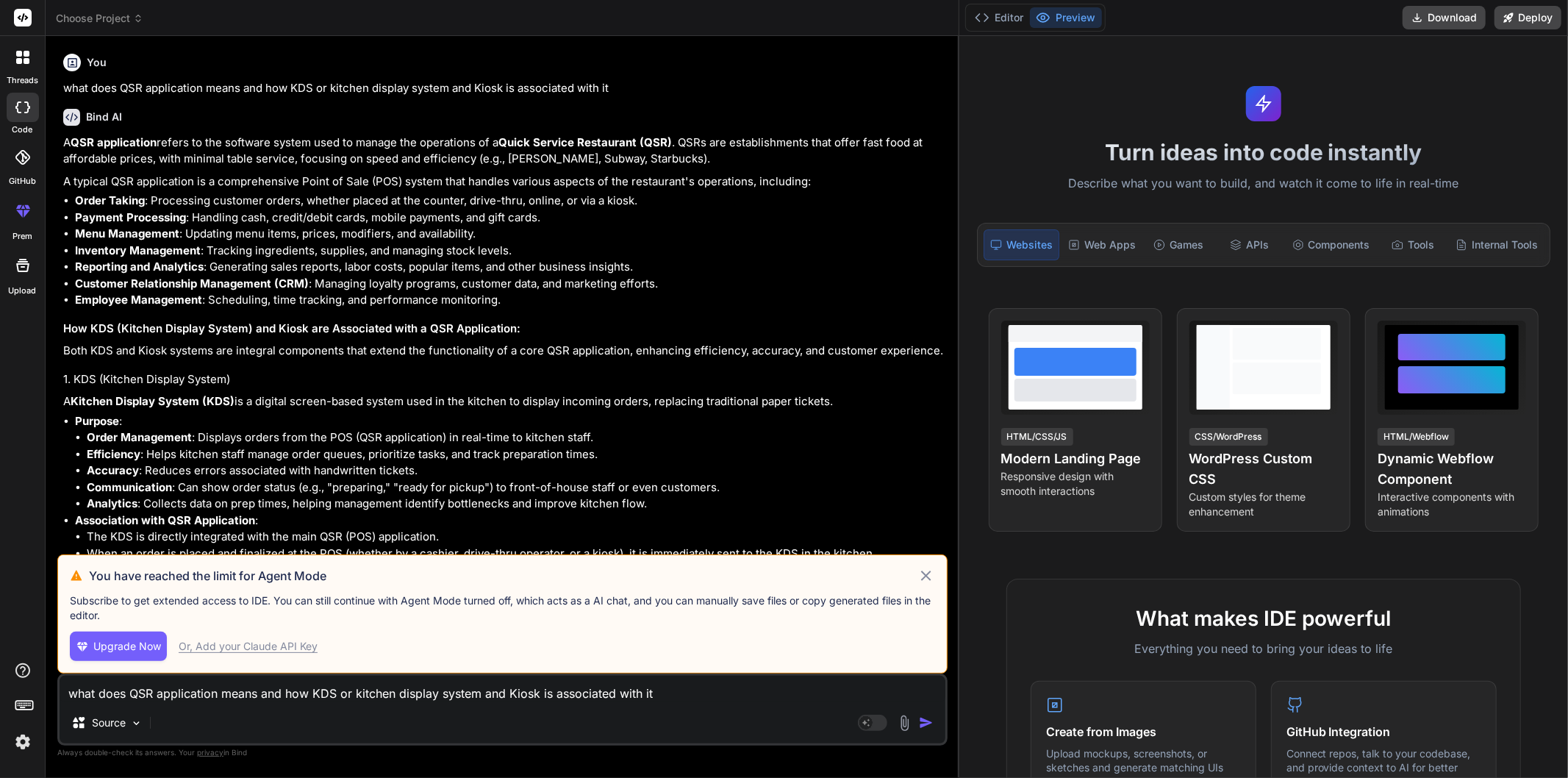
click at [757, 226] on li "Menu Management : Updating menu items, prices, modifiers, and availability." at bounding box center [510, 234] width 870 height 17
drag, startPoint x: 75, startPoint y: 283, endPoint x: 310, endPoint y: 290, distance: 235.1
click at [310, 290] on li "Customer Relationship Management (CRM) : Managing loyalty programs, customer da…" at bounding box center [510, 284] width 870 height 17
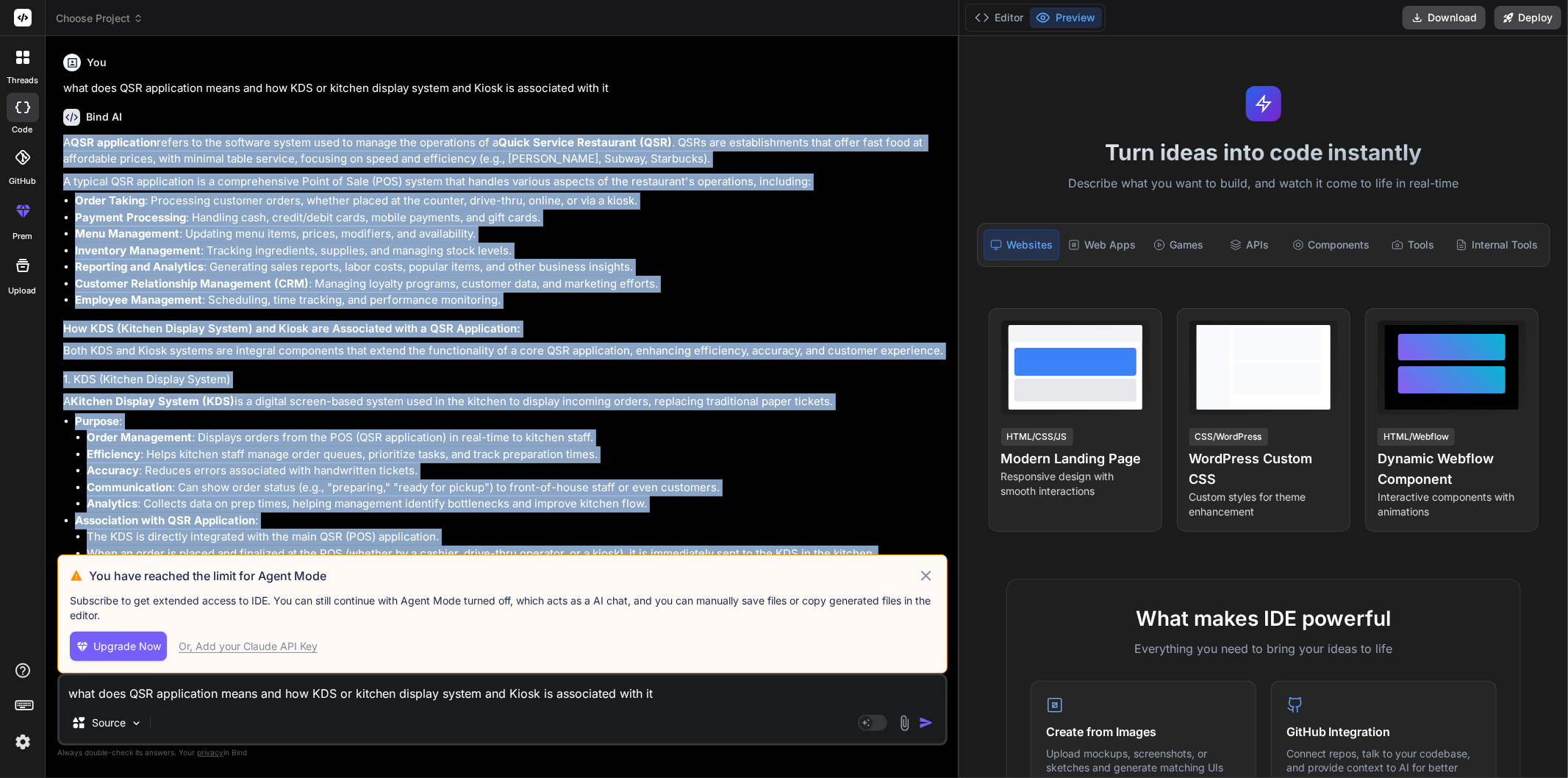
drag, startPoint x: 490, startPoint y: 547, endPoint x: 62, endPoint y: 147, distance: 585.8
click at [63, 147] on div "A QSR application refers to the software system used to manage the operations o…" at bounding box center [503, 617] width 882 height 965
copy div "A QSR application refers to the software system used to manage the operations o…"
